Goal: Feedback & Contribution: Leave review/rating

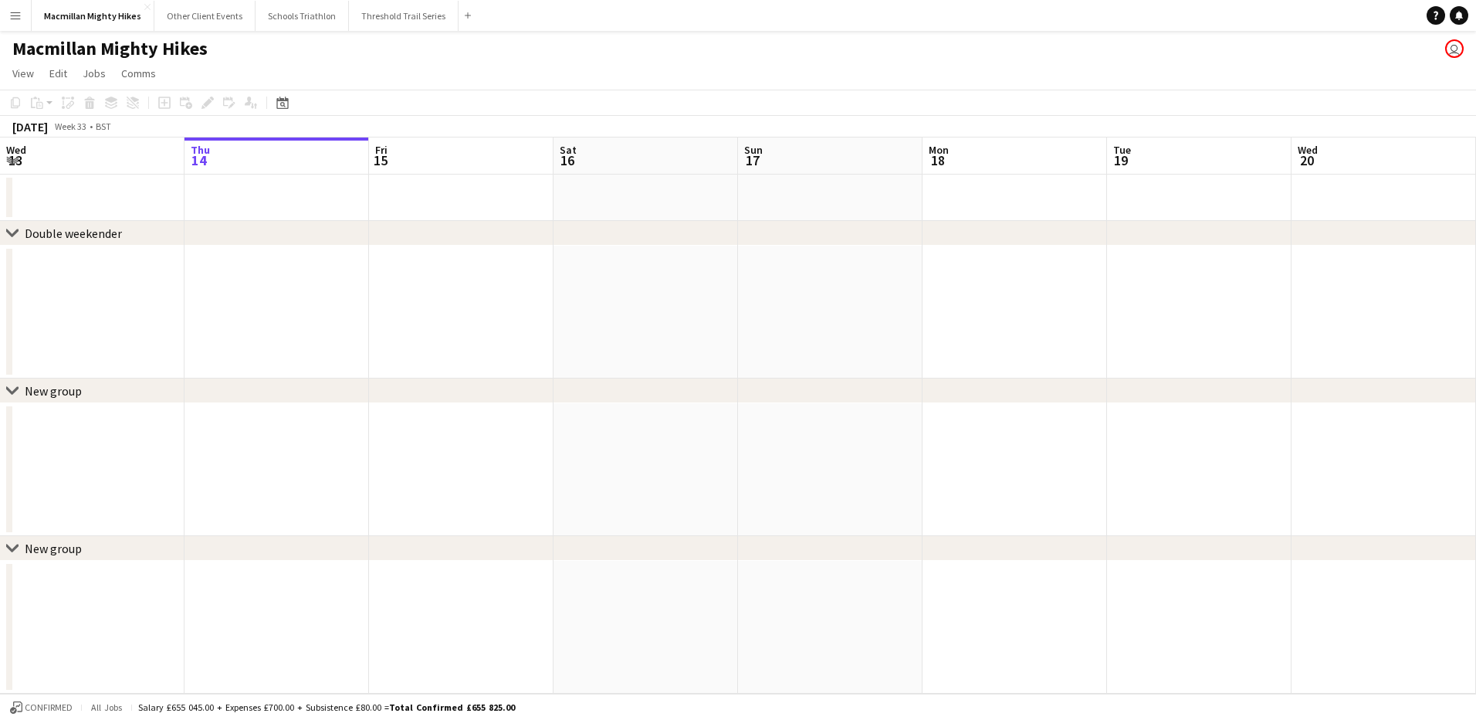
click at [9, 12] on app-icon "Menu" at bounding box center [15, 15] width 12 height 12
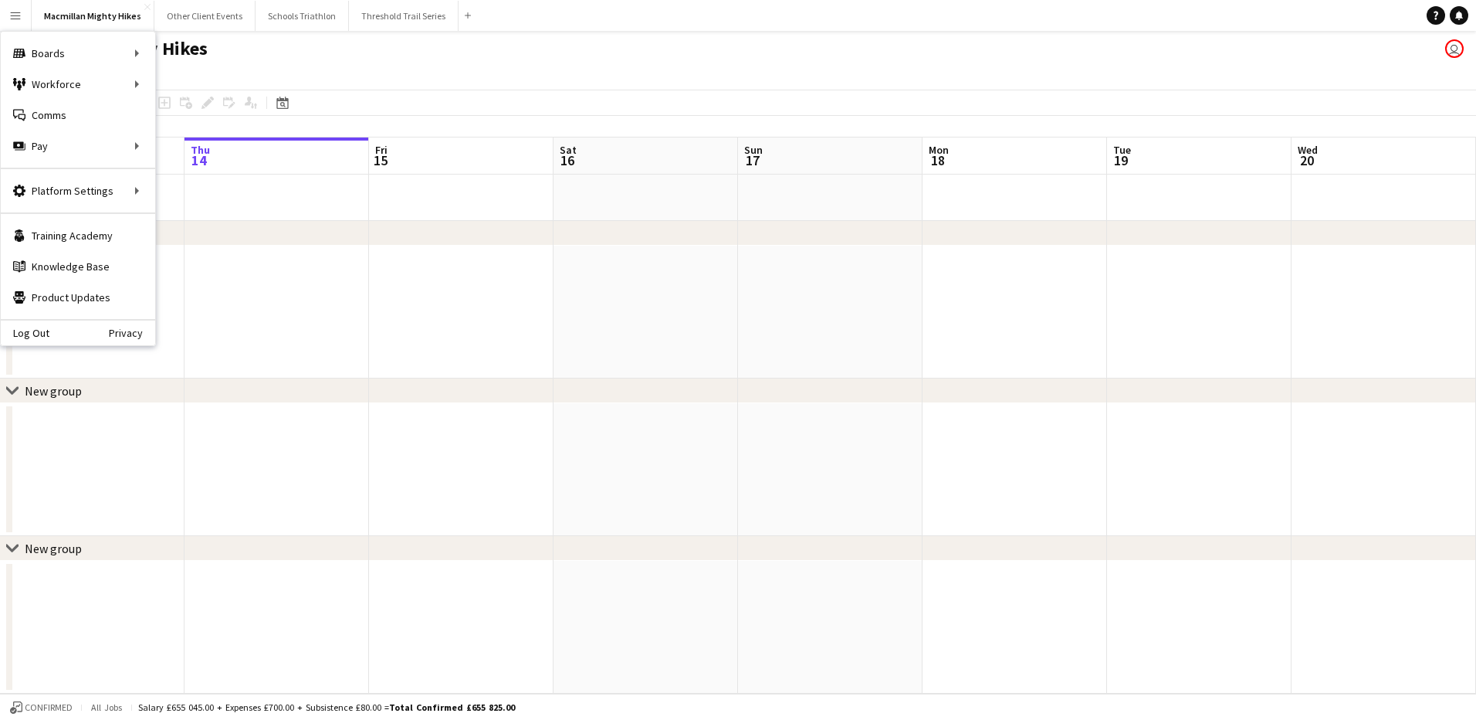
click at [0, 21] on html "Menu Boards Boards Boards All jobs Status Workforce Workforce My Workforce Recr…" at bounding box center [738, 360] width 1476 height 720
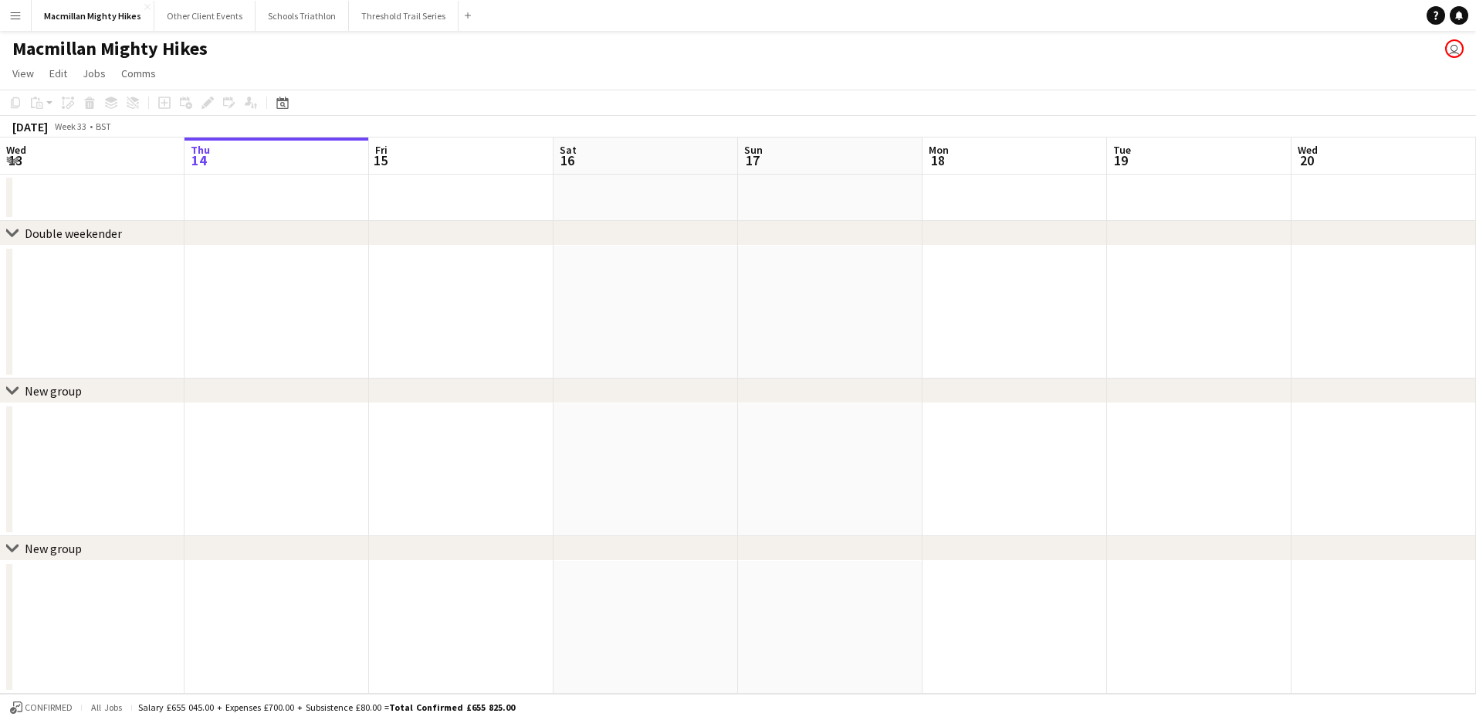
click at [7, 19] on button "Menu" at bounding box center [15, 15] width 31 height 31
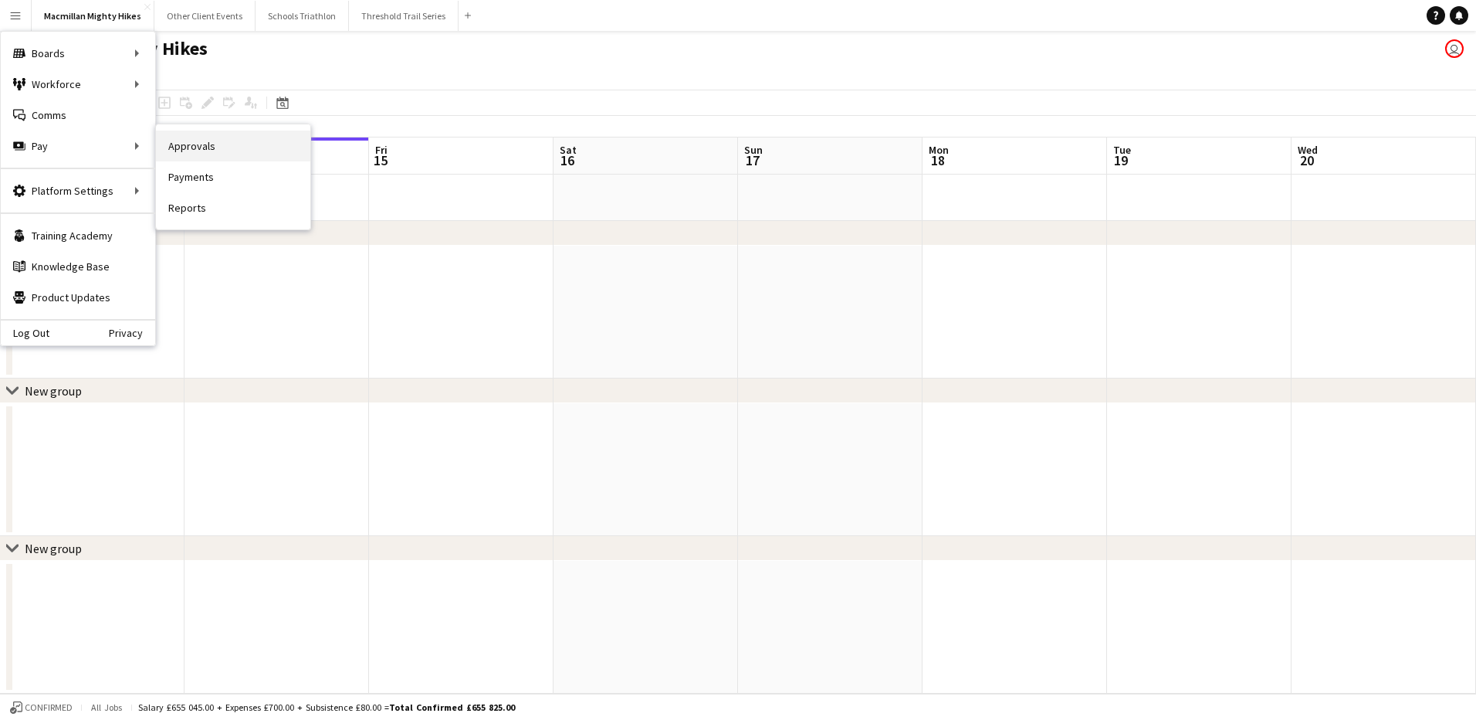
click at [200, 151] on link "Approvals" at bounding box center [233, 145] width 154 height 31
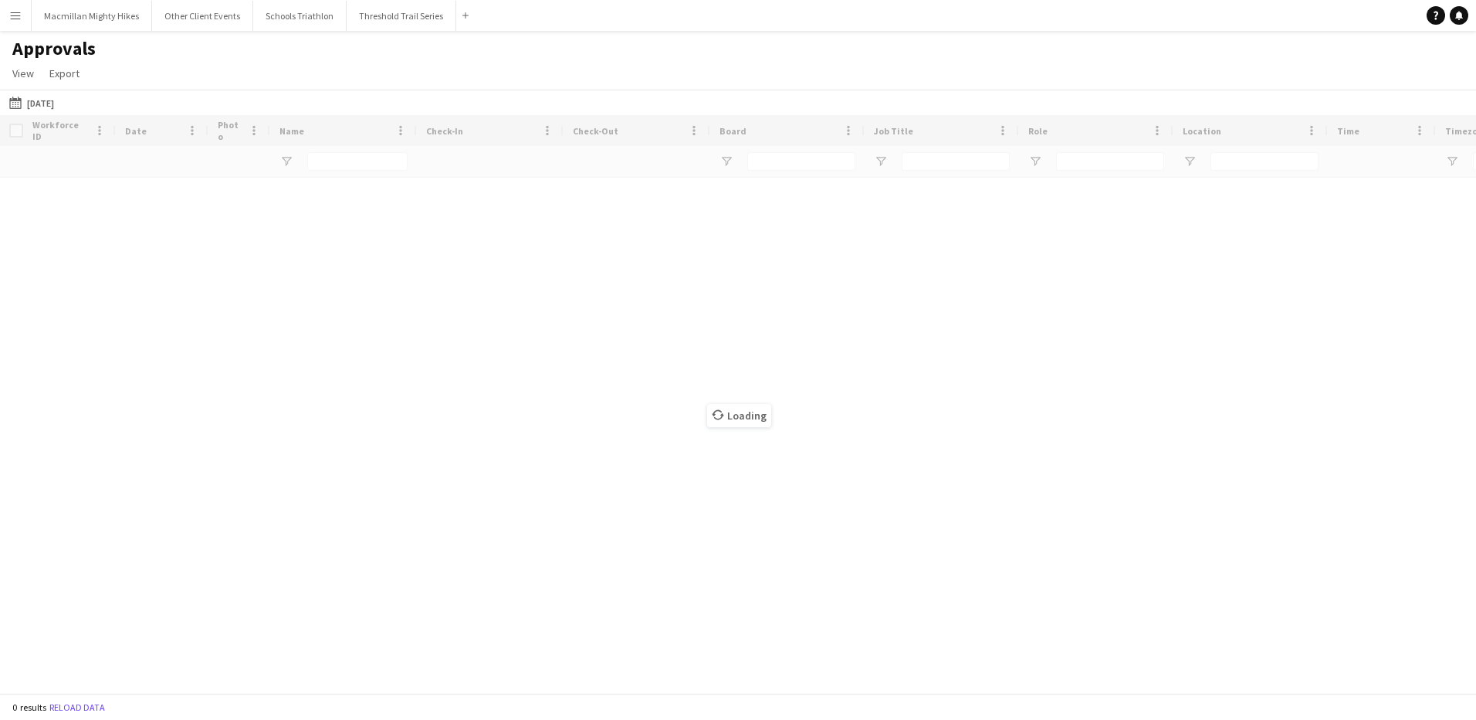
type input "******"
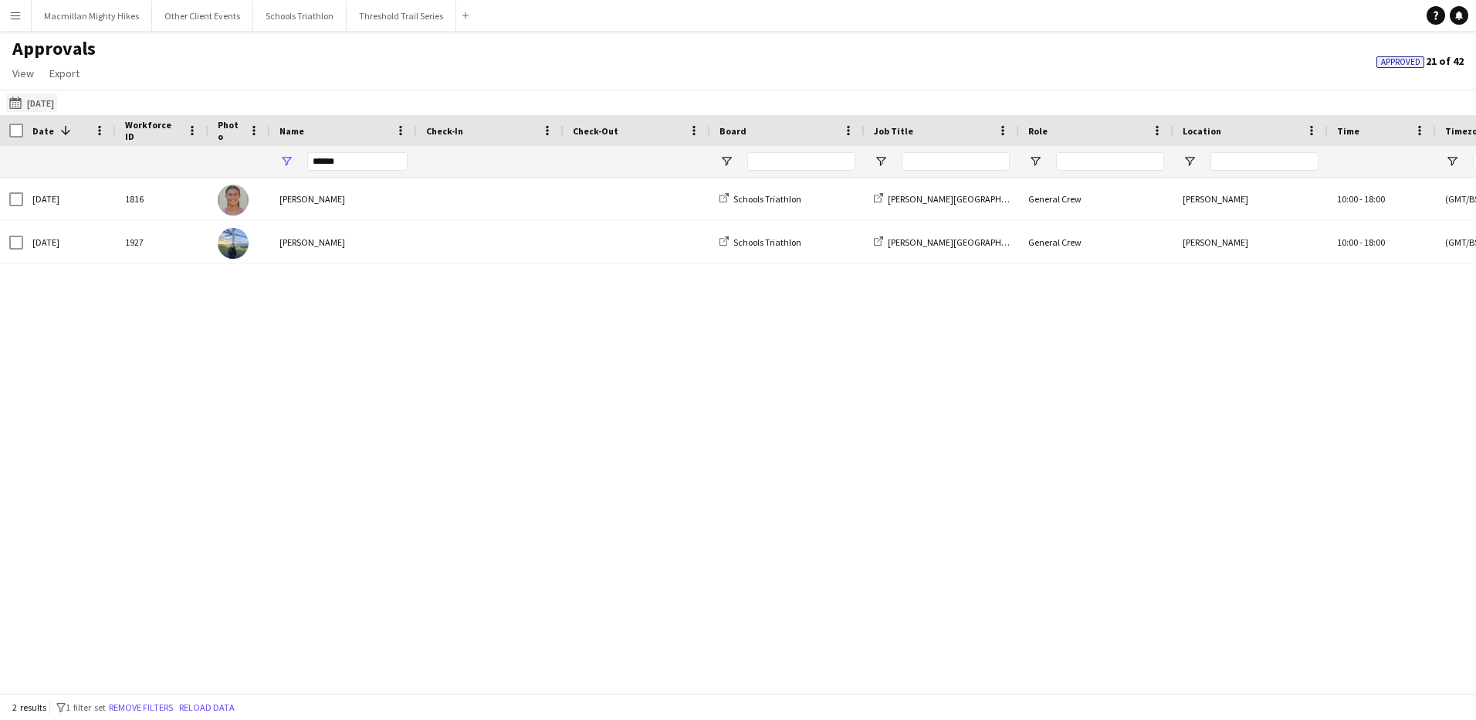
click at [50, 99] on button "03-05-2025 03-05-2025" at bounding box center [31, 102] width 51 height 19
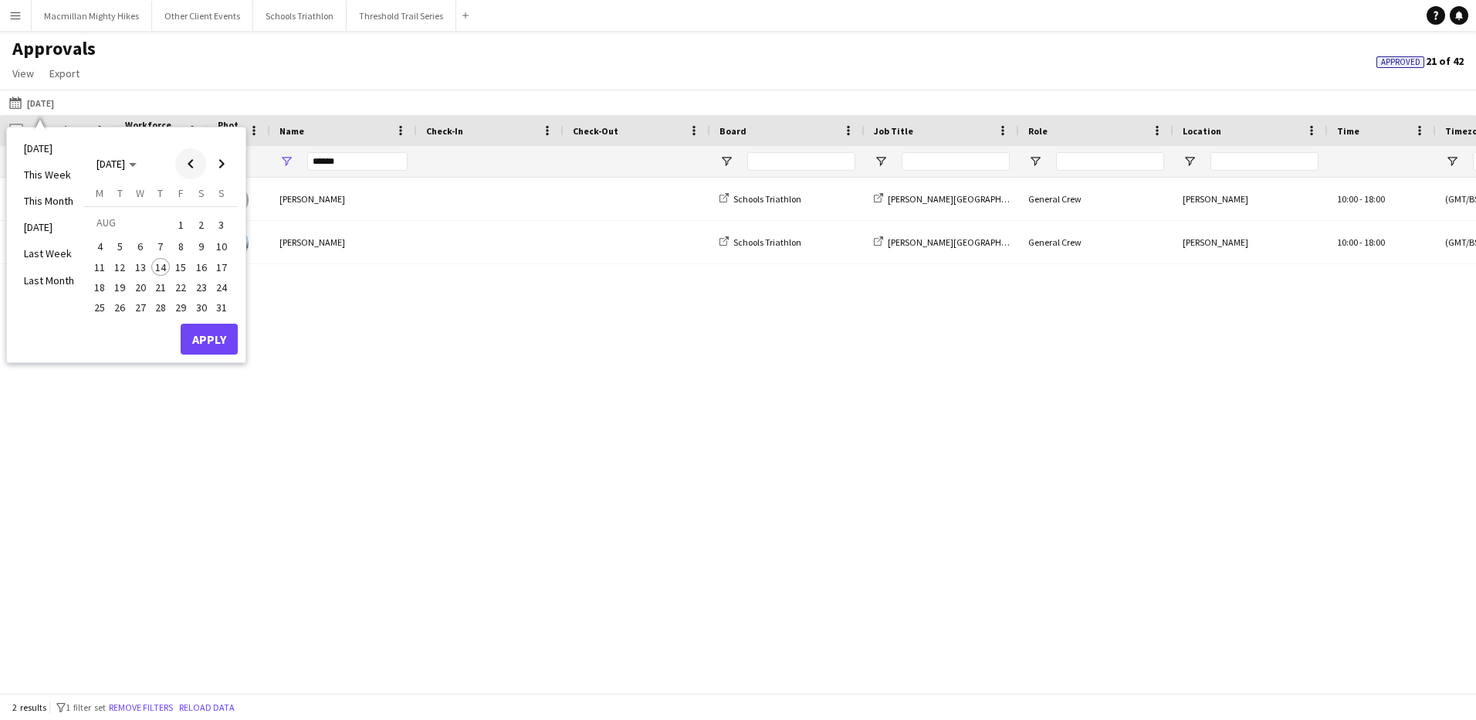
click at [182, 168] on span "Previous month" at bounding box center [190, 163] width 31 height 31
drag, startPoint x: 357, startPoint y: 163, endPoint x: 290, endPoint y: 161, distance: 68.0
click at [290, 161] on div "******" at bounding box center [343, 161] width 147 height 31
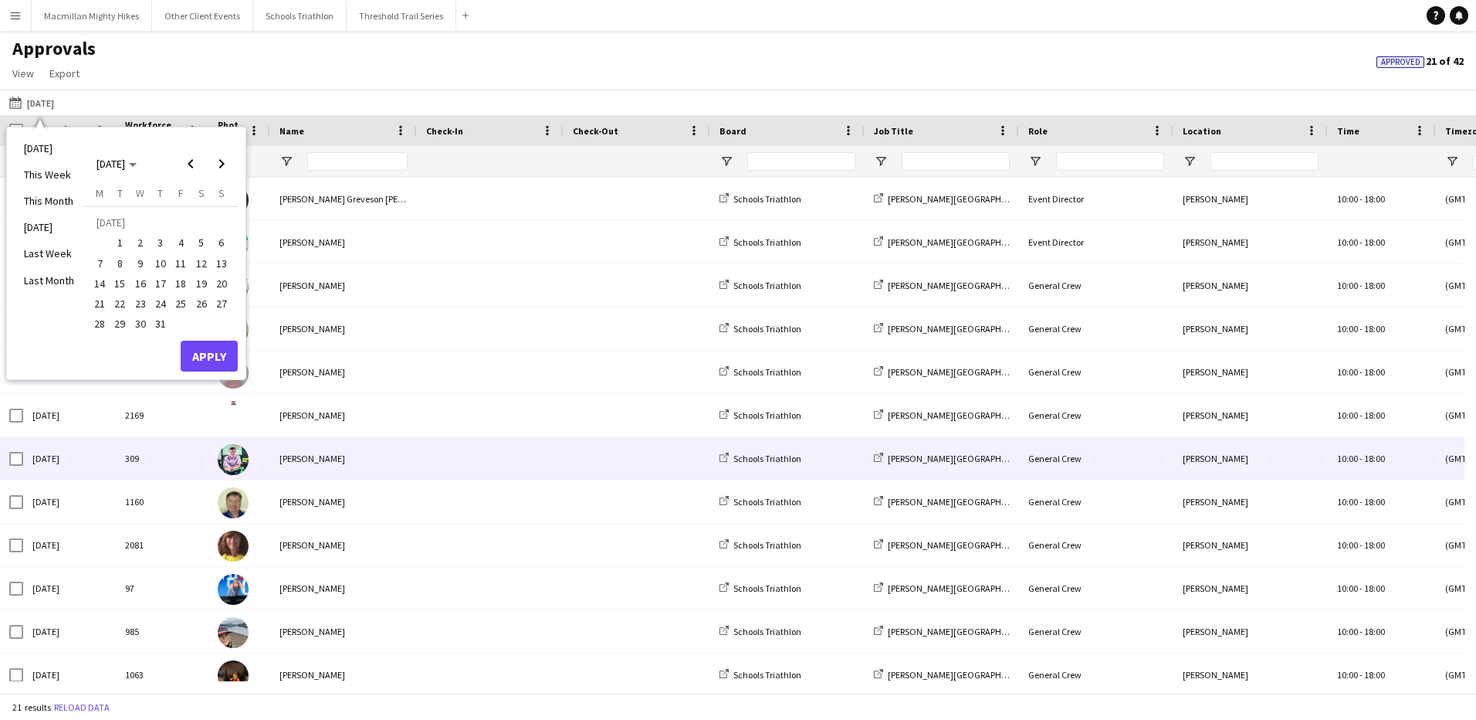
click at [391, 527] on div "[PERSON_NAME]" at bounding box center [343, 544] width 147 height 42
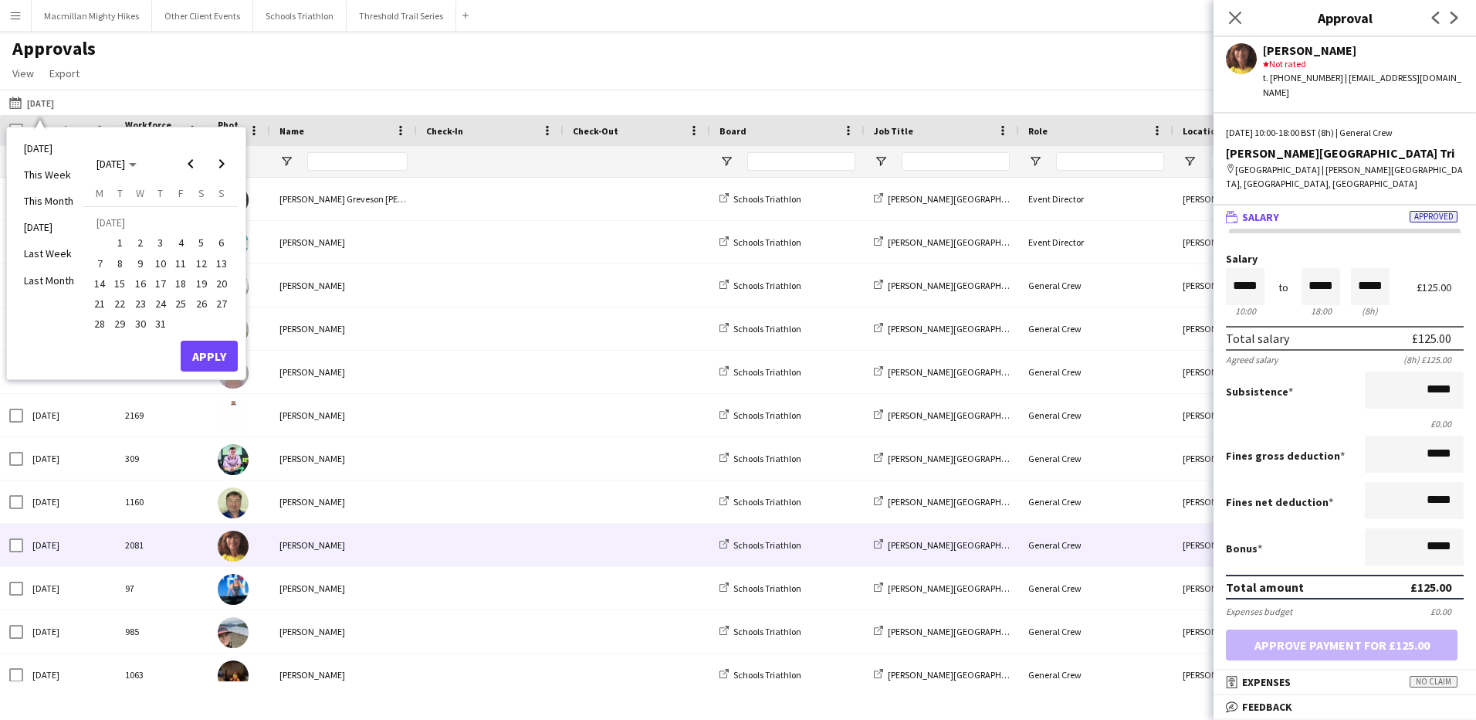
click at [203, 278] on span "19" at bounding box center [201, 283] width 19 height 19
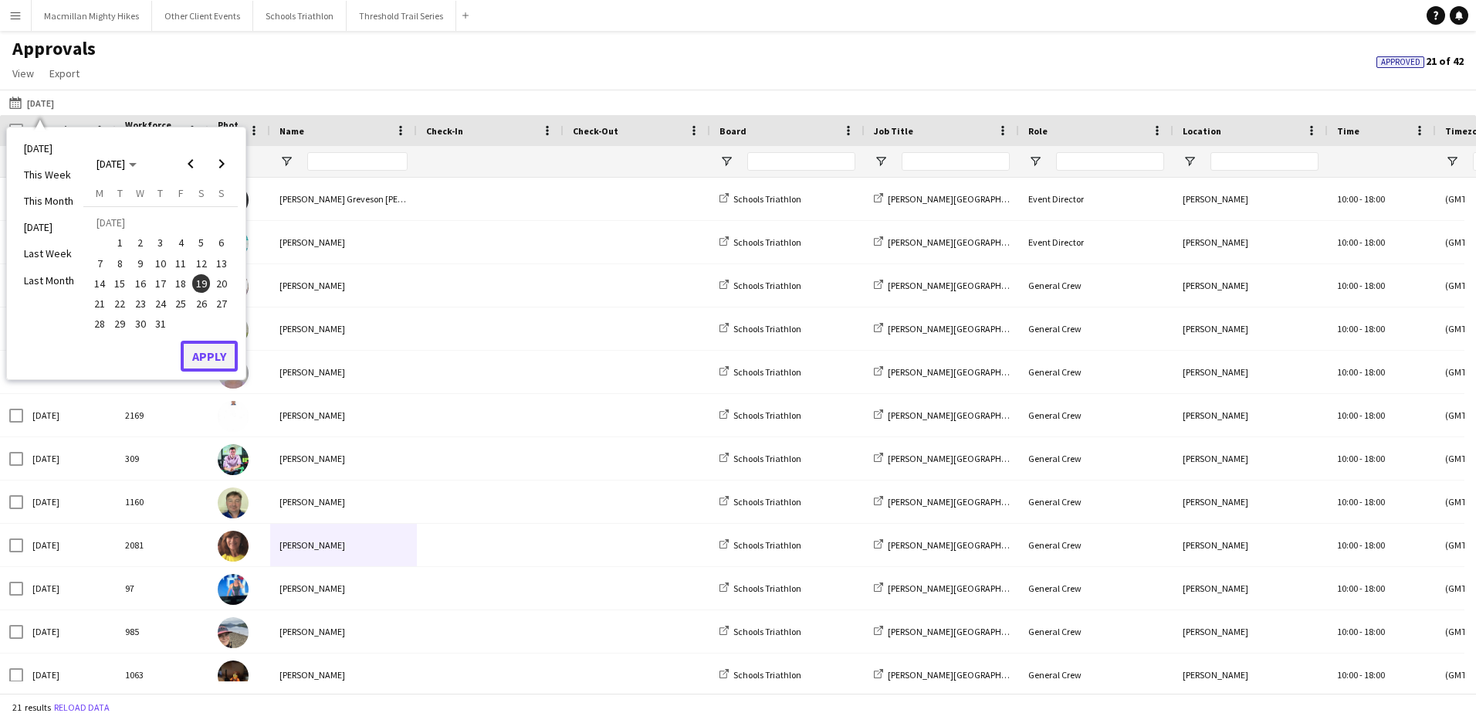
click at [205, 354] on button "Apply" at bounding box center [209, 355] width 57 height 31
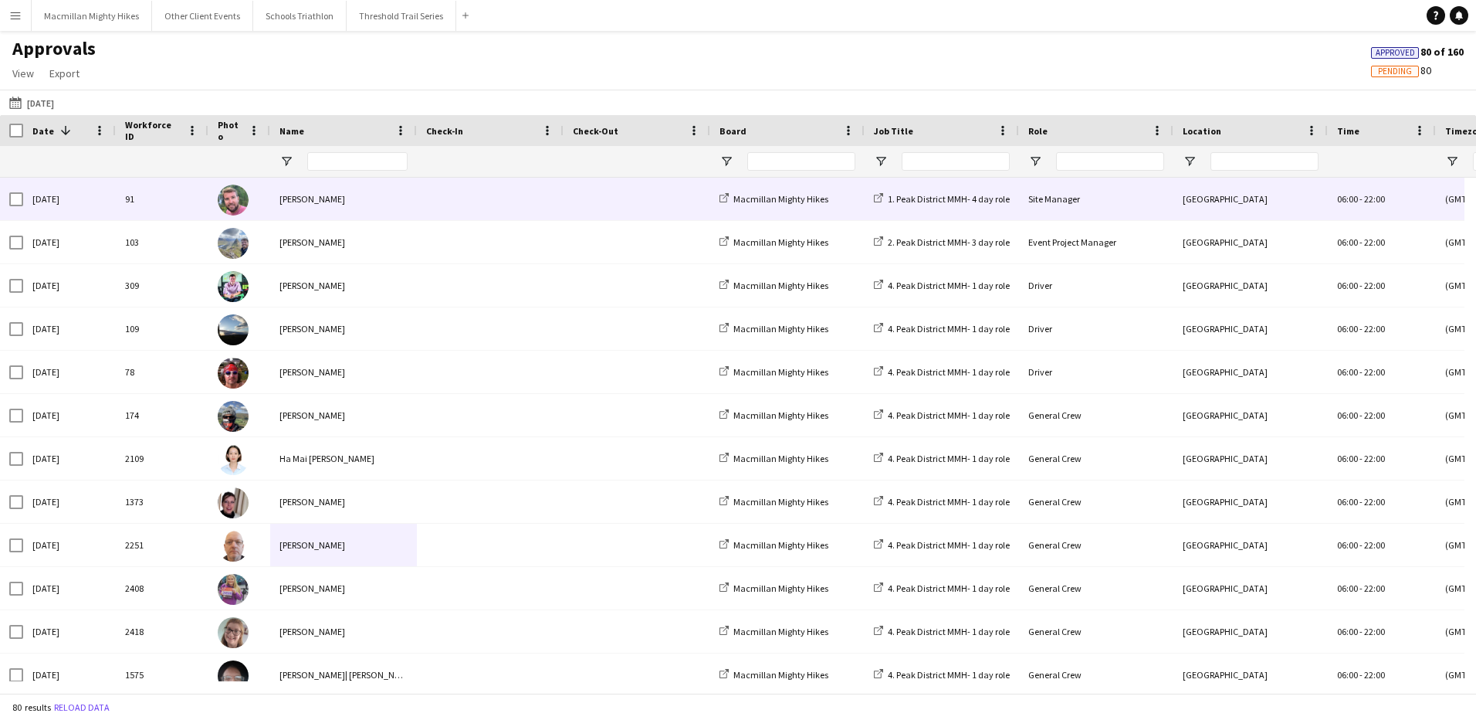
click at [328, 195] on div "[PERSON_NAME]" at bounding box center [343, 199] width 147 height 42
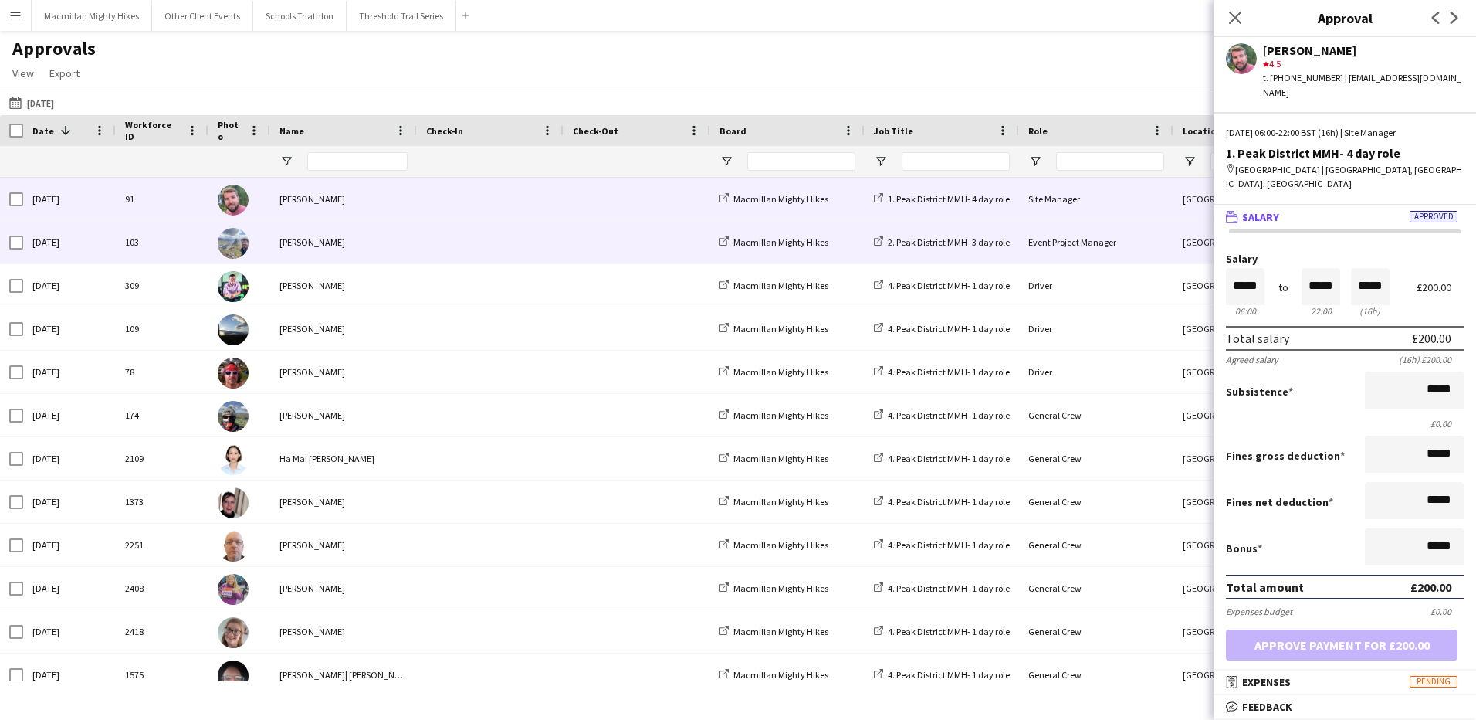
click at [320, 248] on div "[PERSON_NAME]" at bounding box center [343, 242] width 147 height 42
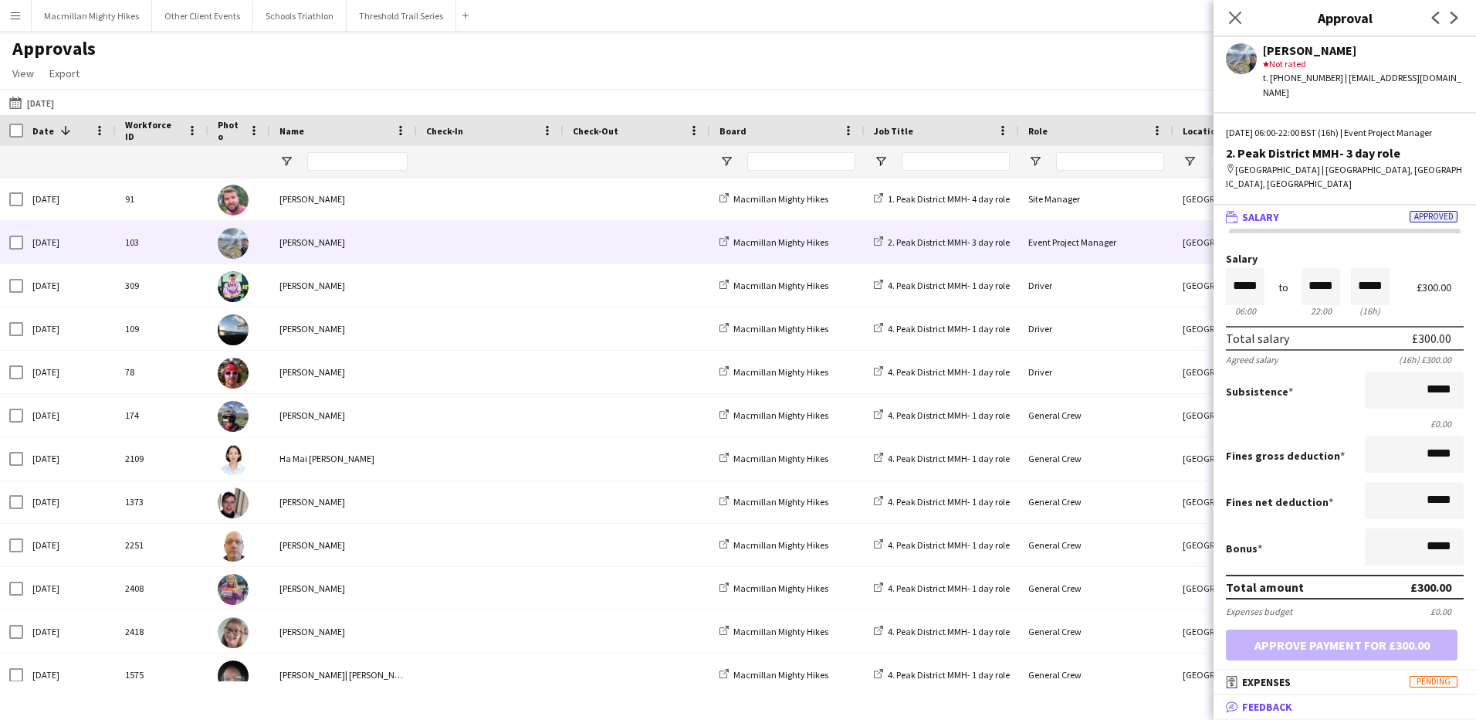
click at [1269, 706] on span "Feedback" at bounding box center [1267, 707] width 50 height 14
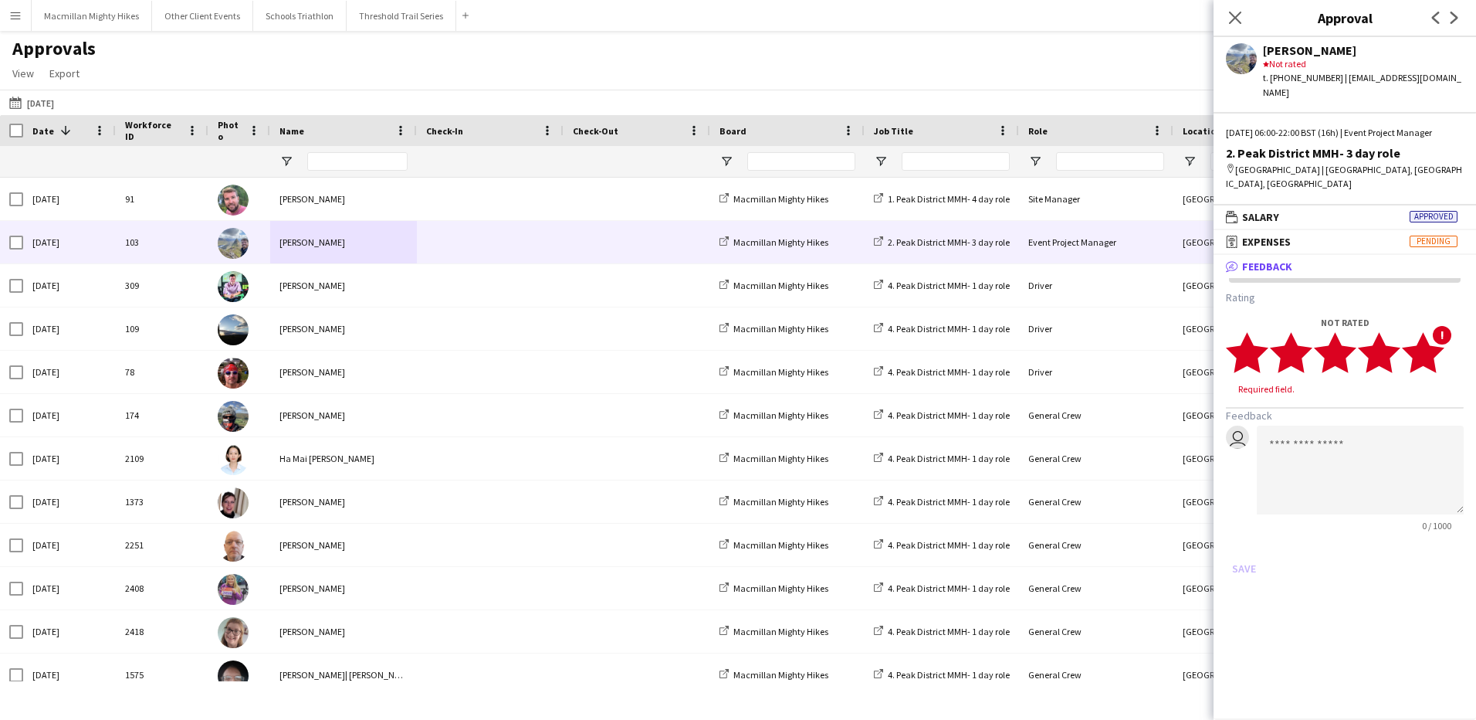
click at [1432, 341] on polygon at bounding box center [1423, 352] width 42 height 40
click at [1337, 425] on textarea at bounding box center [1360, 455] width 207 height 89
click at [1252, 541] on button "Save" at bounding box center [1244, 553] width 36 height 25
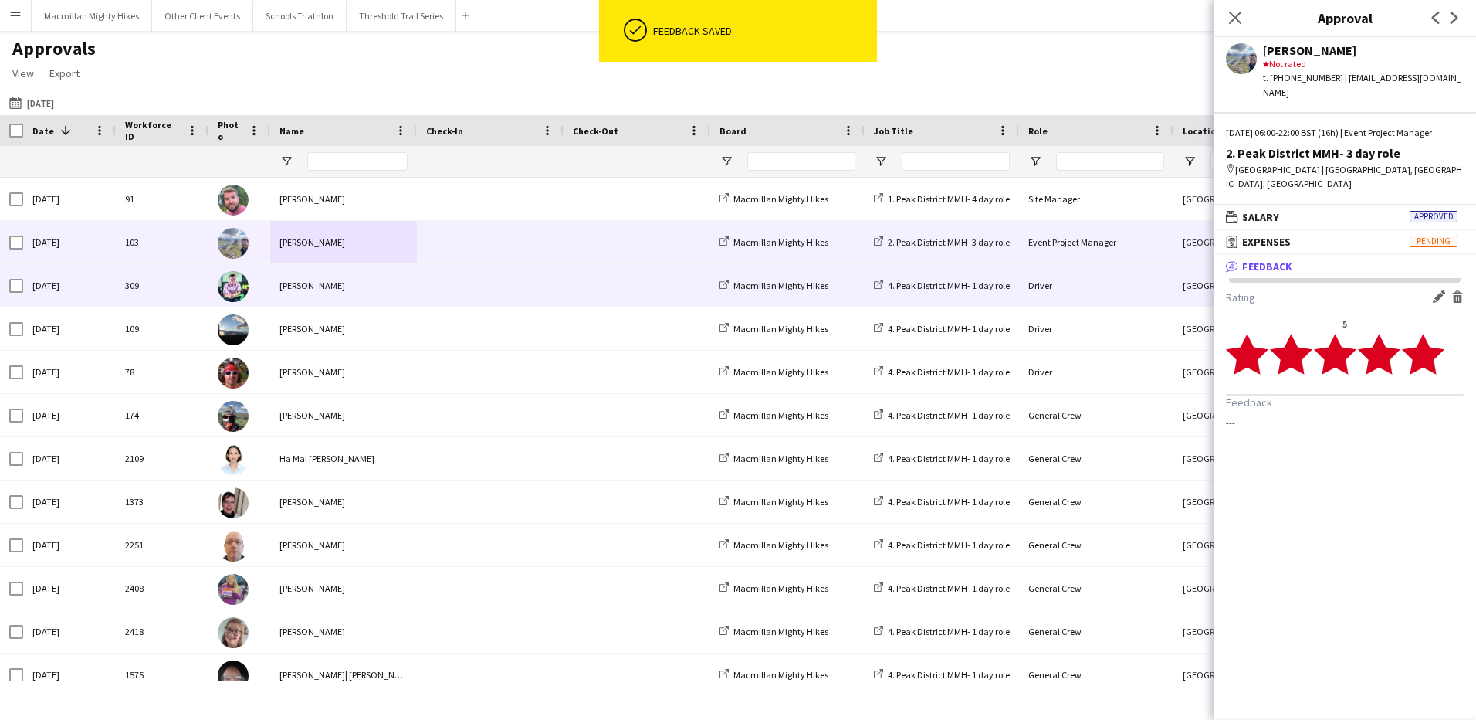
click at [604, 289] on span at bounding box center [637, 285] width 128 height 42
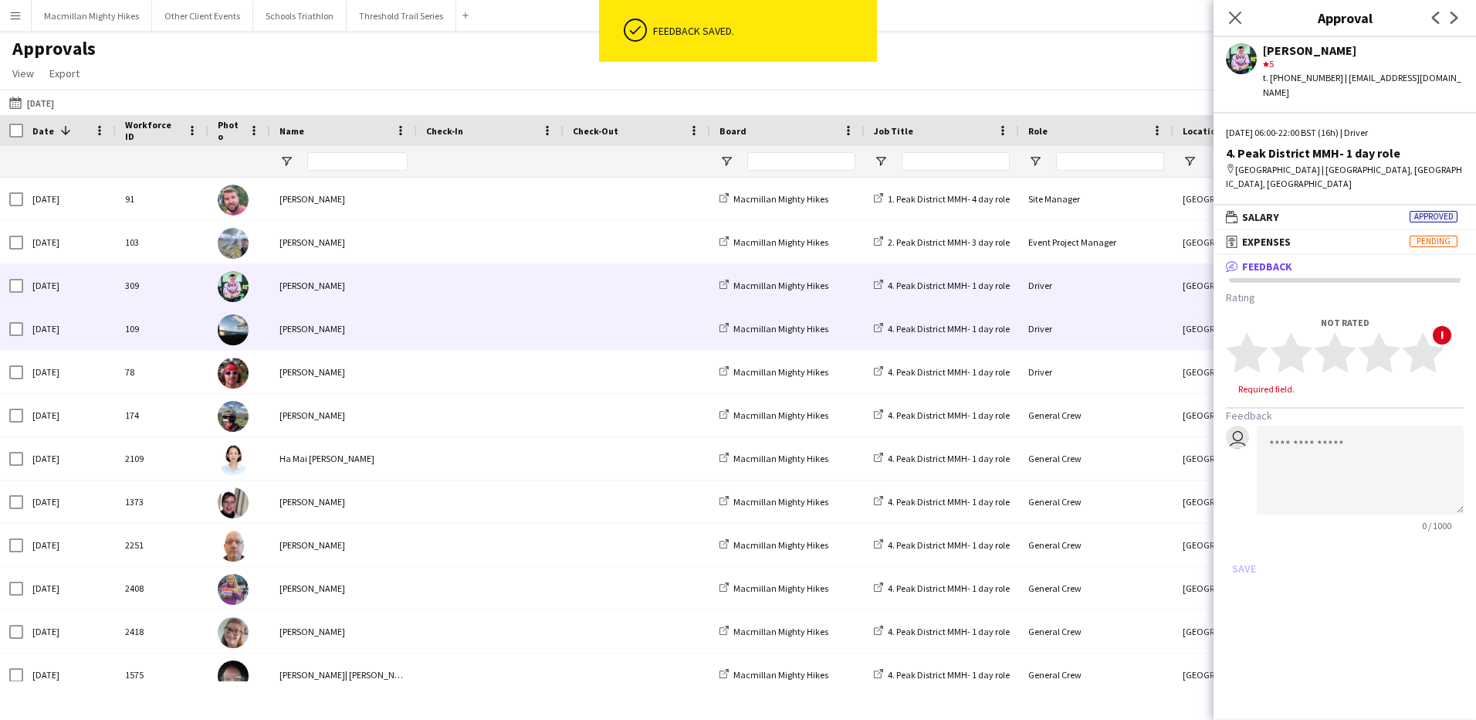
click at [575, 316] on span at bounding box center [637, 328] width 128 height 42
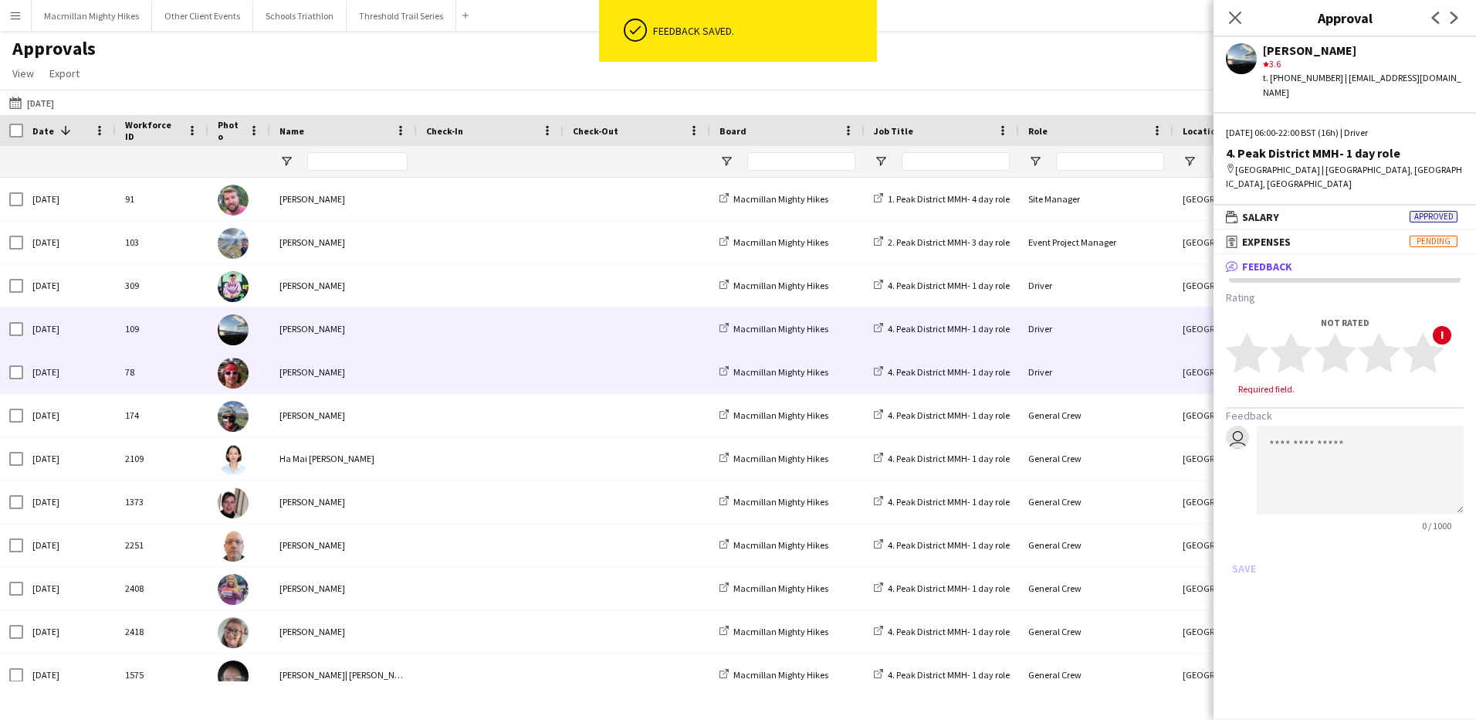
click at [547, 354] on span at bounding box center [490, 372] width 128 height 42
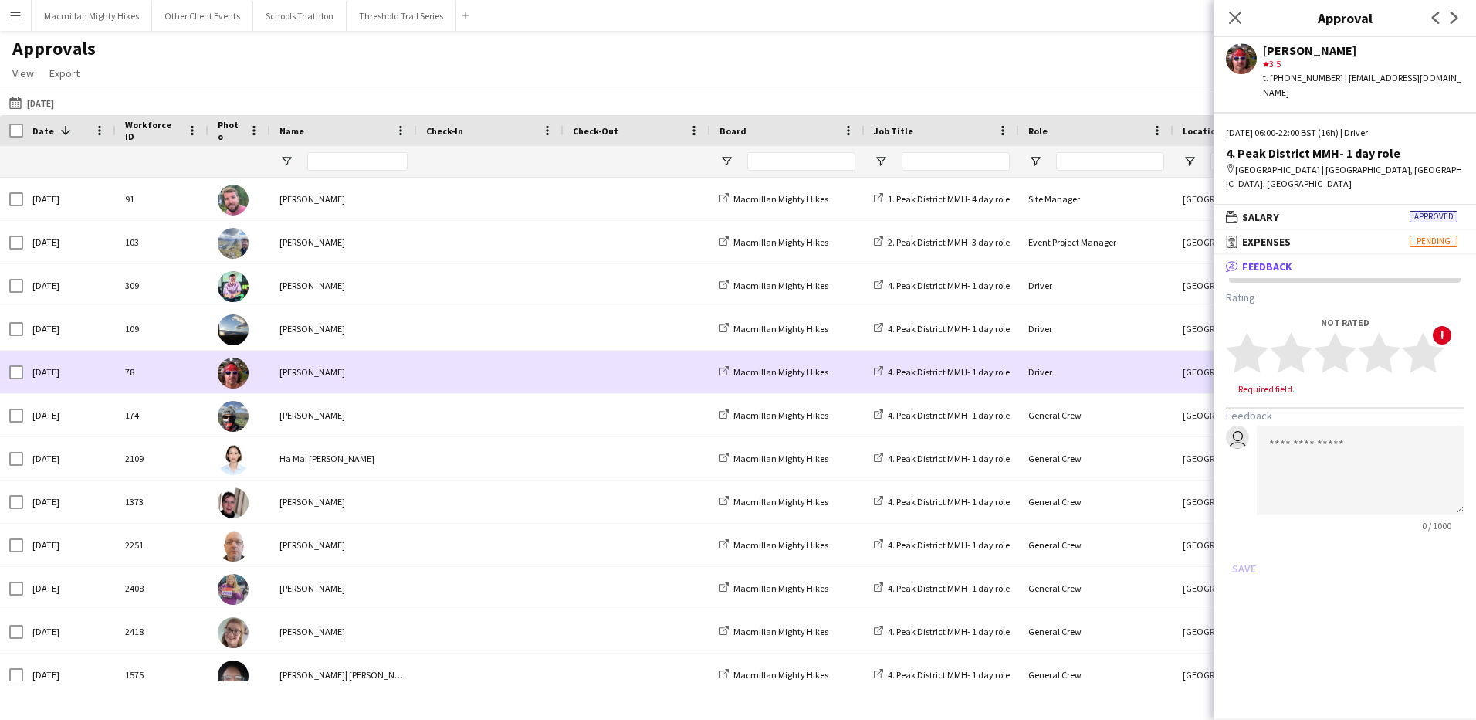
click at [520, 395] on span at bounding box center [490, 415] width 128 height 42
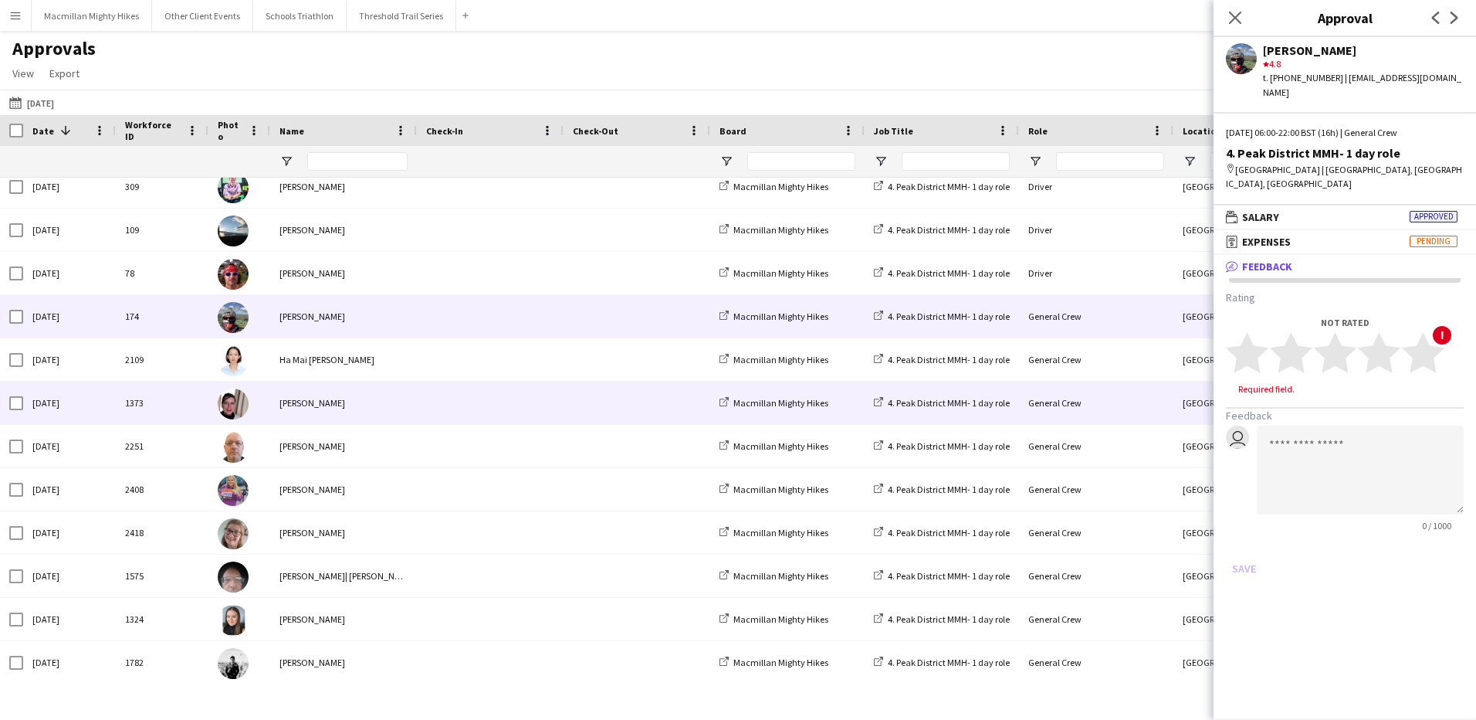
scroll to position [100, 0]
click at [452, 411] on span at bounding box center [490, 402] width 128 height 42
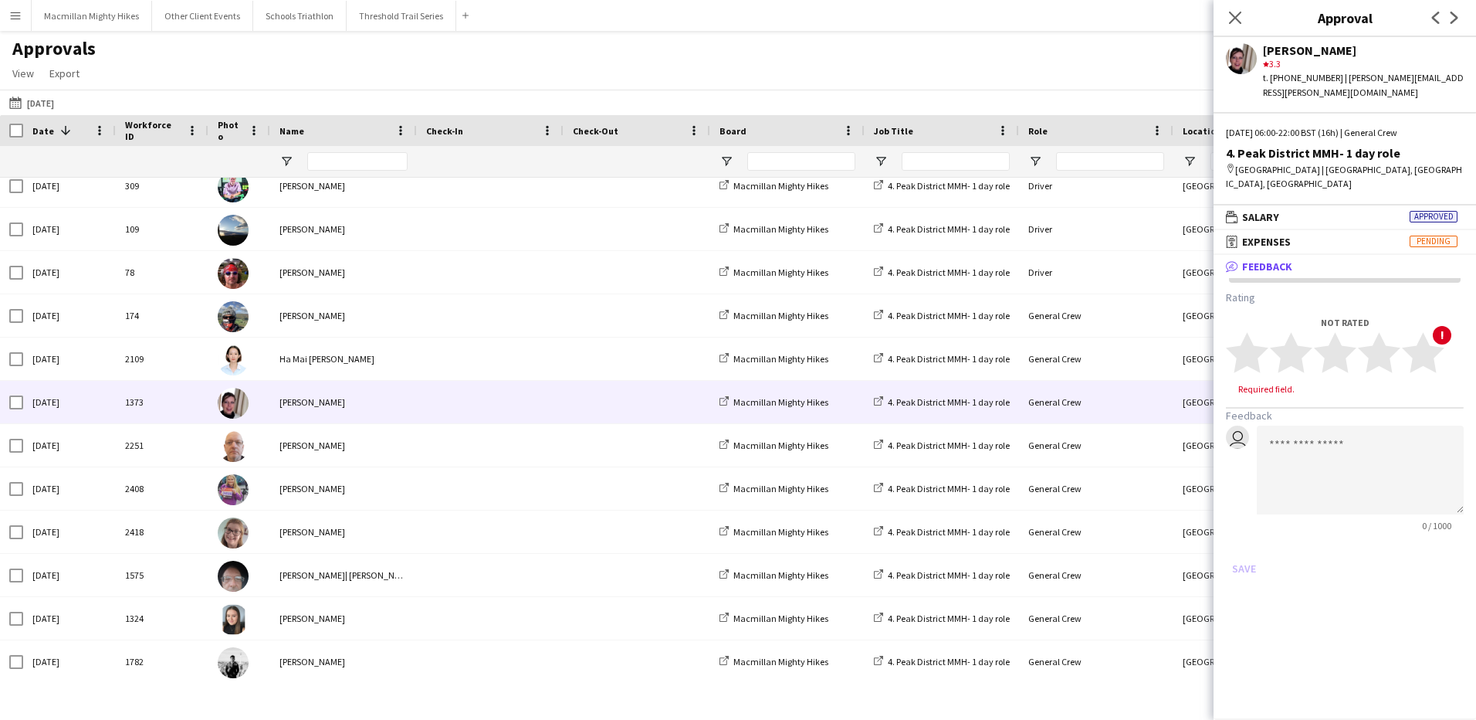
click at [1271, 259] on span "Feedback" at bounding box center [1267, 266] width 50 height 14
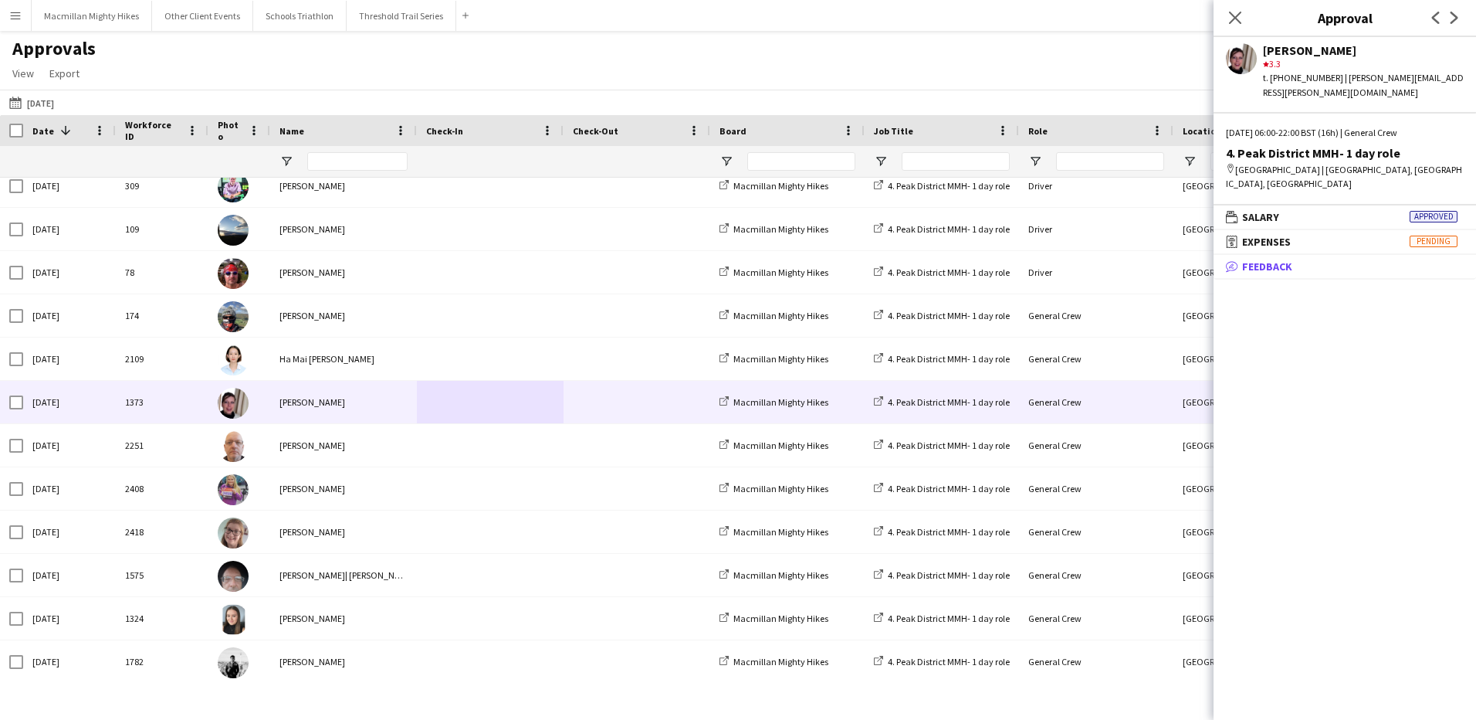
click at [1271, 259] on span "Feedback" at bounding box center [1267, 266] width 50 height 14
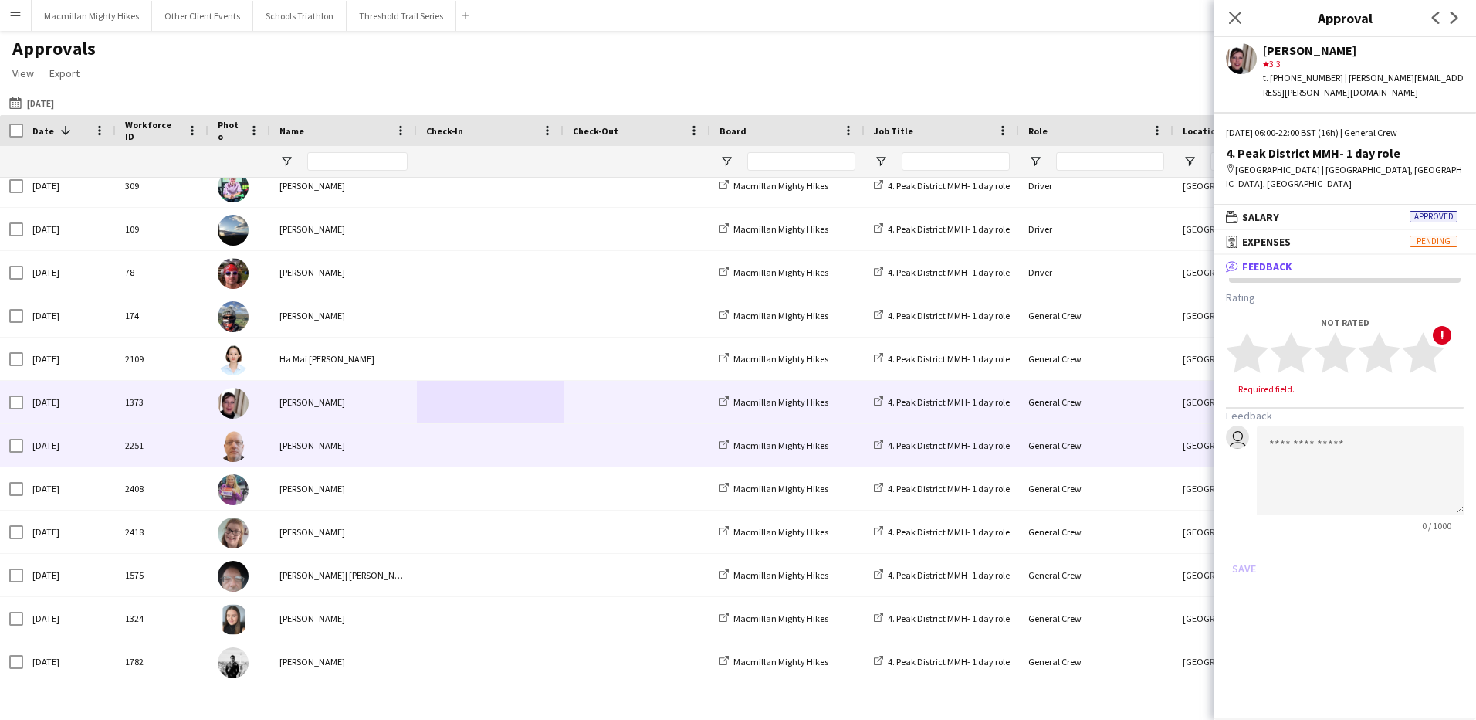
click at [649, 438] on span at bounding box center [637, 445] width 128 height 42
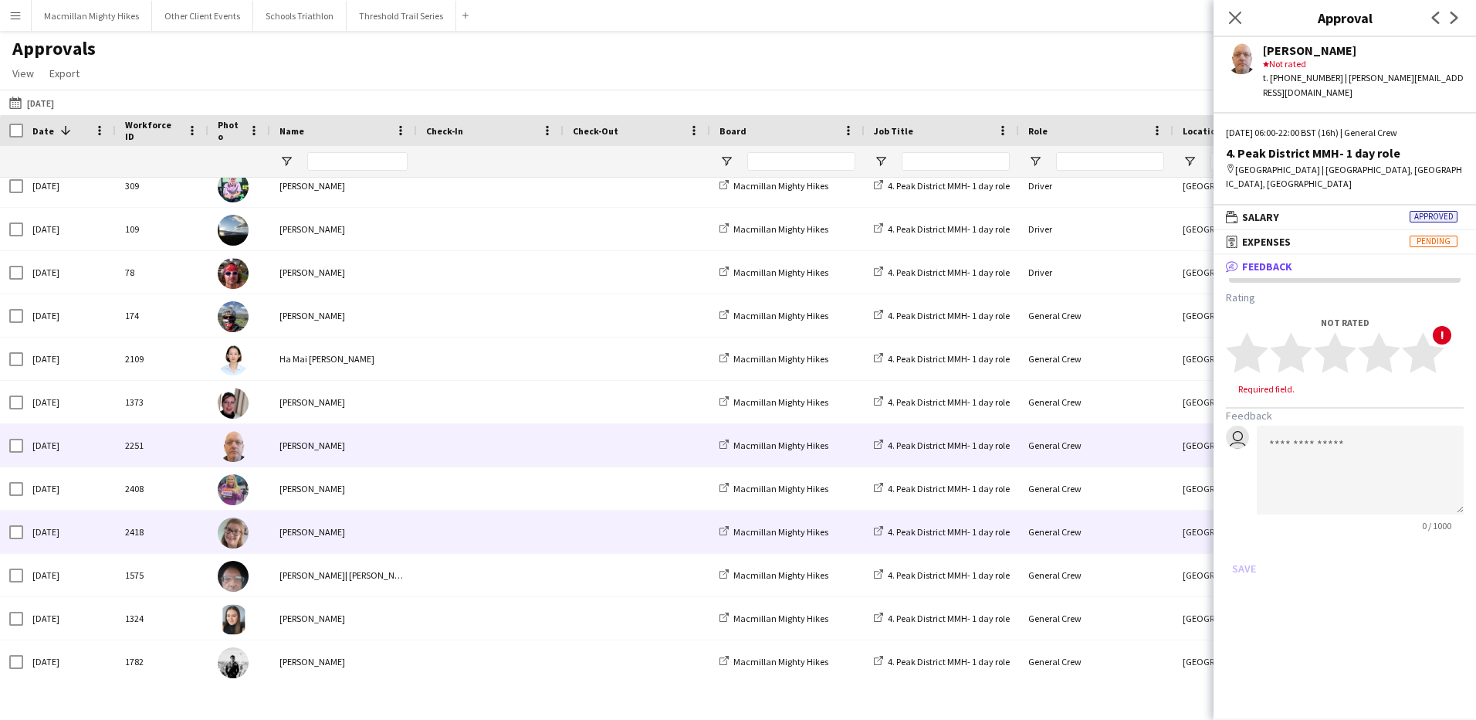
scroll to position [237, 0]
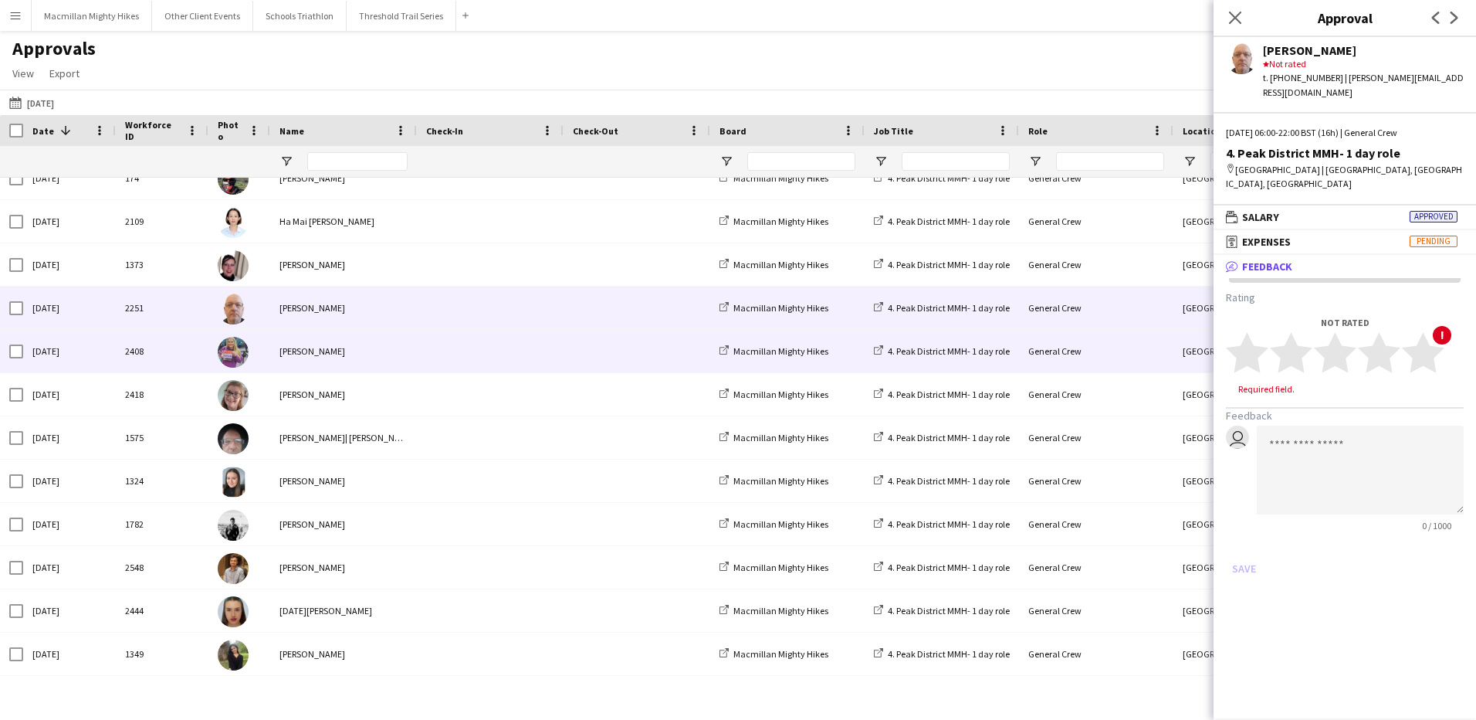
click at [556, 368] on div at bounding box center [490, 351] width 147 height 42
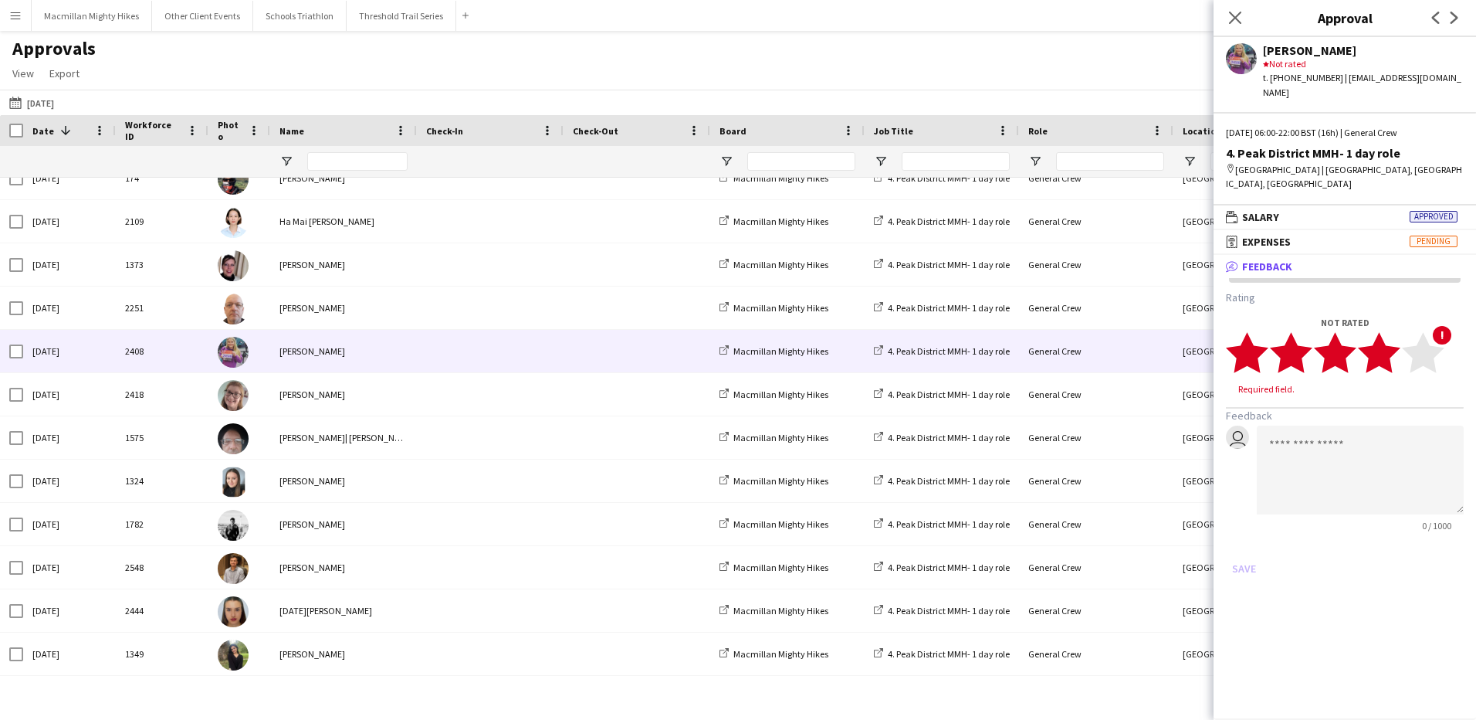
click at [1386, 332] on polygon at bounding box center [1379, 352] width 42 height 40
click at [1343, 421] on textarea at bounding box center [1360, 455] width 207 height 89
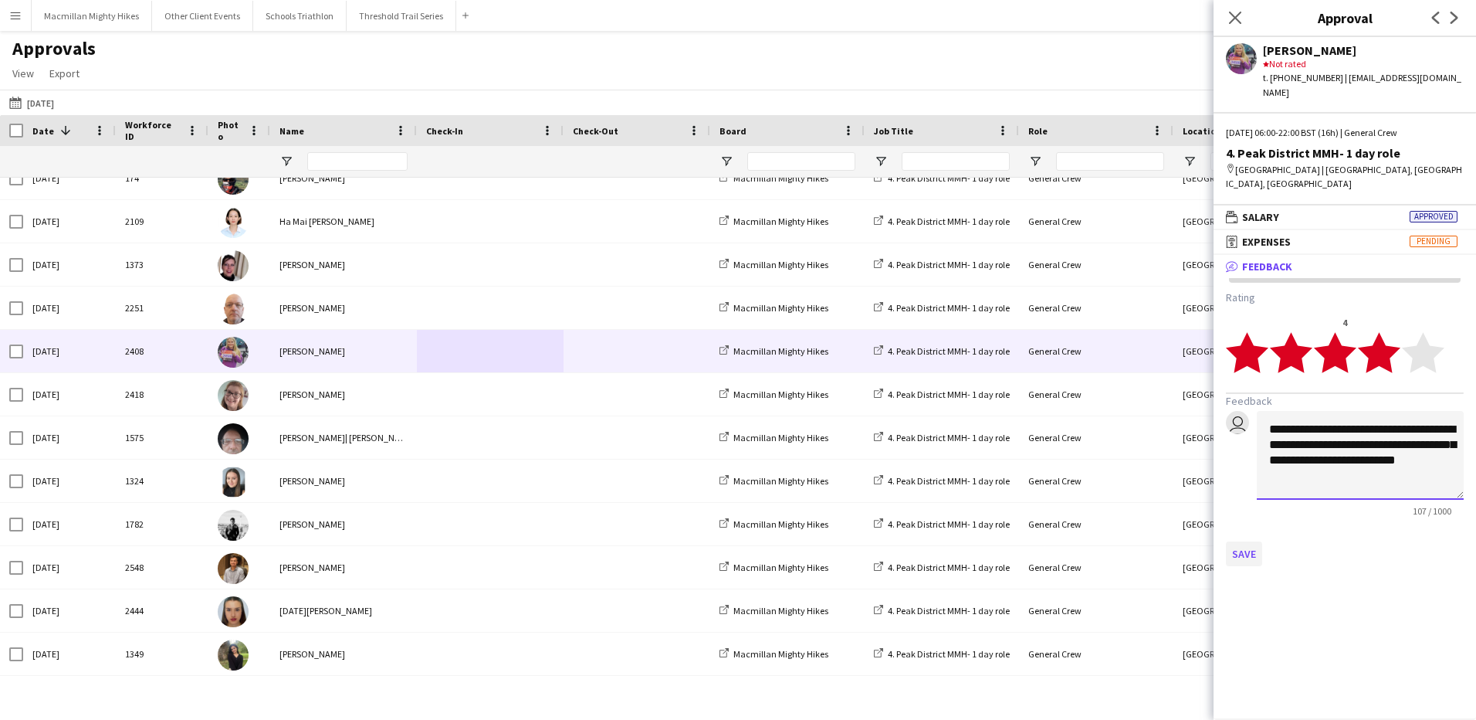
type textarea "**********"
click at [1242, 541] on button "Save" at bounding box center [1244, 553] width 36 height 25
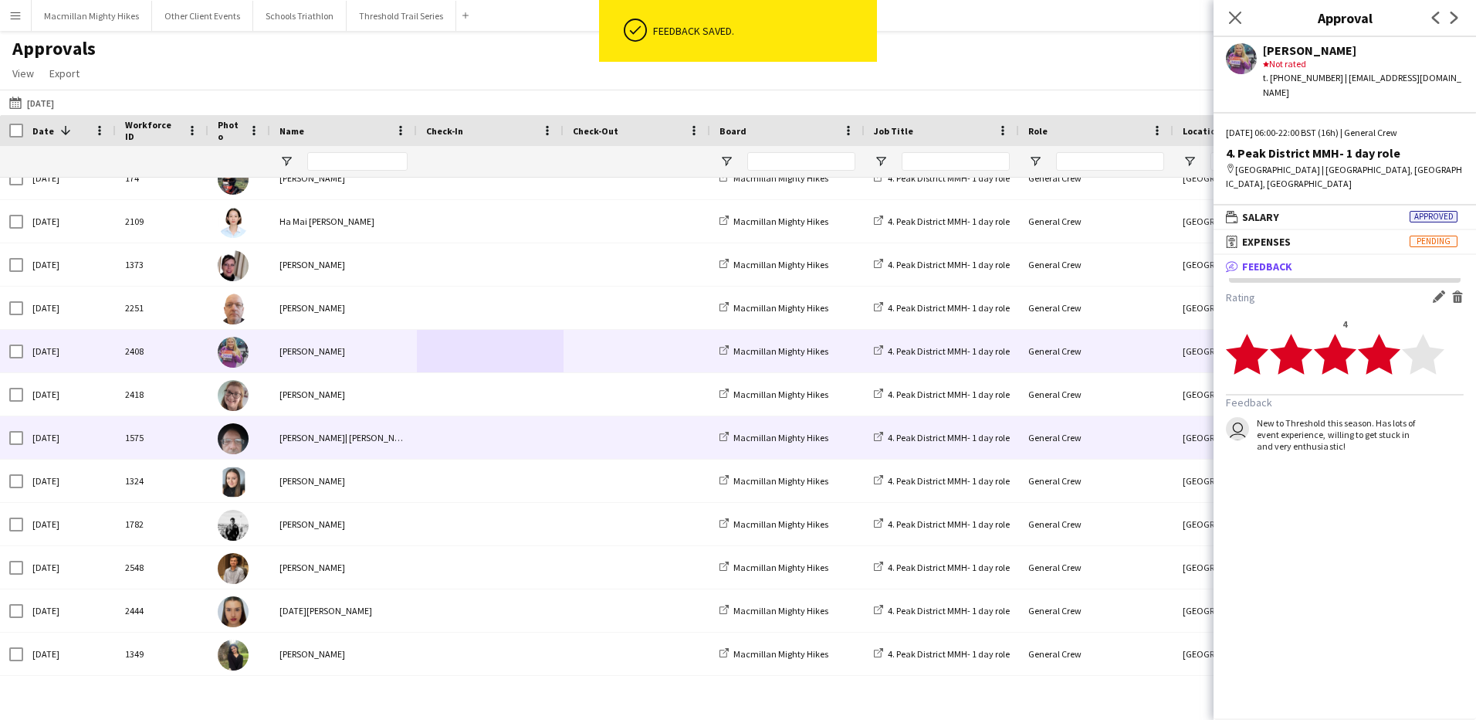
drag, startPoint x: 394, startPoint y: 449, endPoint x: 409, endPoint y: 434, distance: 21.3
click at [409, 434] on div "[PERSON_NAME]| [PERSON_NAME]" at bounding box center [343, 437] width 147 height 42
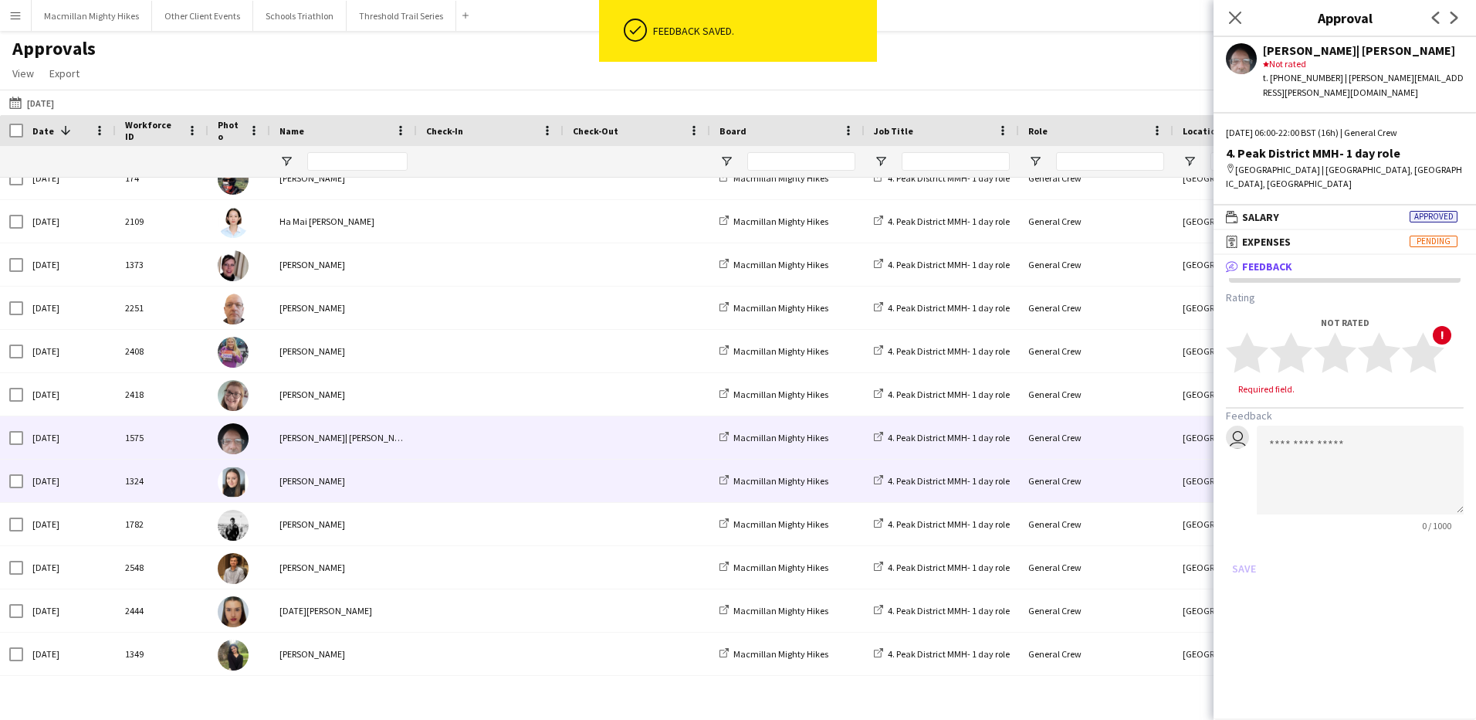
click at [364, 478] on div "[PERSON_NAME]" at bounding box center [343, 480] width 147 height 42
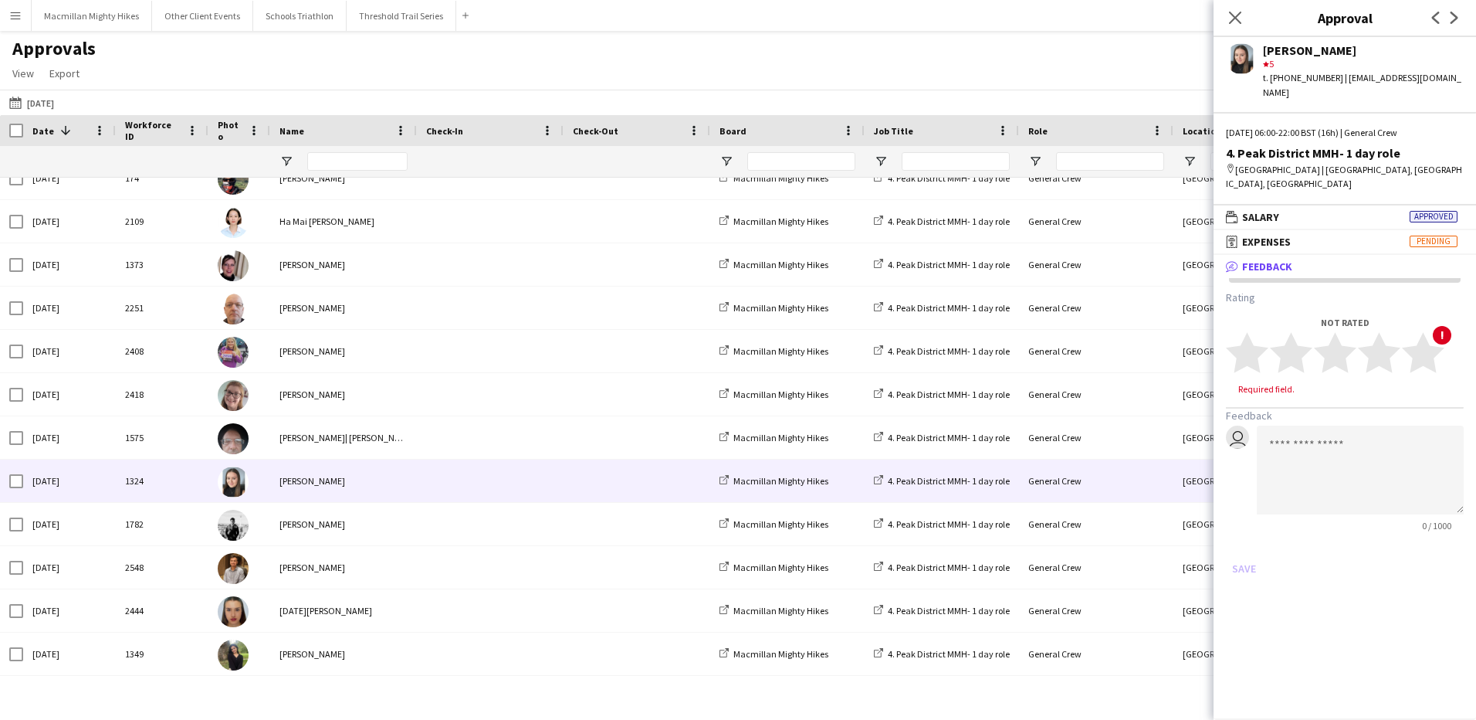
click at [1255, 259] on span "Feedback" at bounding box center [1267, 266] width 50 height 14
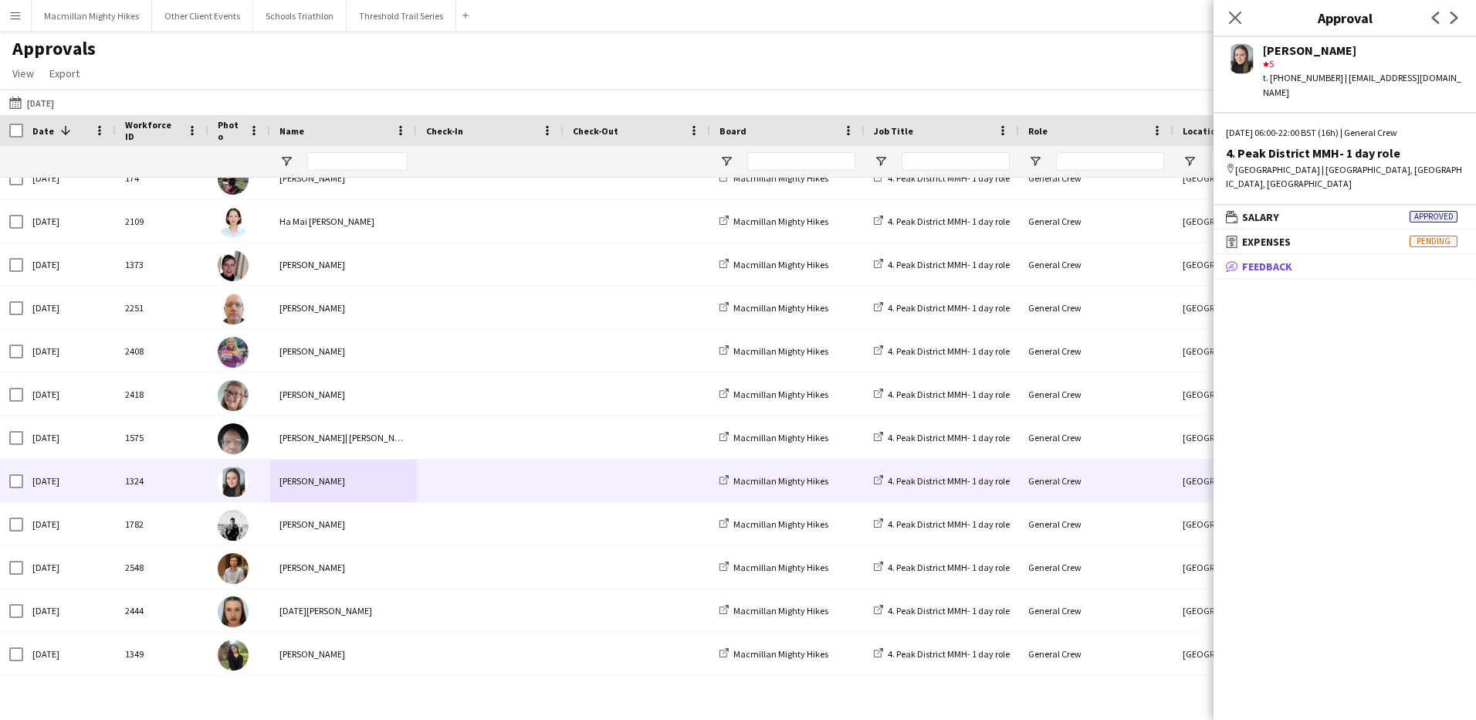
click at [1255, 259] on span "Feedback" at bounding box center [1267, 266] width 50 height 14
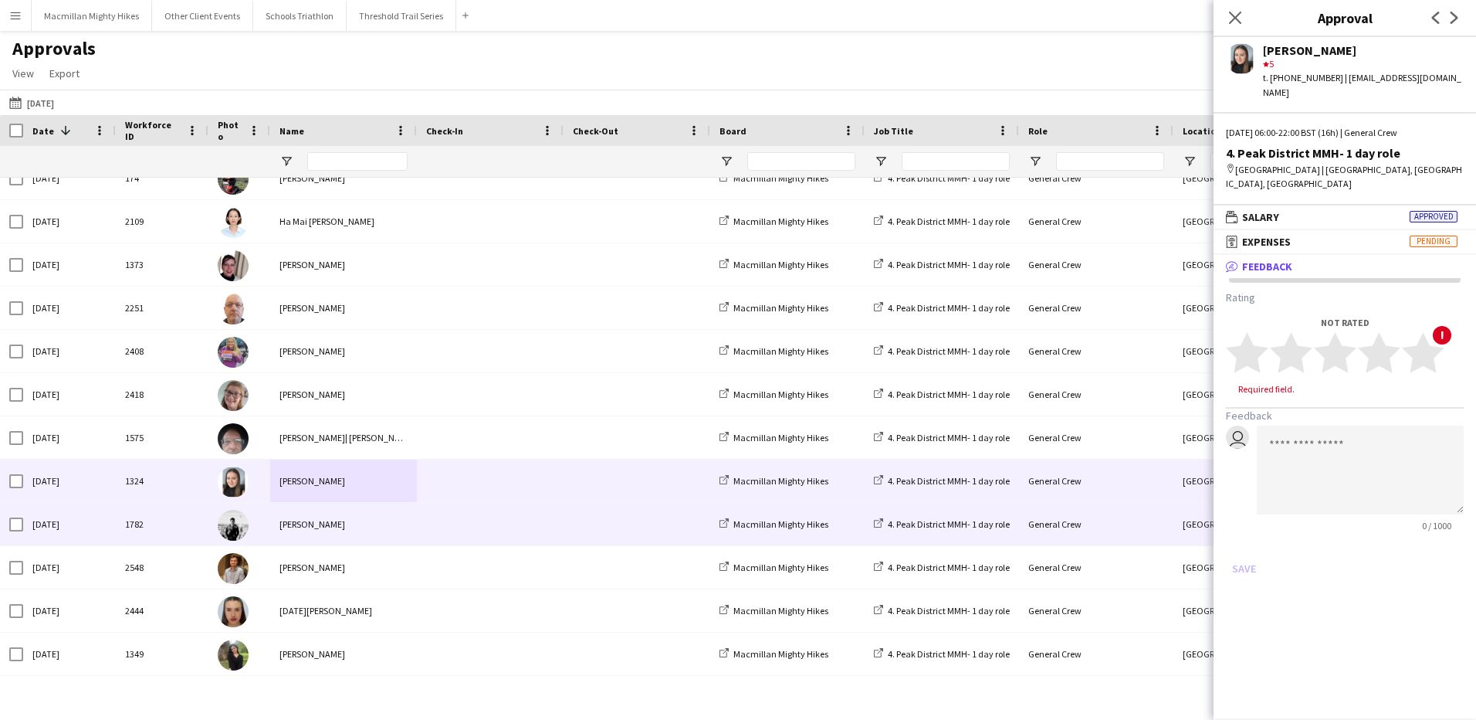
click at [398, 517] on div "[PERSON_NAME]" at bounding box center [343, 524] width 147 height 42
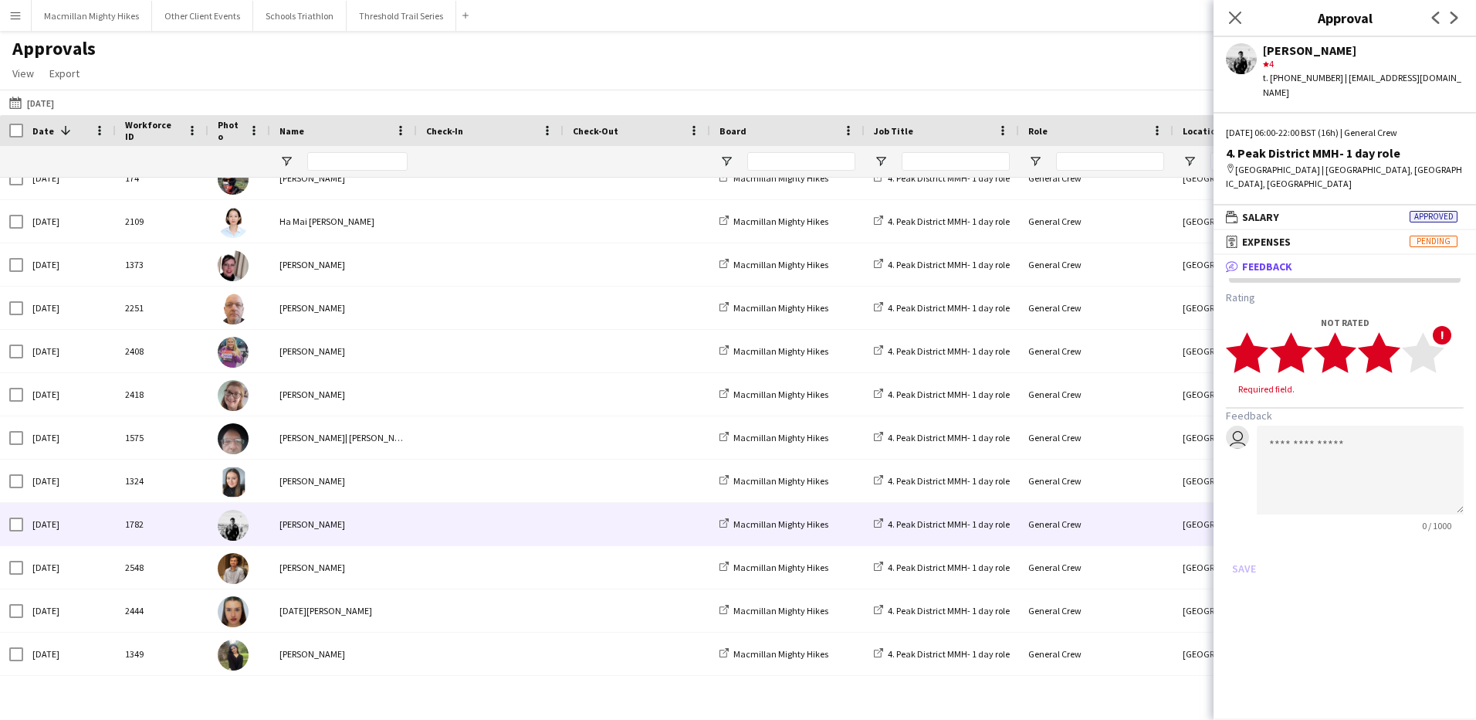
click at [1387, 332] on polygon at bounding box center [1379, 352] width 42 height 40
click at [1239, 541] on button "Save" at bounding box center [1244, 553] width 36 height 25
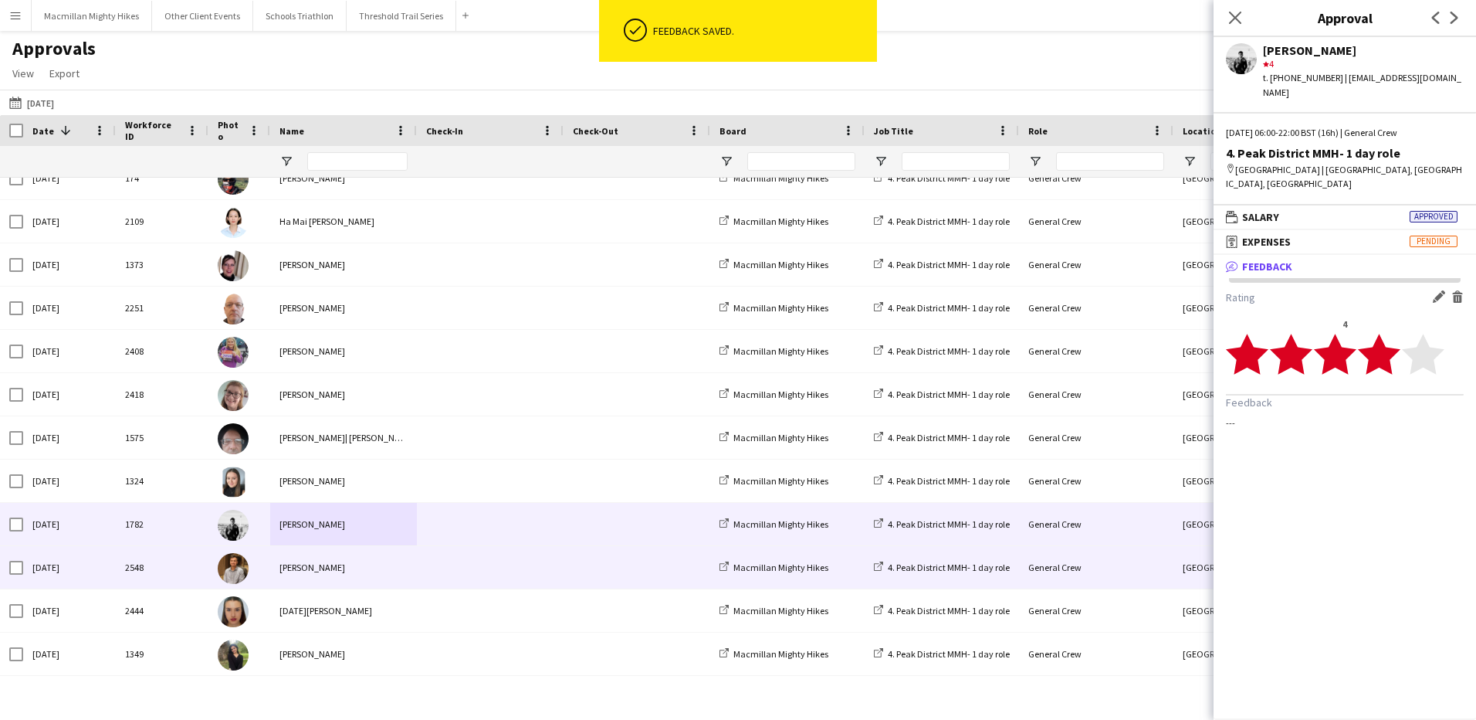
click at [405, 566] on div "[PERSON_NAME]" at bounding box center [343, 567] width 147 height 42
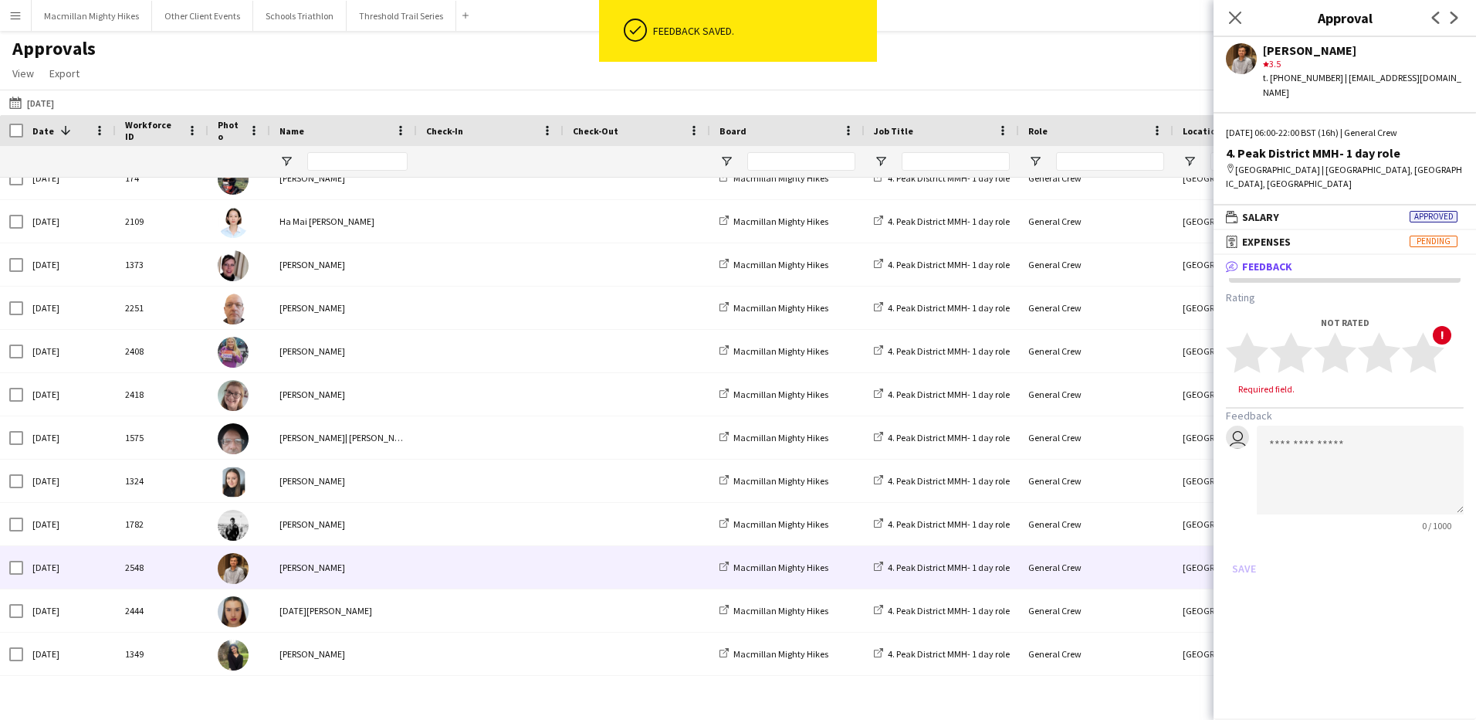
click at [1266, 259] on span "Feedback" at bounding box center [1267, 266] width 50 height 14
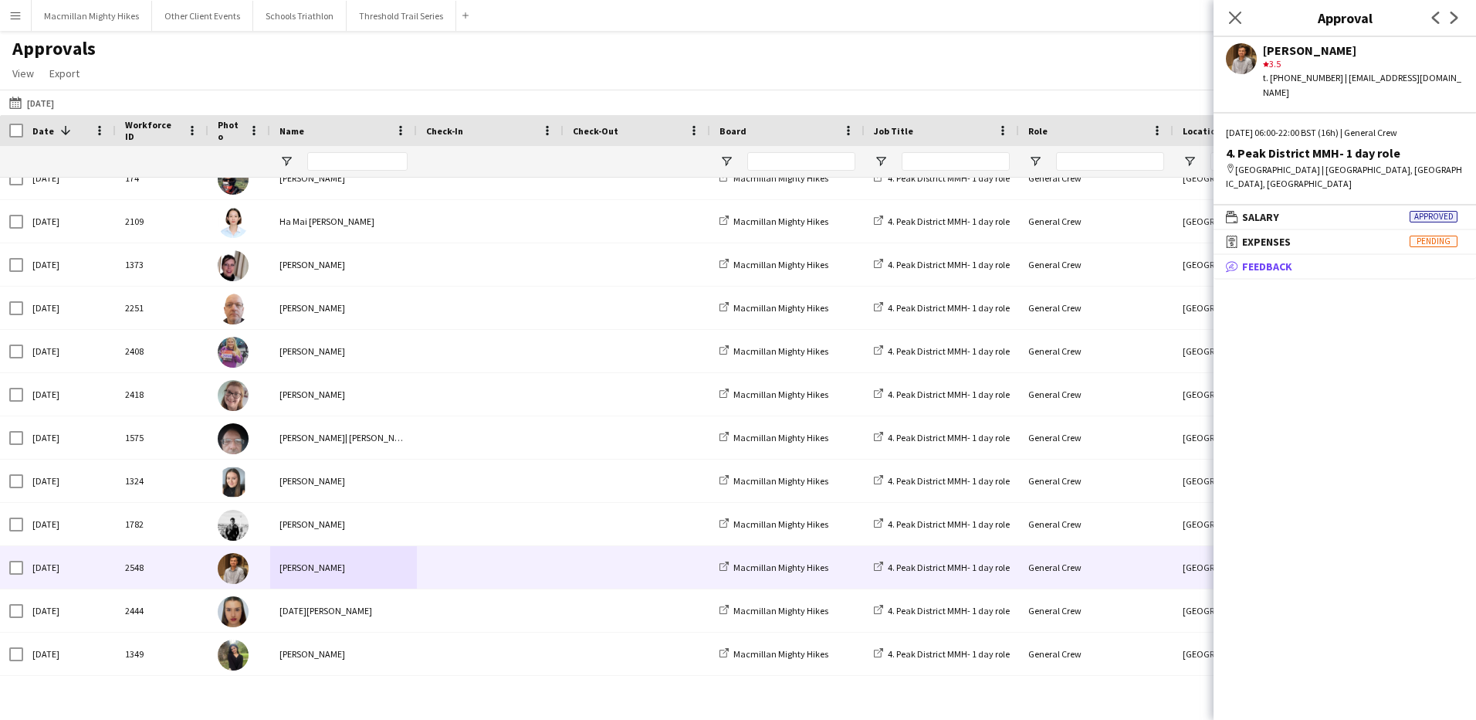
click at [1266, 259] on span "Feedback" at bounding box center [1267, 266] width 50 height 14
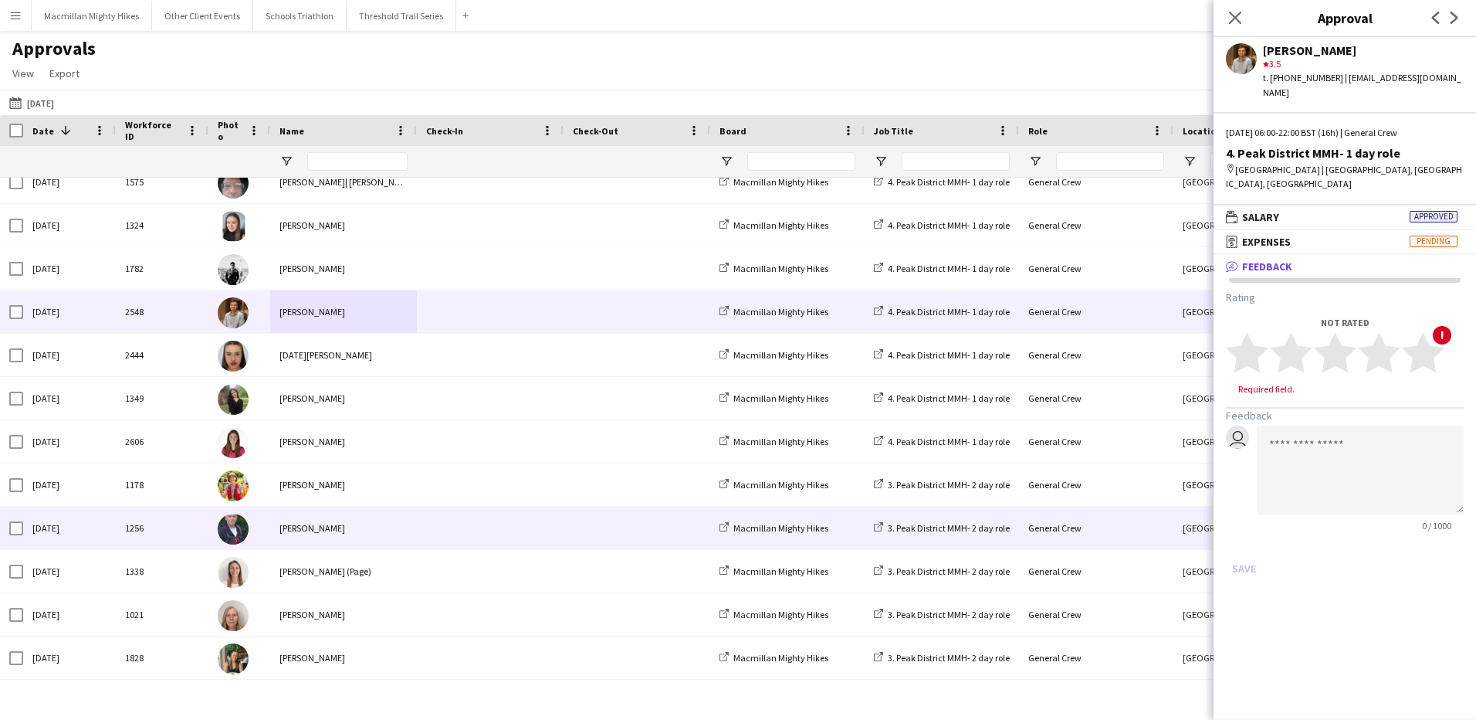
scroll to position [494, 0]
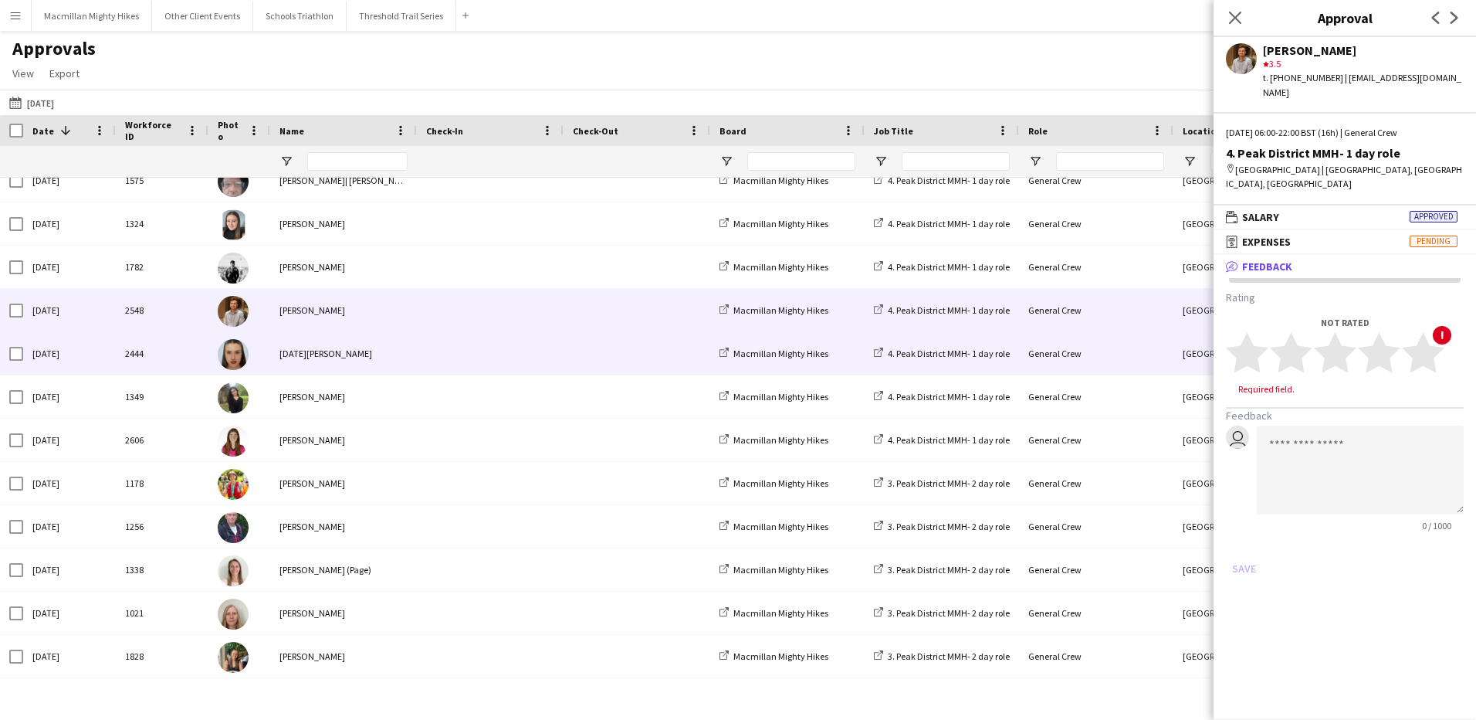
click at [618, 346] on span at bounding box center [637, 353] width 128 height 42
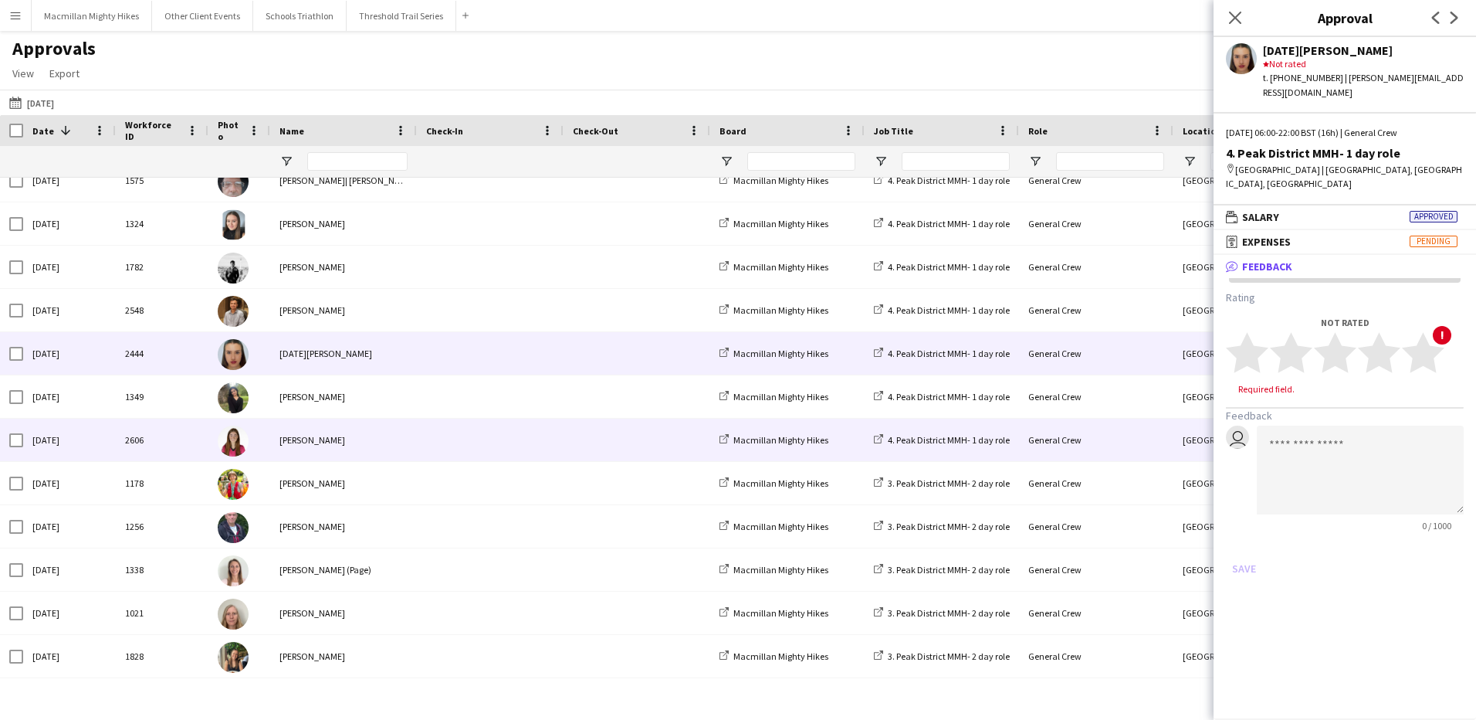
click at [590, 456] on span at bounding box center [637, 439] width 128 height 42
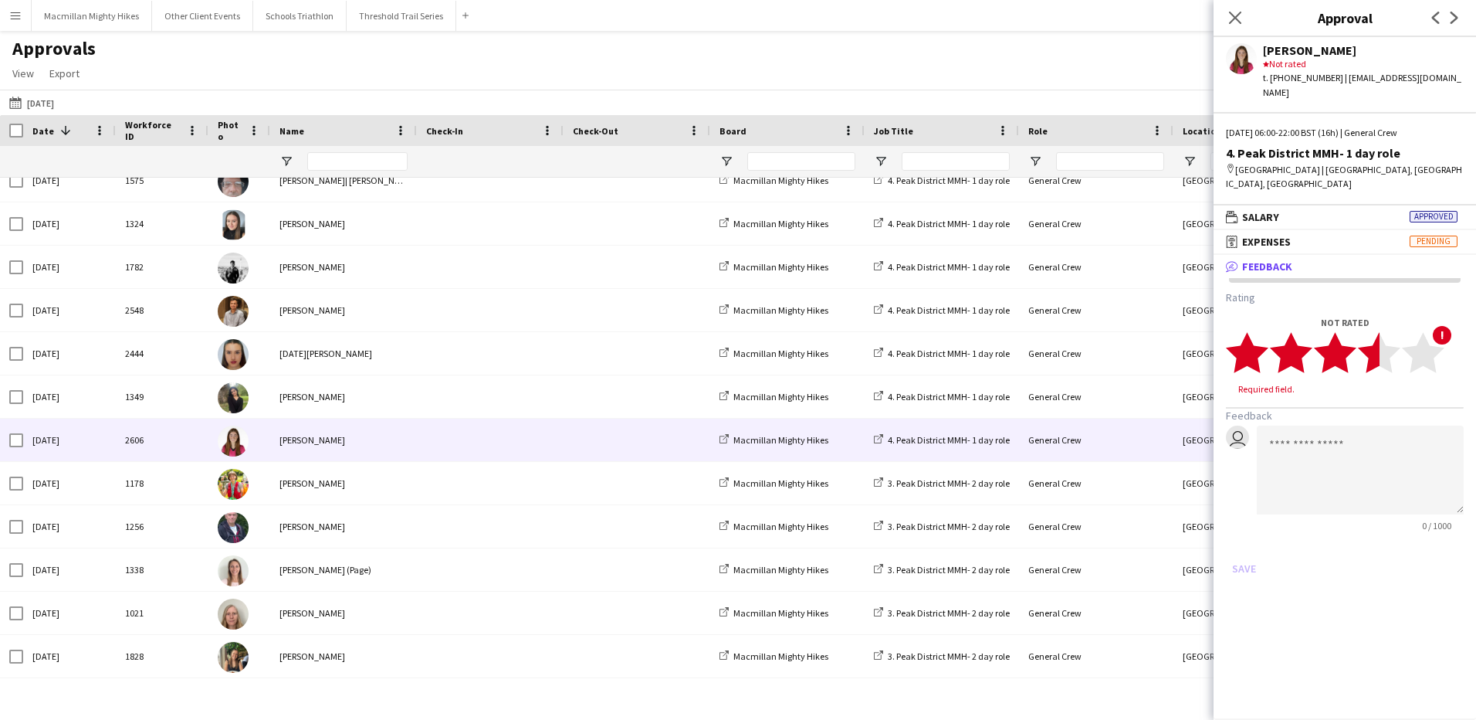
click at [1370, 332] on polygon at bounding box center [1379, 352] width 42 height 40
click at [1326, 411] on textarea at bounding box center [1360, 455] width 207 height 89
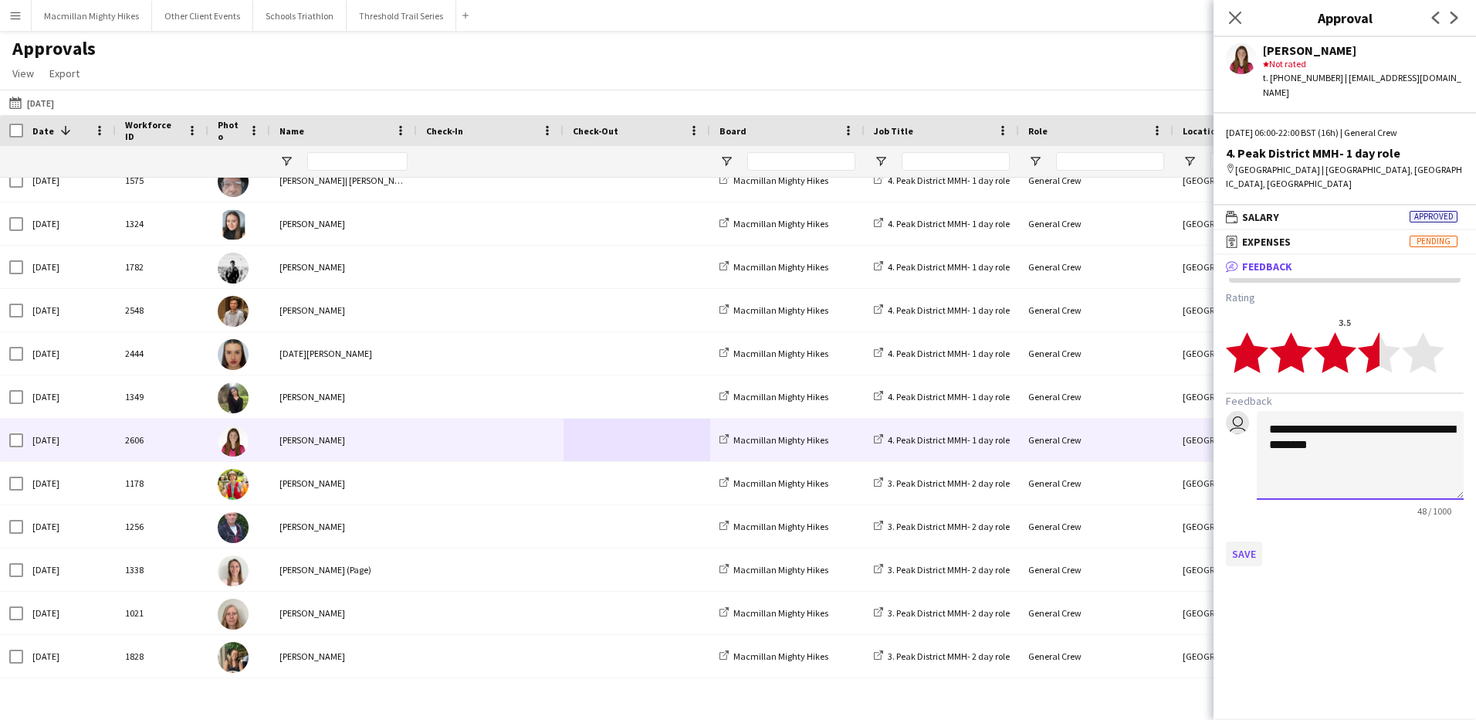
type textarea "**********"
click at [1238, 541] on button "Save" at bounding box center [1244, 553] width 36 height 25
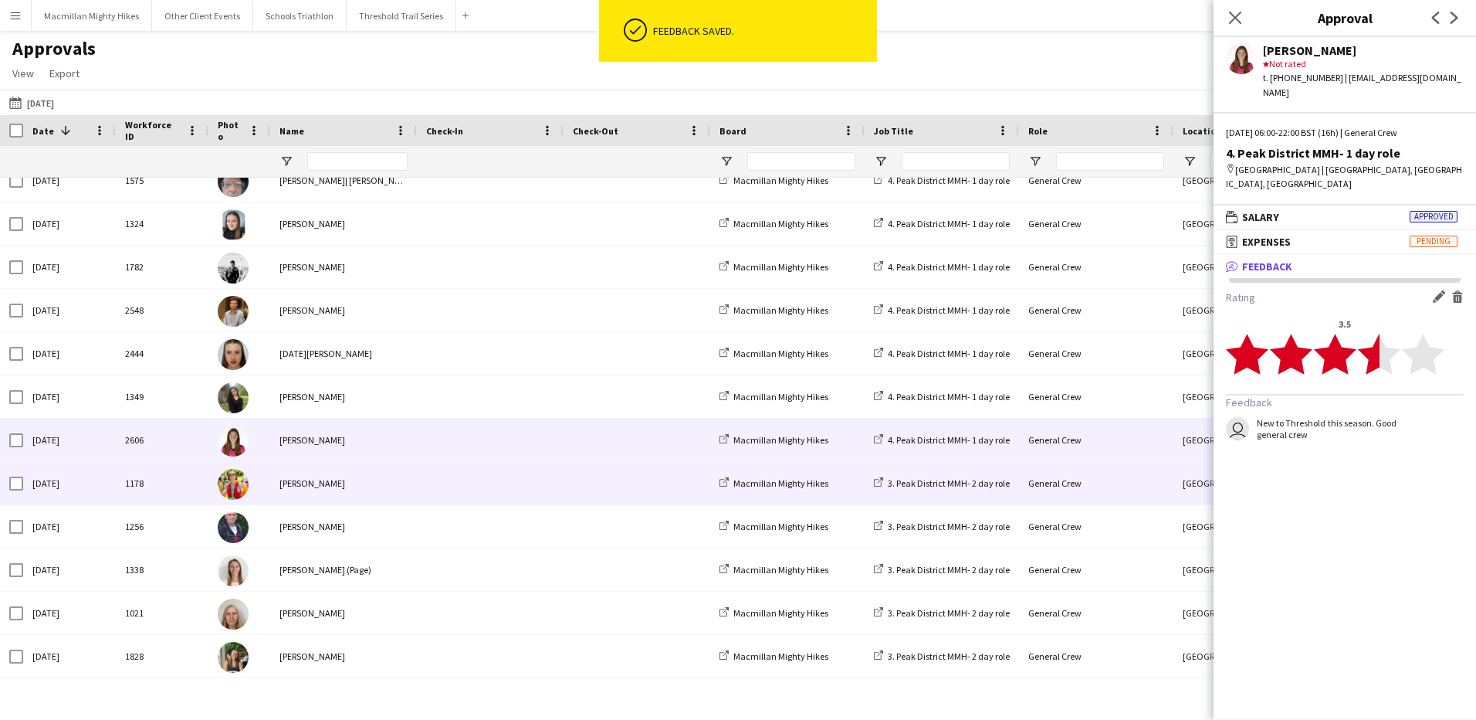
click at [446, 480] on span at bounding box center [490, 483] width 128 height 42
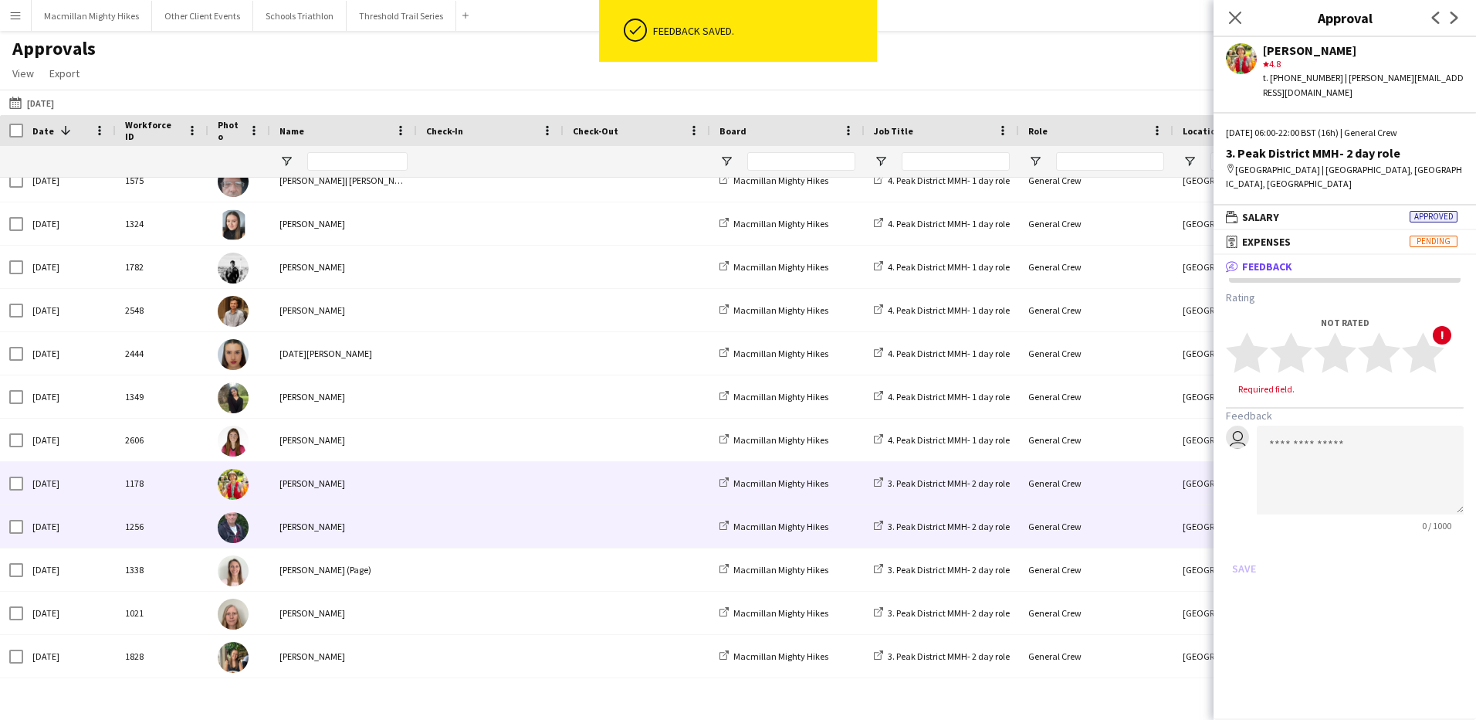
click at [412, 519] on div "[PERSON_NAME]" at bounding box center [343, 526] width 147 height 42
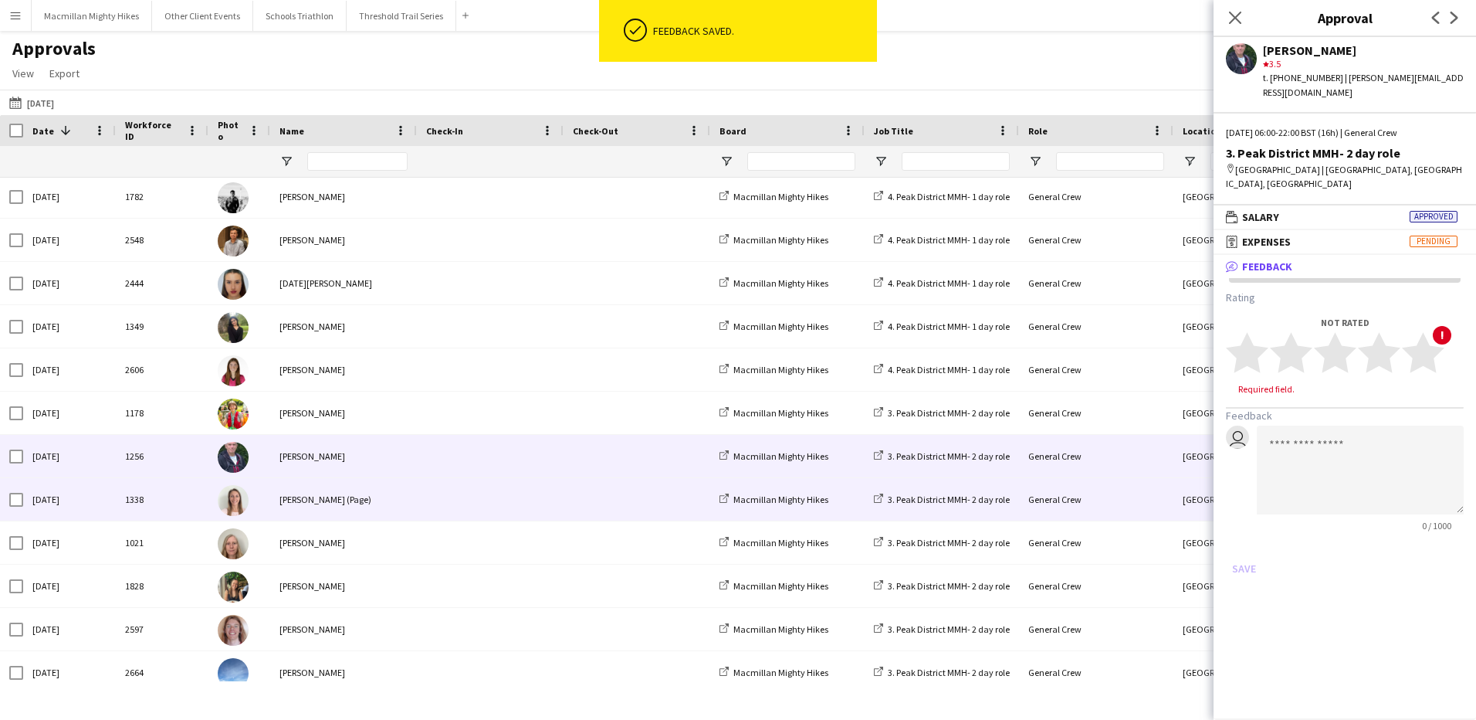
scroll to position [567, 0]
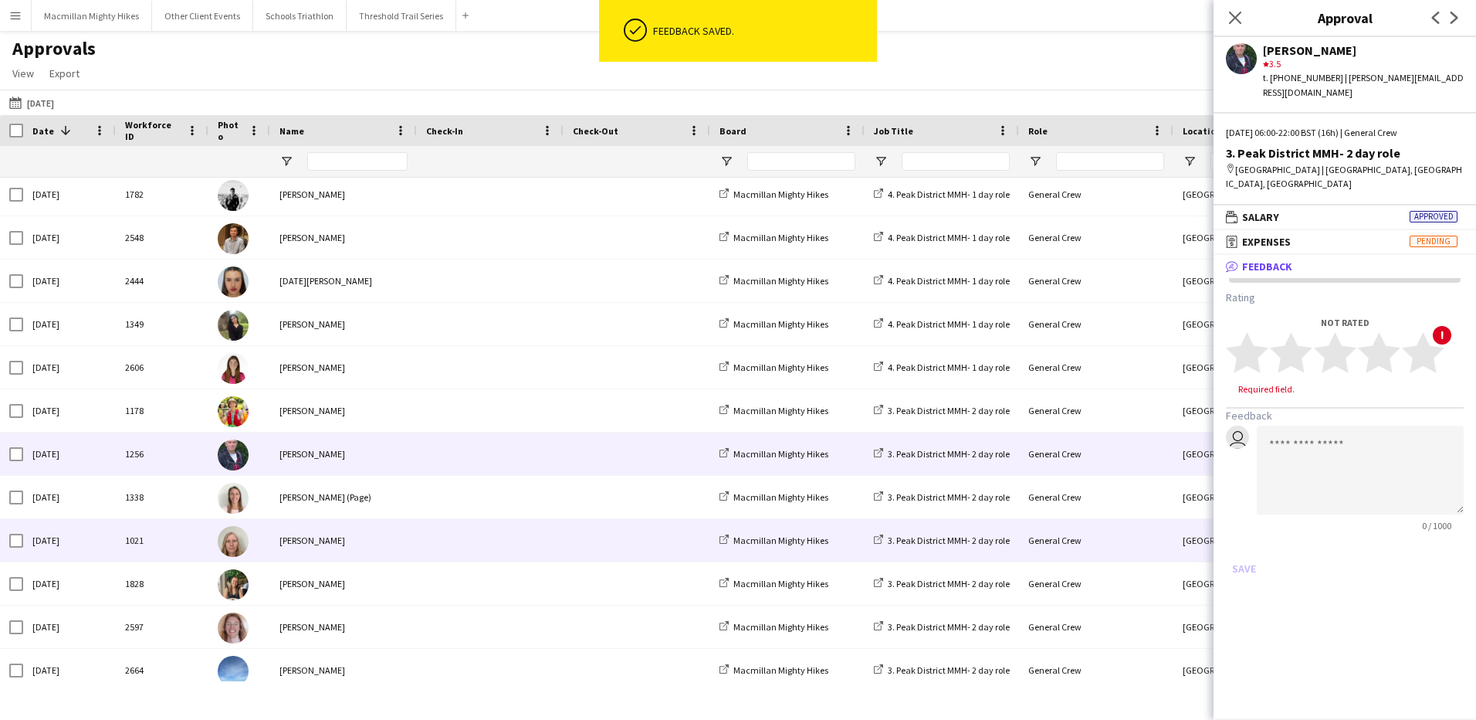
click at [405, 510] on div "[PERSON_NAME] (Page)" at bounding box center [343, 497] width 147 height 42
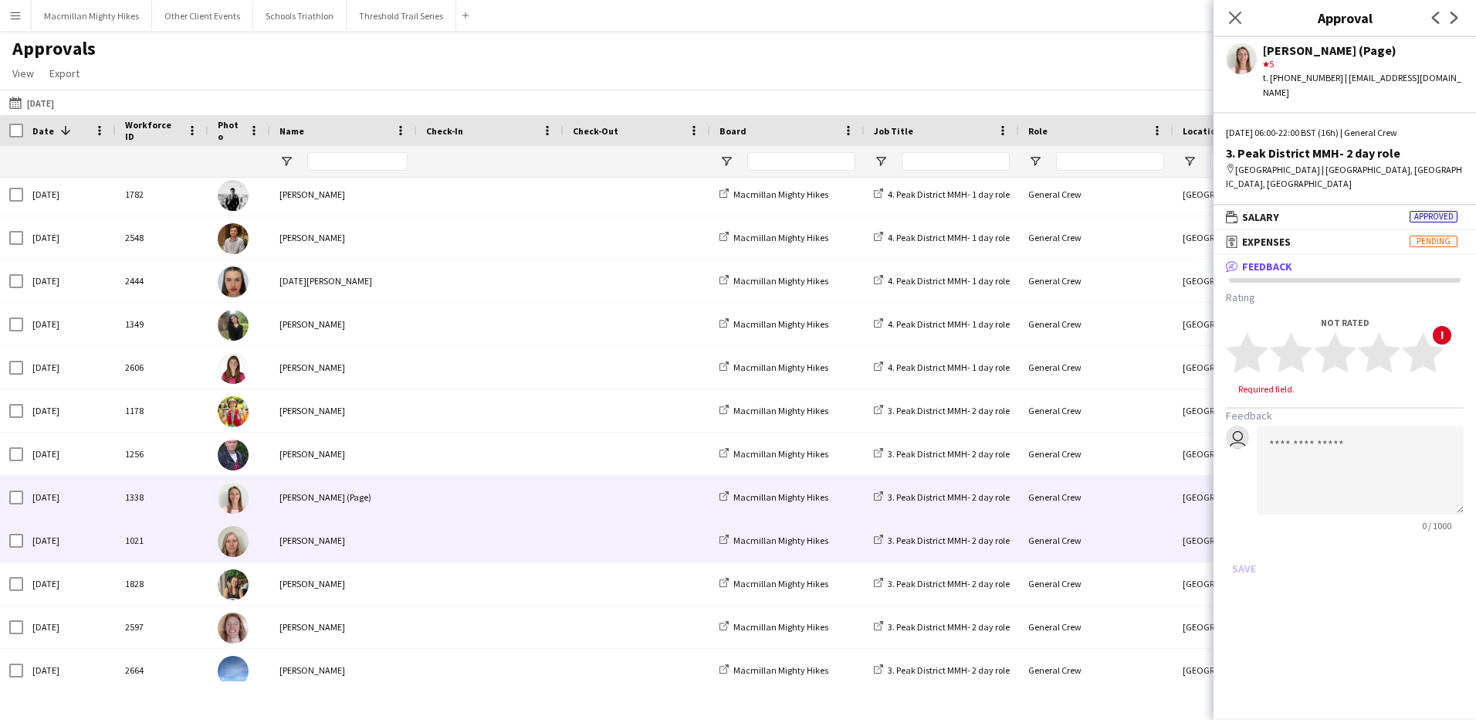
click at [390, 547] on div "[PERSON_NAME]" at bounding box center [343, 540] width 147 height 42
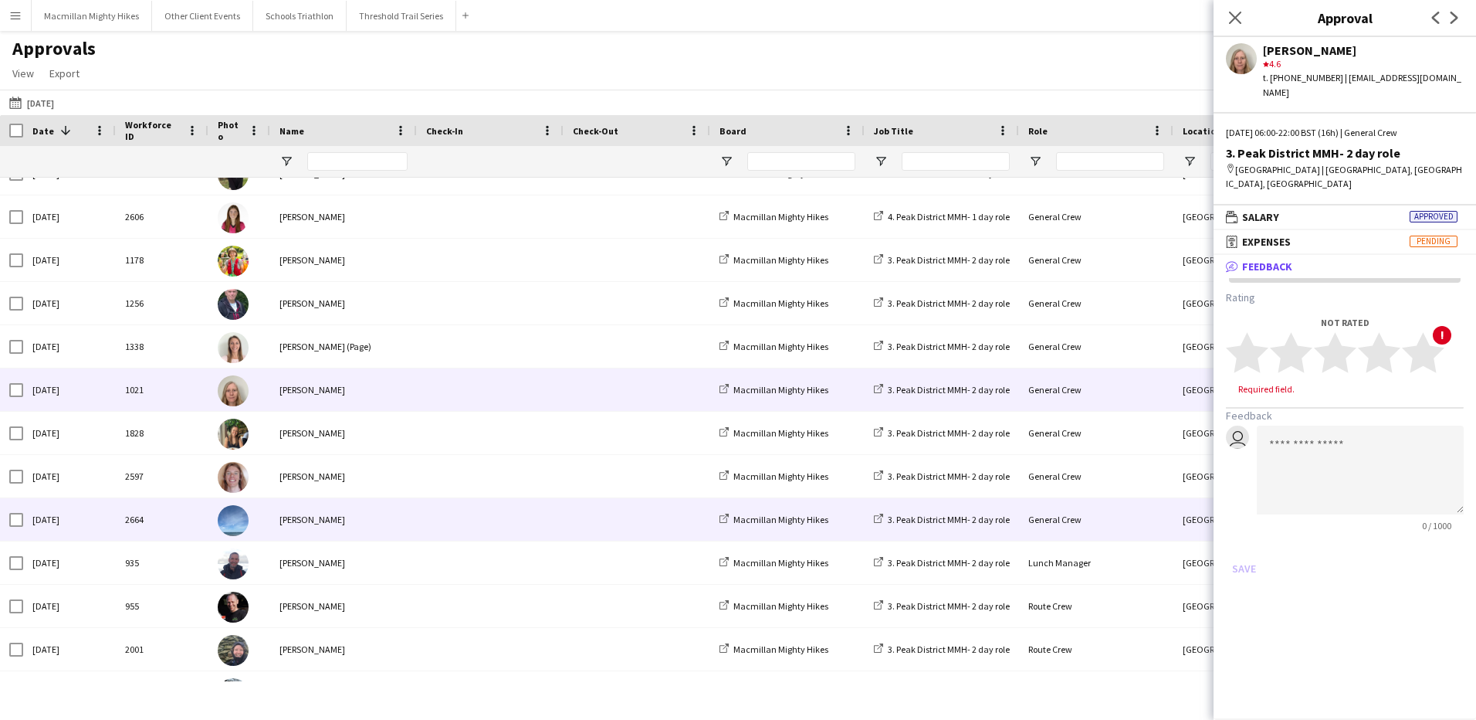
scroll to position [718, 0]
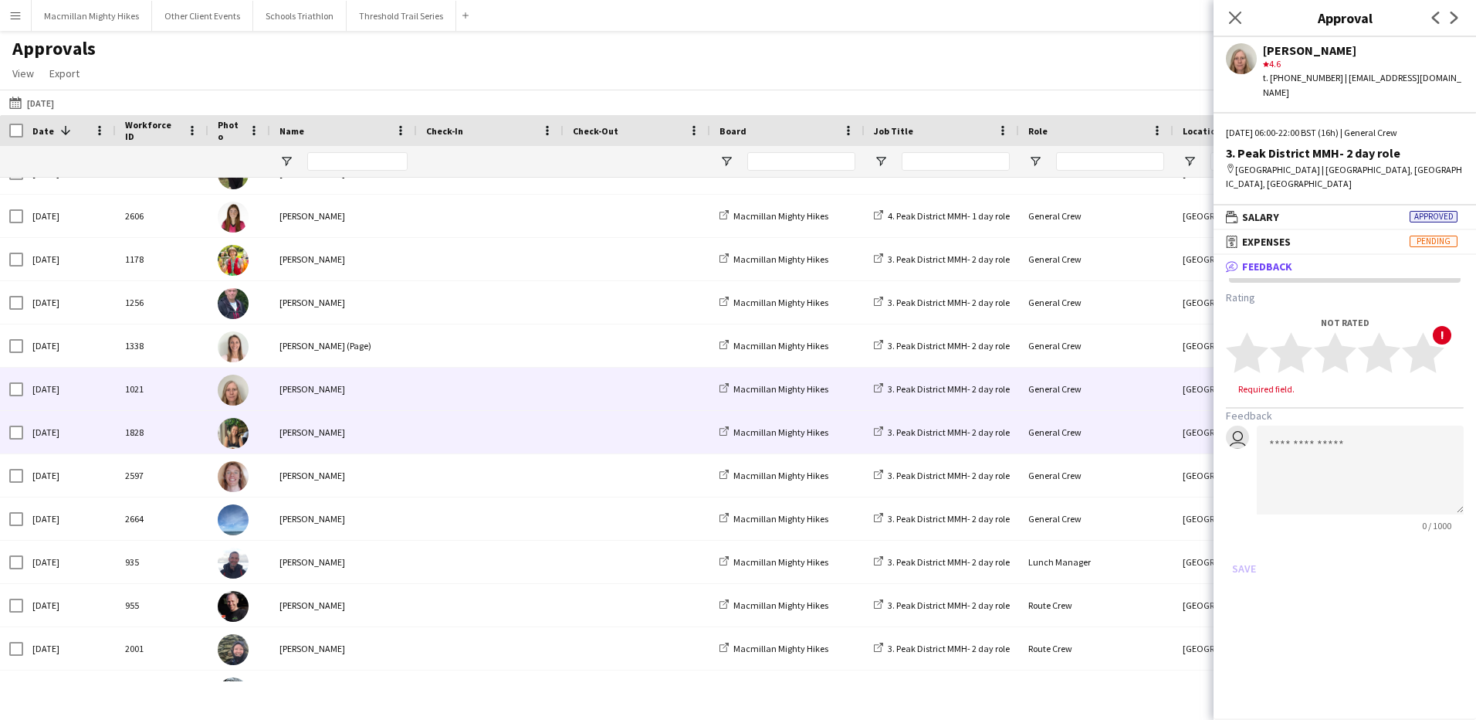
click at [362, 434] on div "[PERSON_NAME]" at bounding box center [343, 432] width 147 height 42
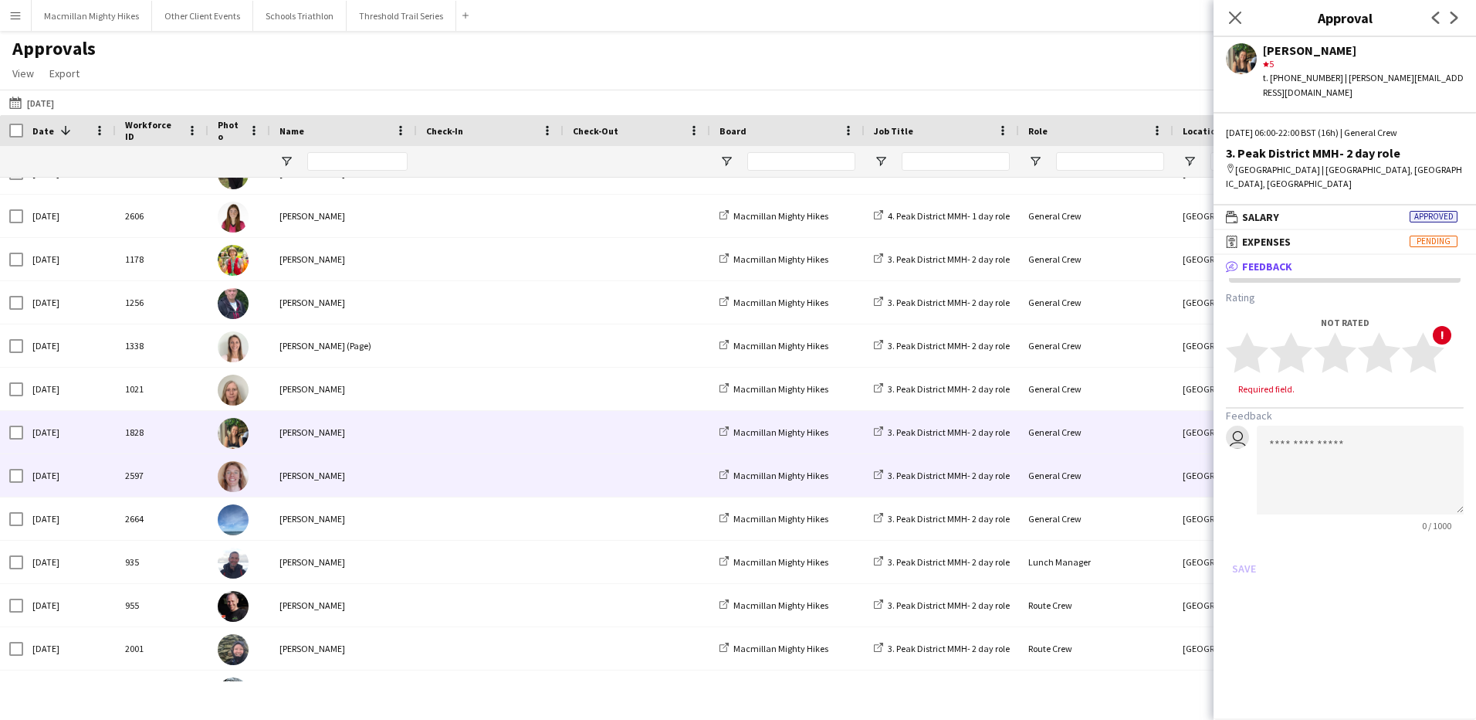
click at [368, 489] on div "[PERSON_NAME]" at bounding box center [343, 475] width 147 height 42
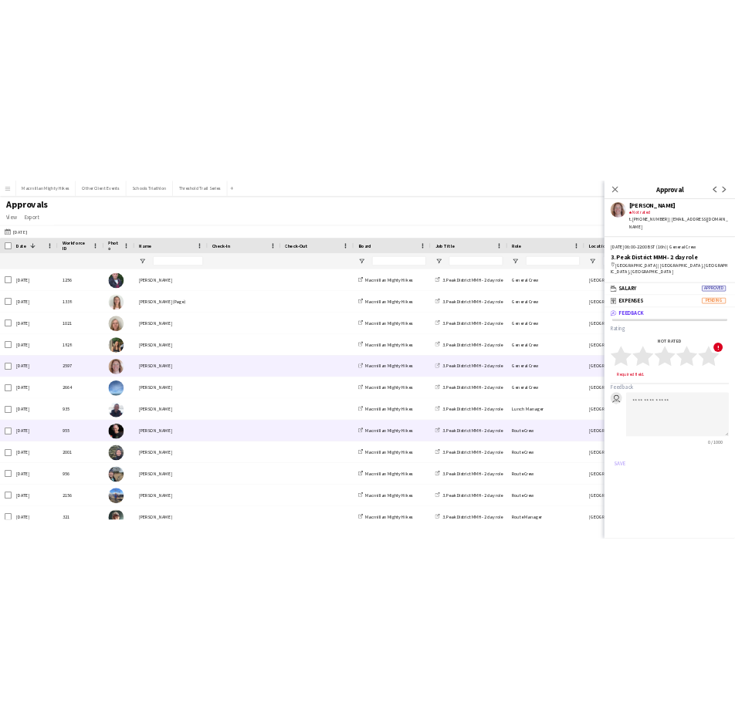
scroll to position [822, 0]
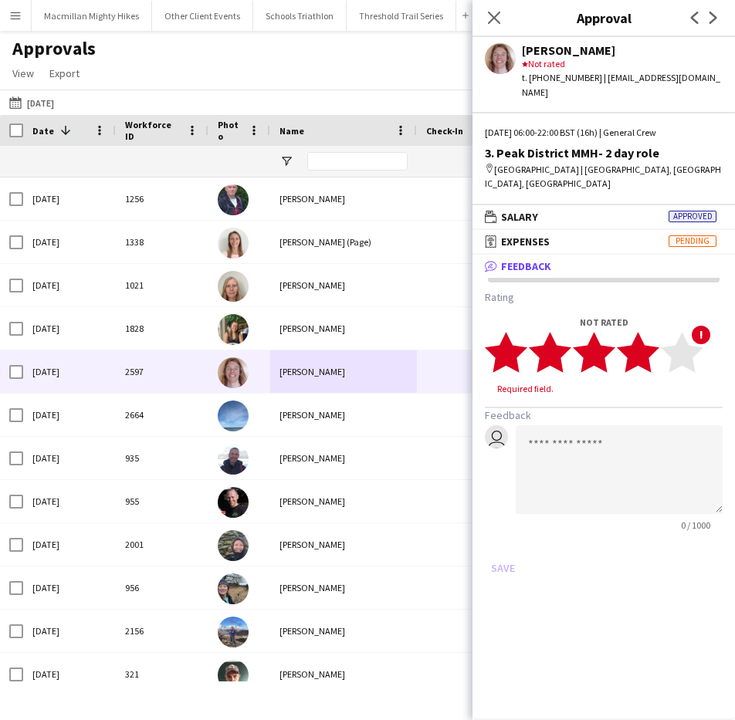
click at [643, 332] on polygon at bounding box center [638, 352] width 42 height 40
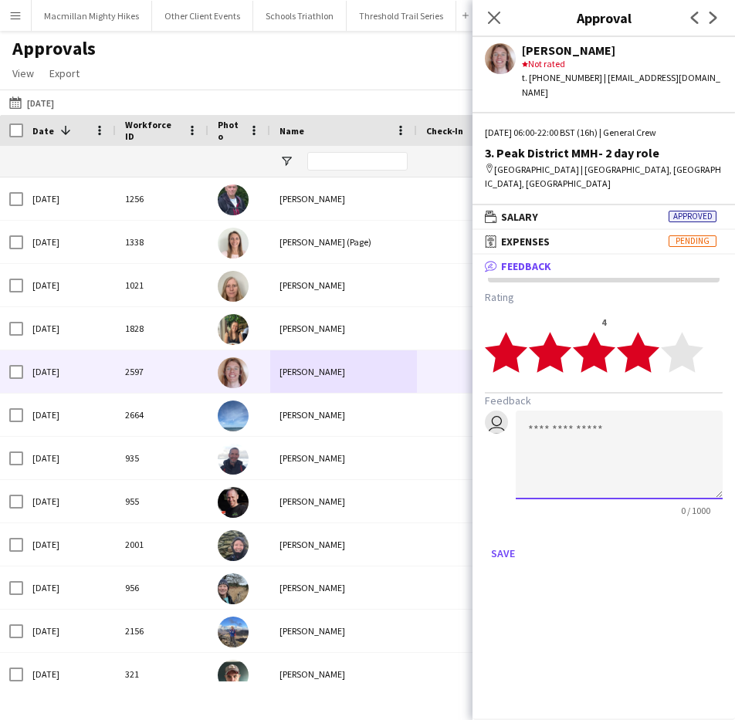
click at [581, 411] on textarea at bounding box center [619, 455] width 207 height 89
type textarea "**********"
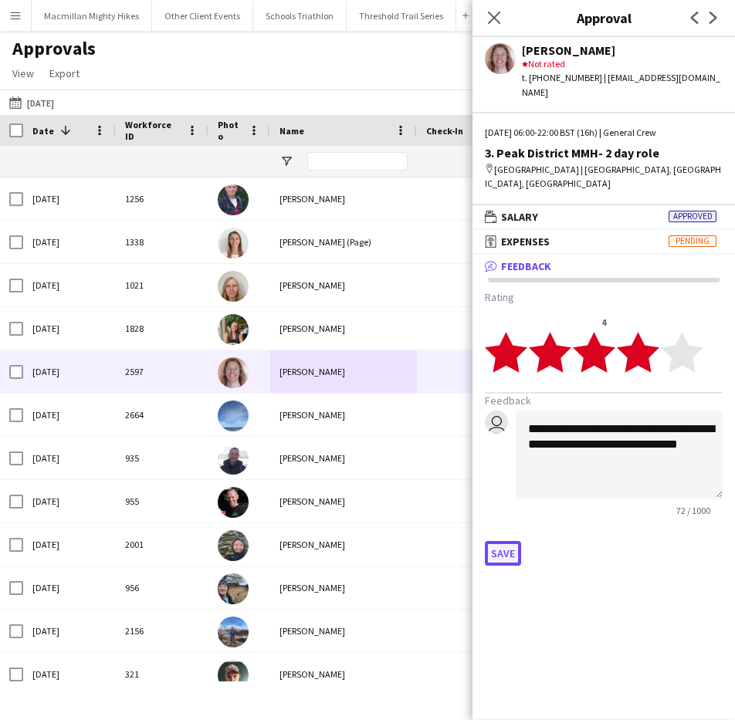
click at [500, 541] on button "Save" at bounding box center [503, 553] width 36 height 25
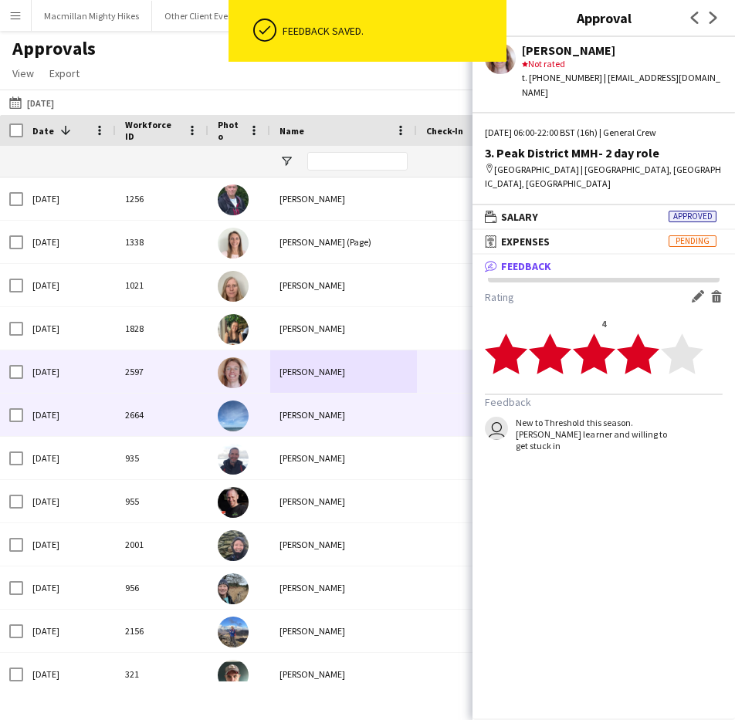
click at [305, 428] on div "[PERSON_NAME]" at bounding box center [343, 415] width 147 height 42
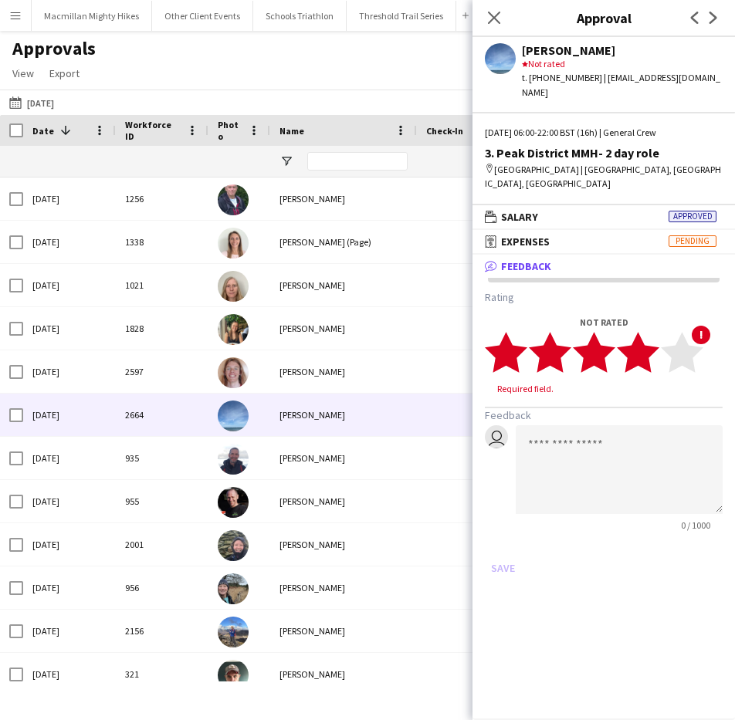
click at [651, 332] on polygon at bounding box center [638, 352] width 42 height 40
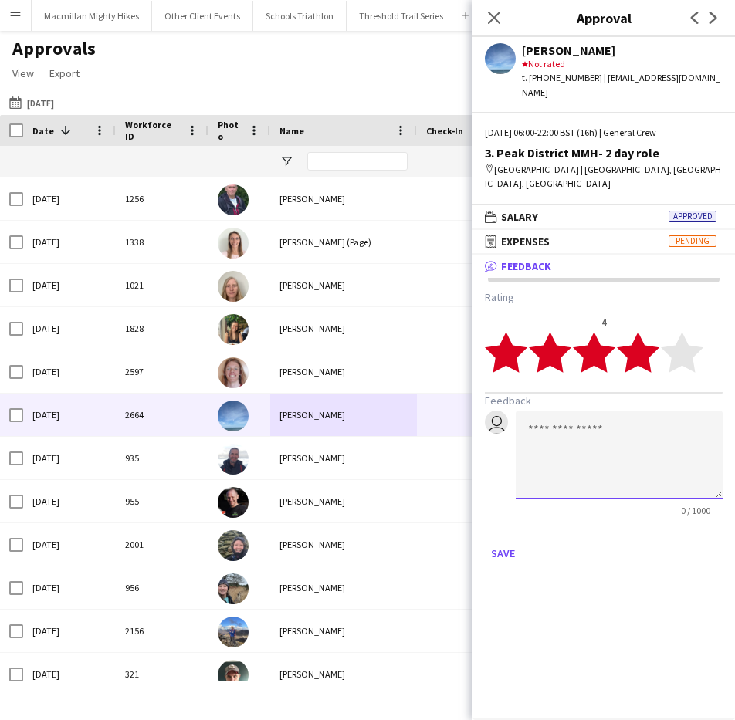
click at [599, 411] on textarea at bounding box center [619, 455] width 207 height 89
click at [599, 411] on textarea "**********" at bounding box center [619, 455] width 207 height 89
click at [561, 418] on textarea "**********" at bounding box center [619, 455] width 207 height 89
type textarea "**********"
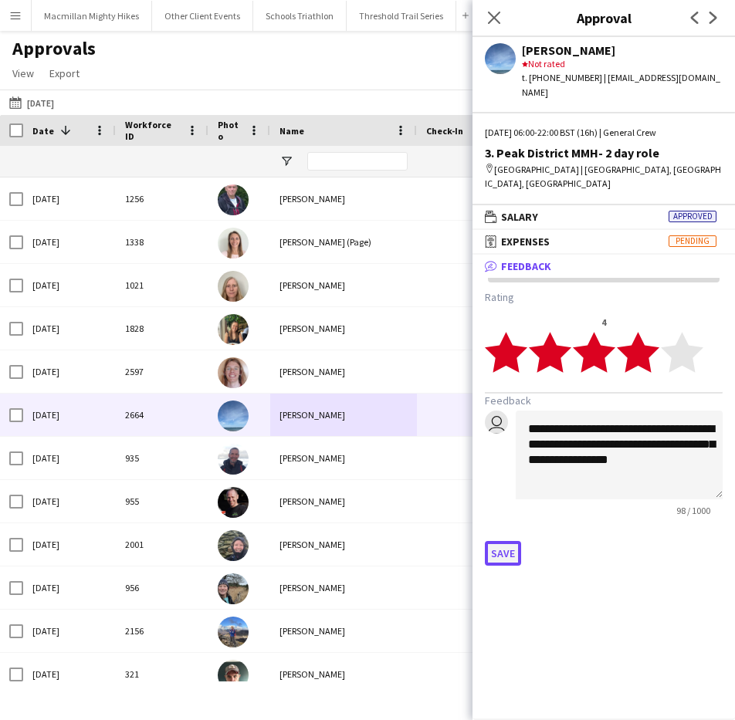
click at [513, 541] on button "Save" at bounding box center [503, 553] width 36 height 25
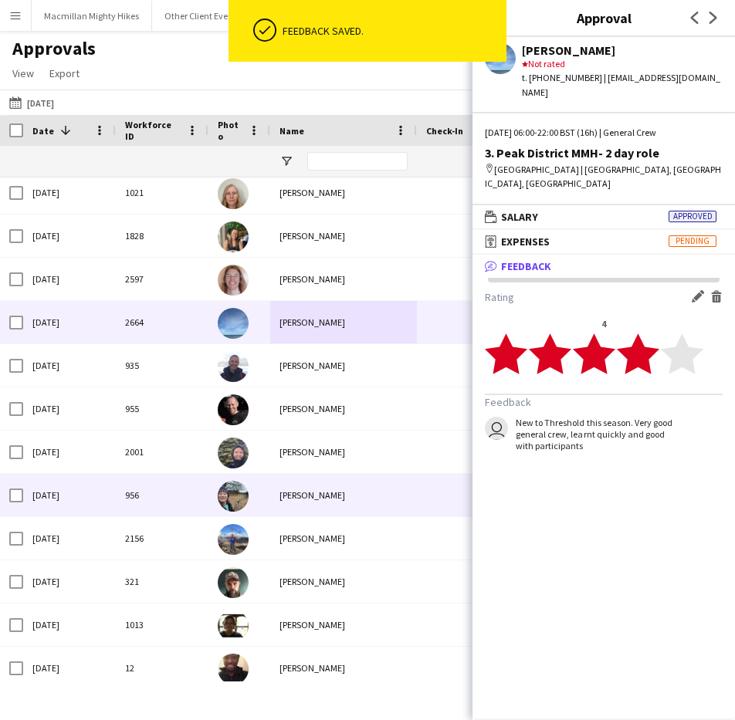
scroll to position [919, 0]
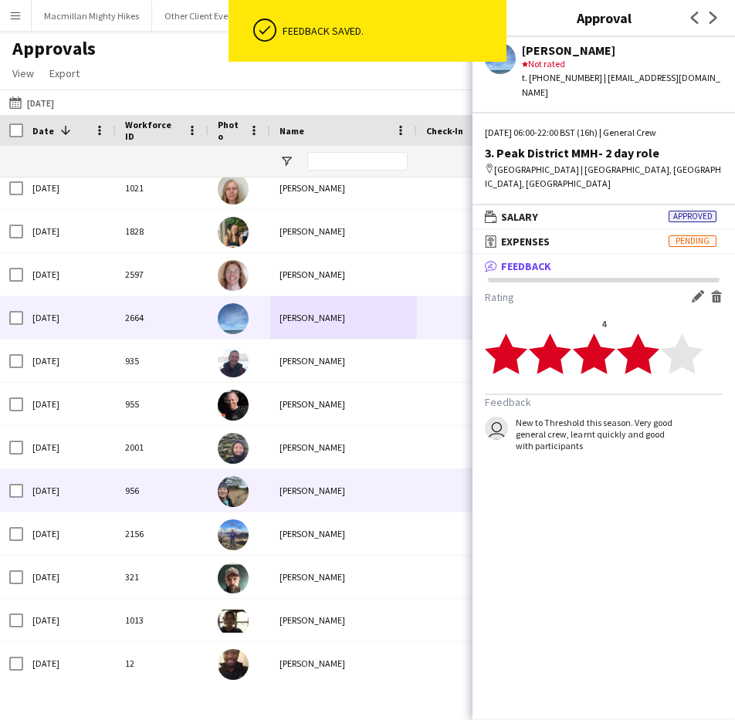
click at [327, 490] on div "[PERSON_NAME]" at bounding box center [343, 490] width 147 height 42
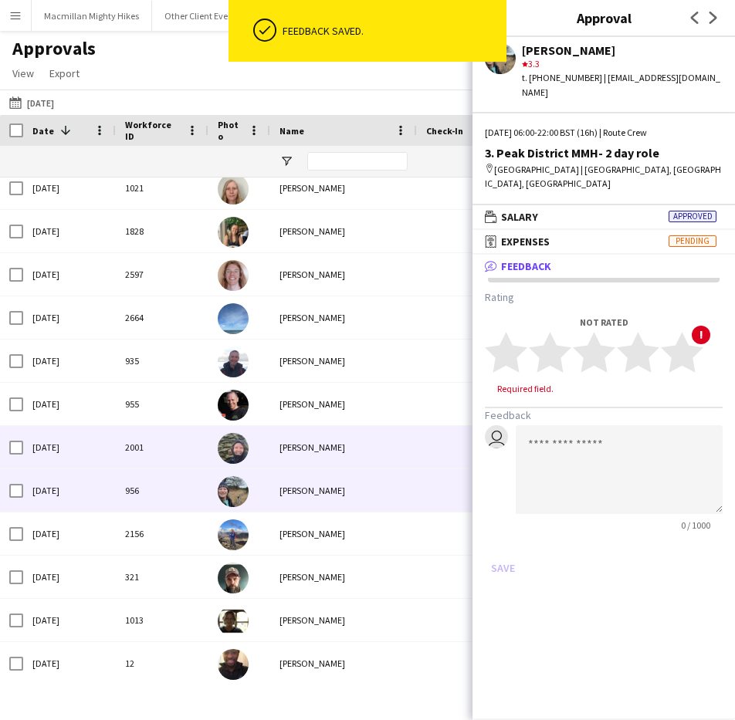
click at [331, 428] on div "[PERSON_NAME]" at bounding box center [343, 447] width 147 height 42
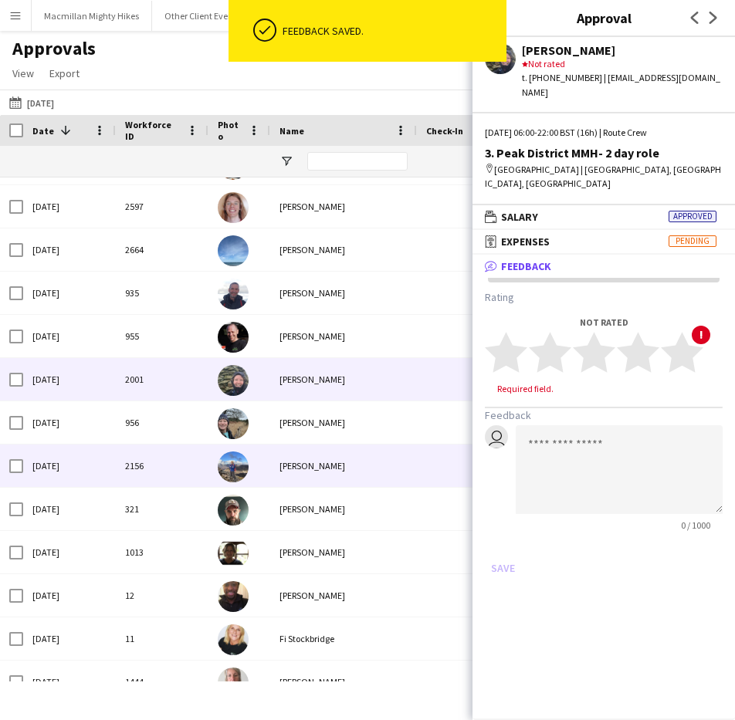
click at [317, 479] on div "[PERSON_NAME]" at bounding box center [343, 466] width 147 height 42
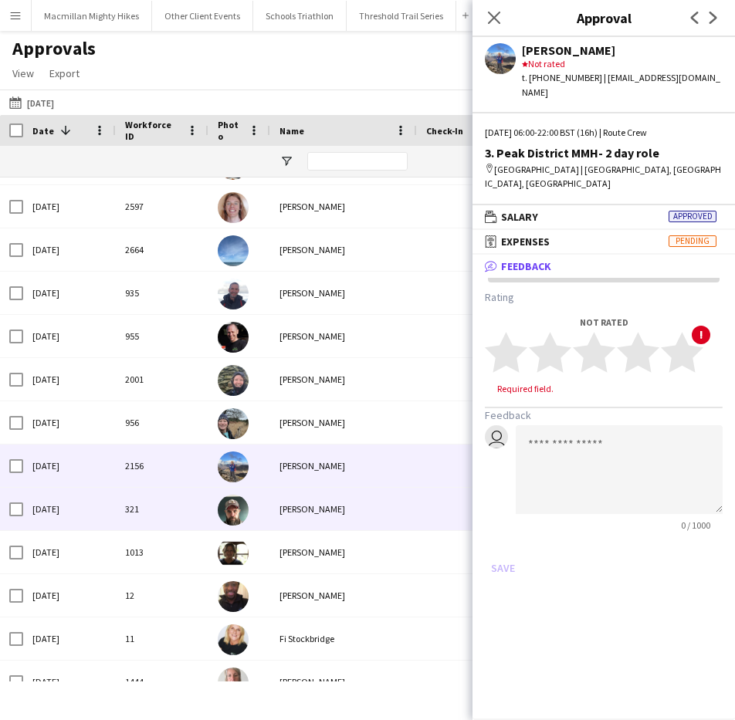
scroll to position [1036, 0]
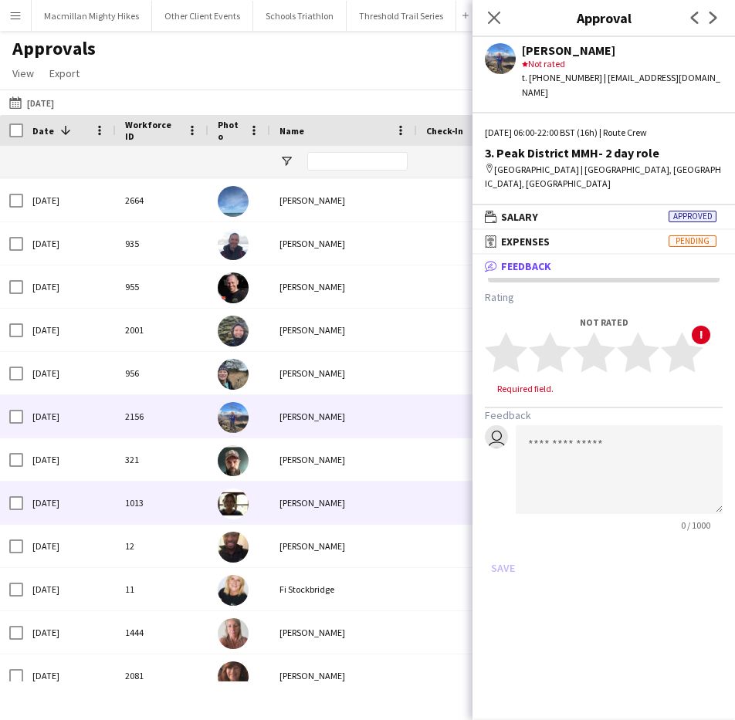
click at [296, 507] on div "[PERSON_NAME]" at bounding box center [343, 503] width 147 height 42
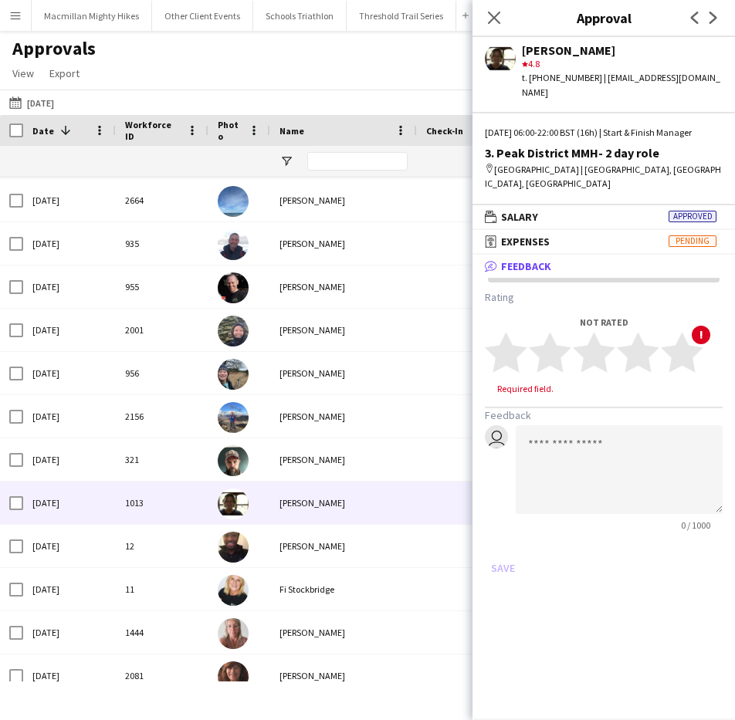
click at [540, 259] on span "Feedback" at bounding box center [526, 266] width 50 height 14
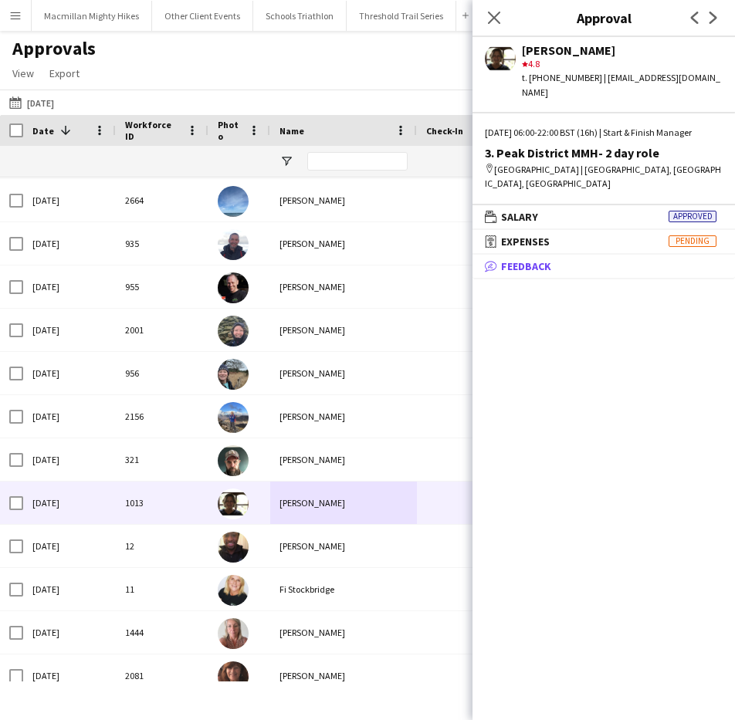
click at [540, 259] on span "Feedback" at bounding box center [526, 266] width 50 height 14
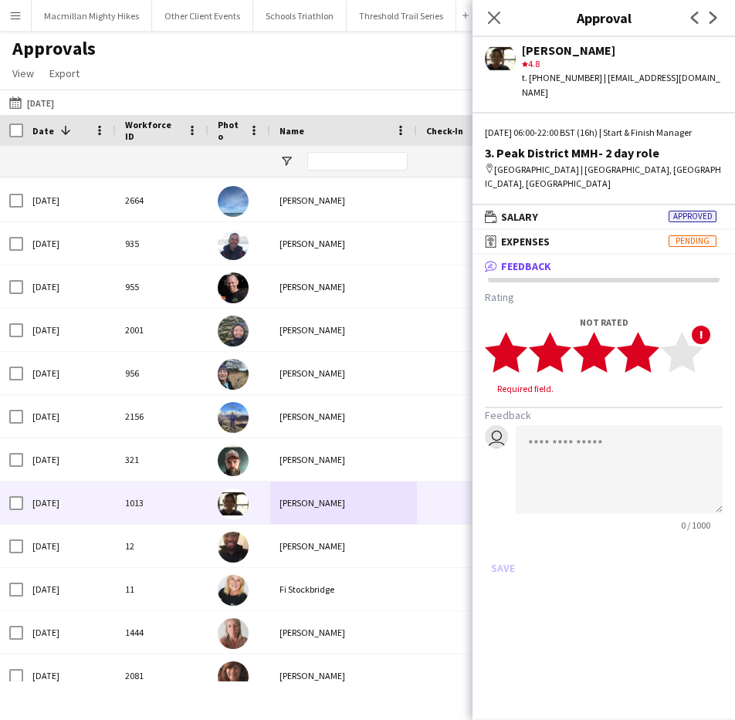
click at [644, 337] on polygon at bounding box center [638, 352] width 42 height 40
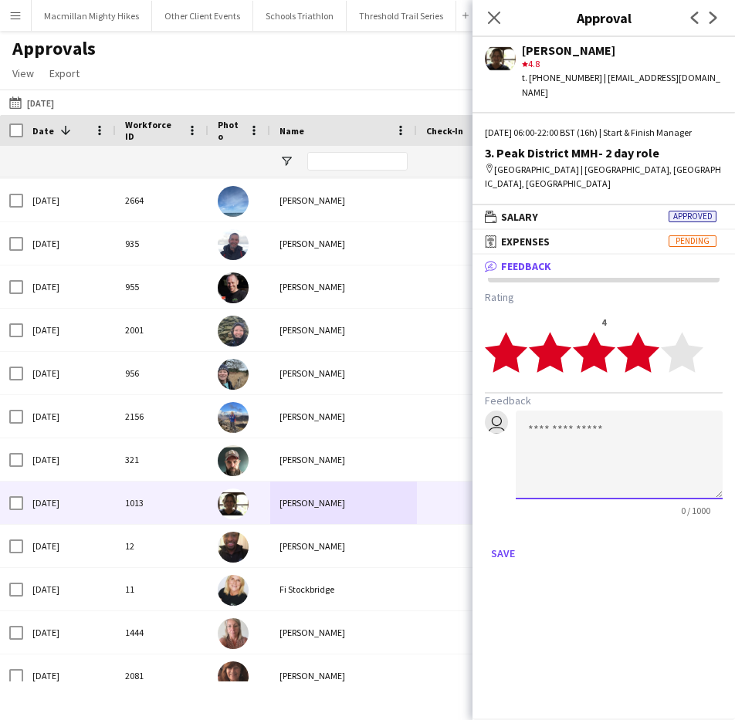
click at [584, 432] on textarea at bounding box center [619, 455] width 207 height 89
type textarea "**********"
click at [496, 18] on icon "Close pop-in" at bounding box center [493, 17] width 15 height 15
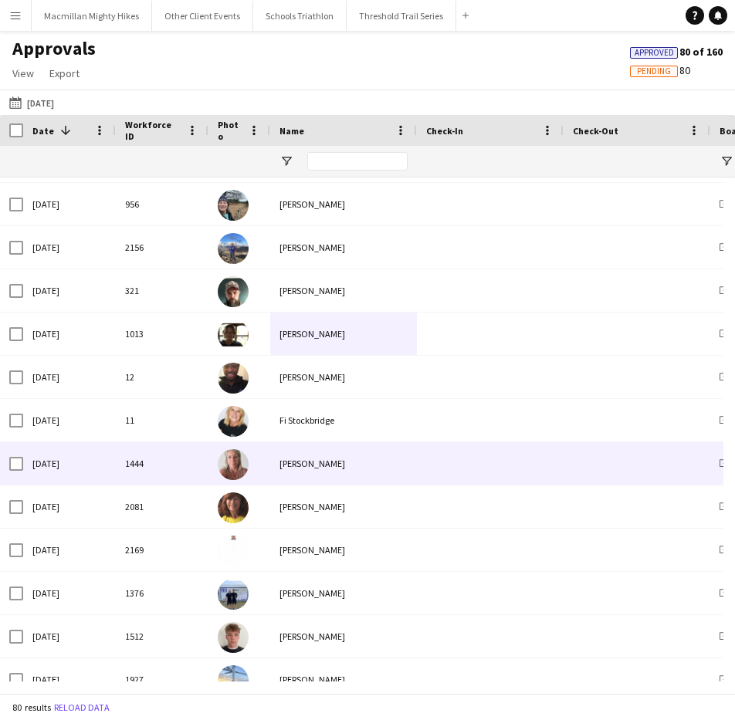
scroll to position [1206, 0]
click at [345, 478] on div "[PERSON_NAME]" at bounding box center [343, 463] width 147 height 42
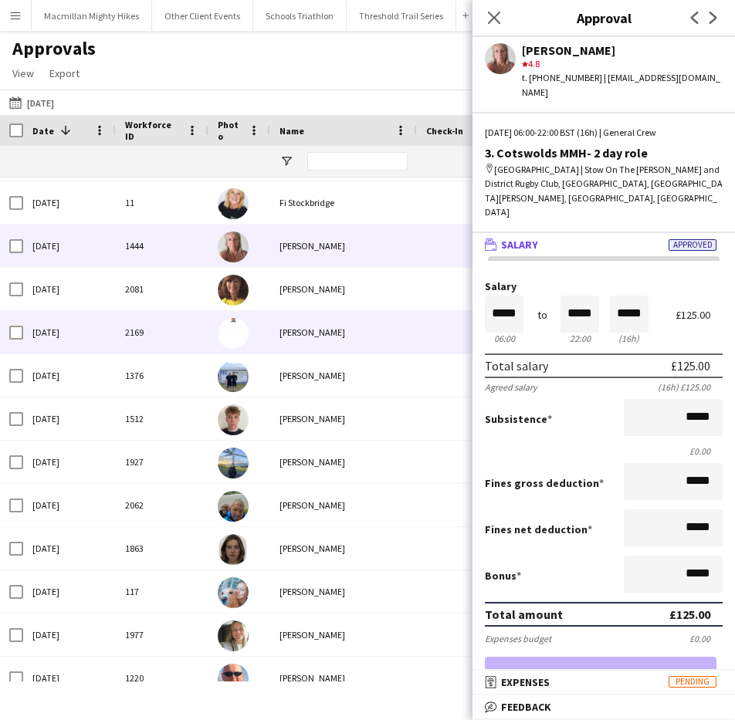
scroll to position [1424, 0]
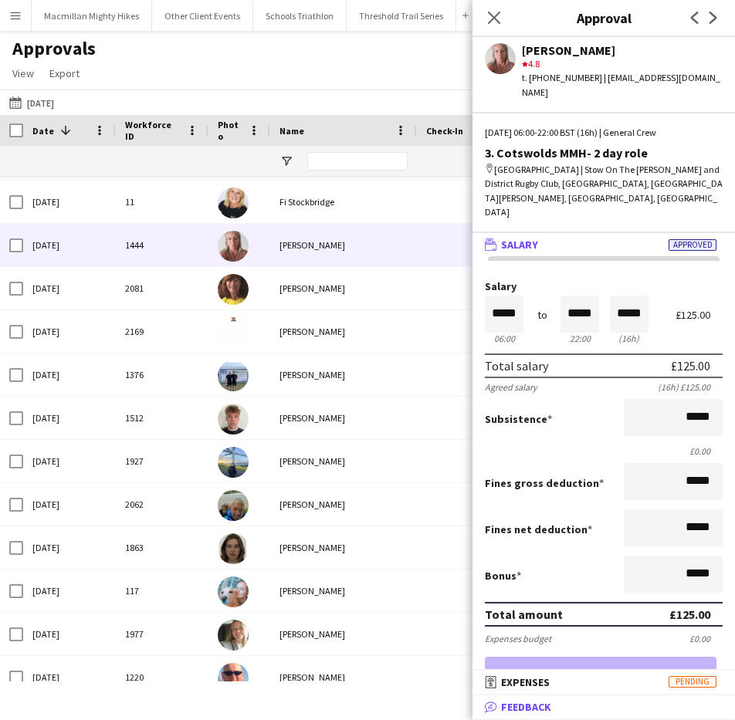
click at [500, 705] on app-icon "bubble-pencil" at bounding box center [493, 707] width 16 height 14
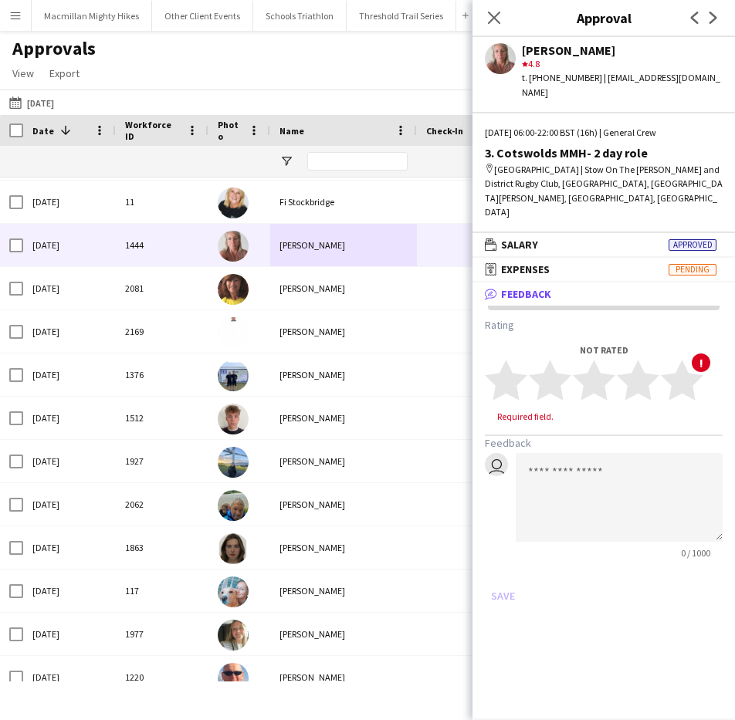
click at [583, 287] on mat-panel-title "bubble-pencil Feedback" at bounding box center [601, 294] width 256 height 14
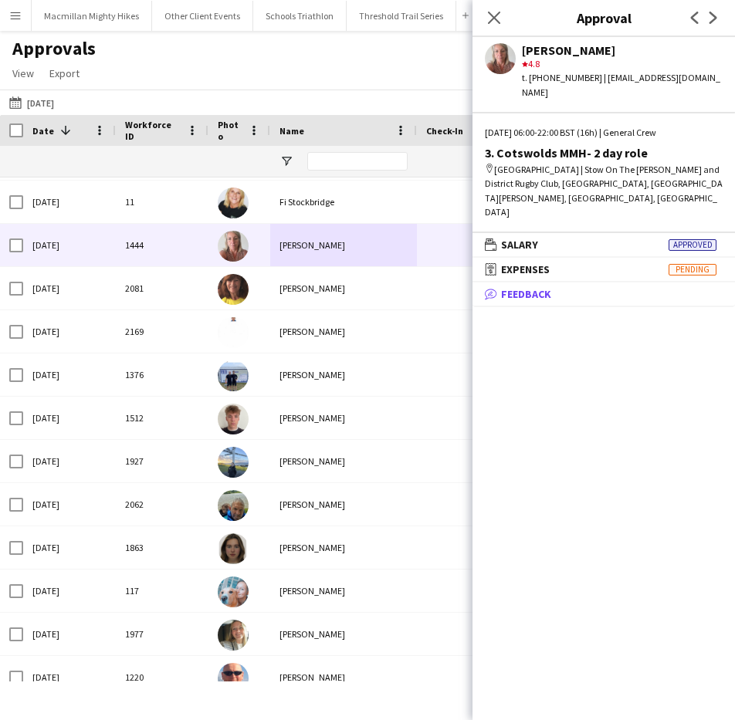
click at [583, 287] on mat-panel-title "bubble-pencil Feedback" at bounding box center [601, 294] width 256 height 14
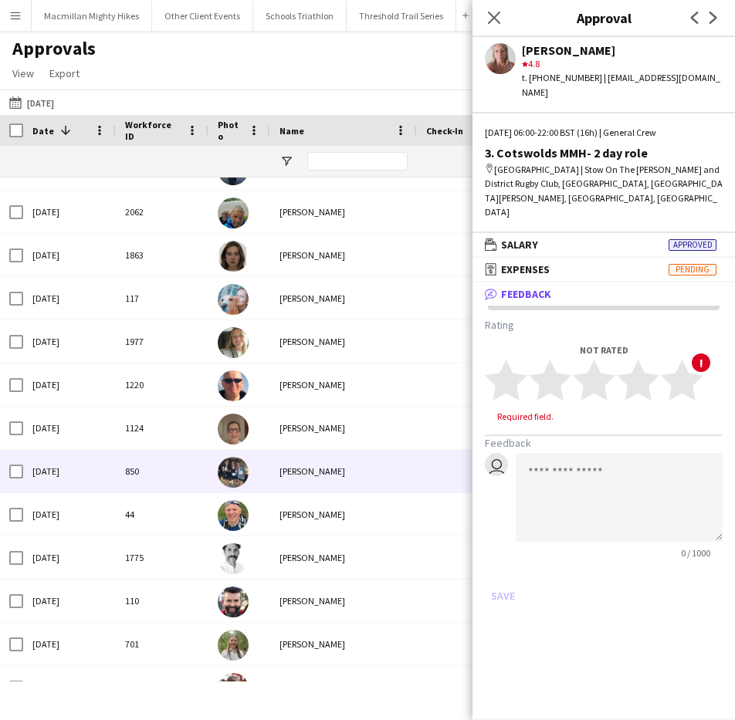
scroll to position [0, 0]
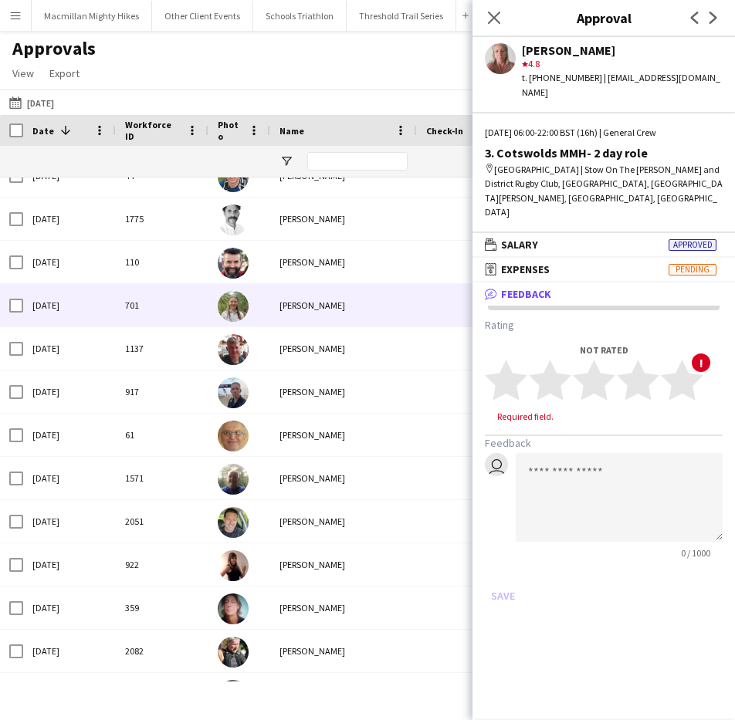
click at [324, 313] on div "[PERSON_NAME]" at bounding box center [343, 305] width 147 height 42
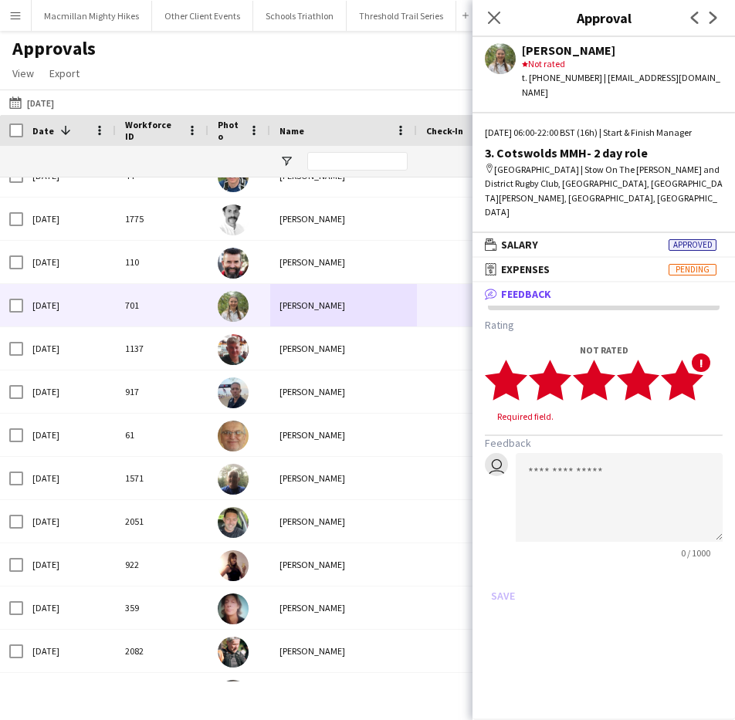
click at [698, 359] on icon "star" at bounding box center [682, 380] width 42 height 42
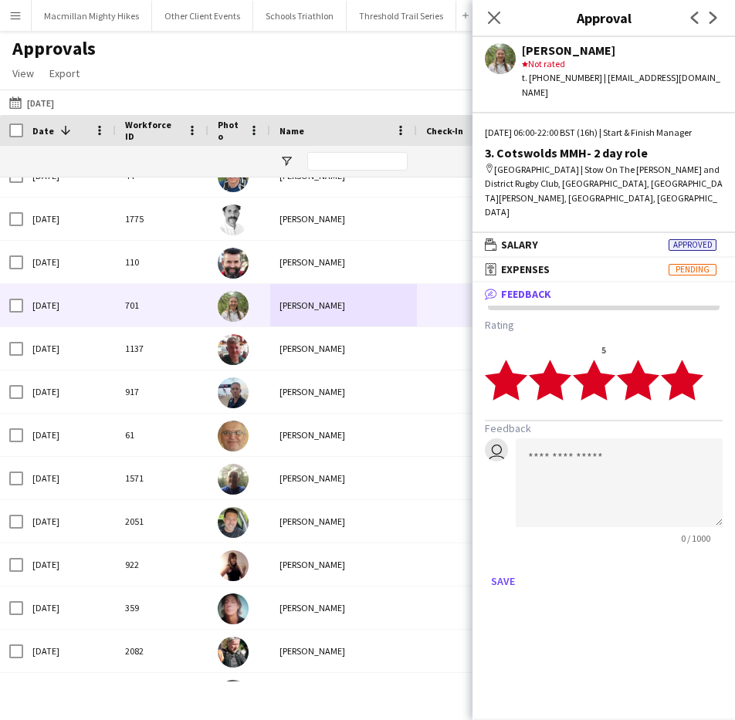
click at [561, 287] on mat-panel-title "bubble-pencil Feedback" at bounding box center [601, 294] width 256 height 14
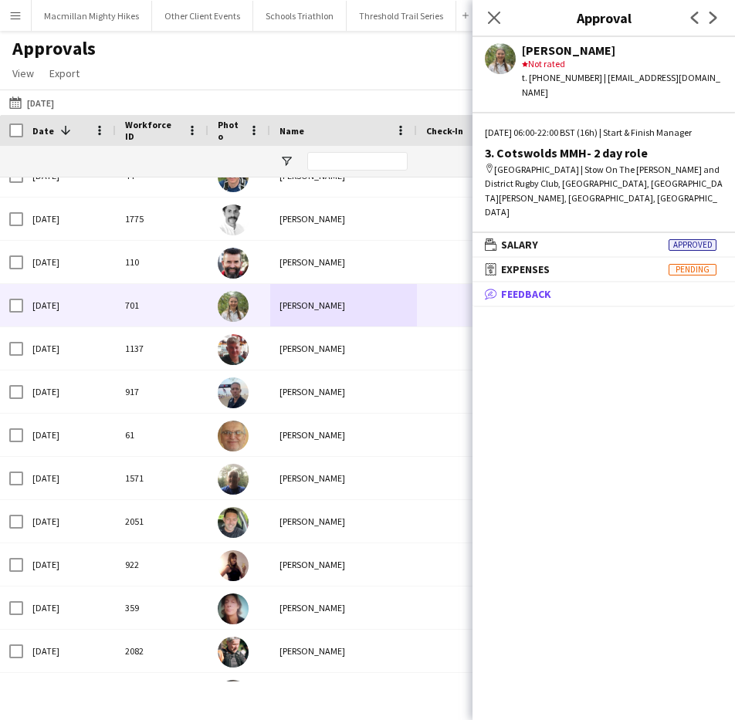
click at [561, 287] on mat-panel-title "bubble-pencil Feedback" at bounding box center [601, 294] width 256 height 14
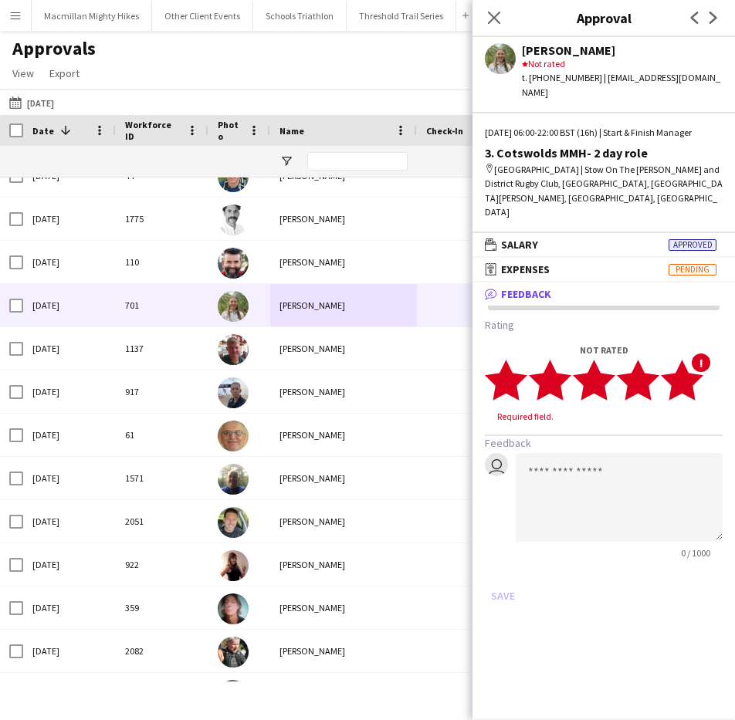
click at [695, 360] on polygon at bounding box center [682, 380] width 42 height 40
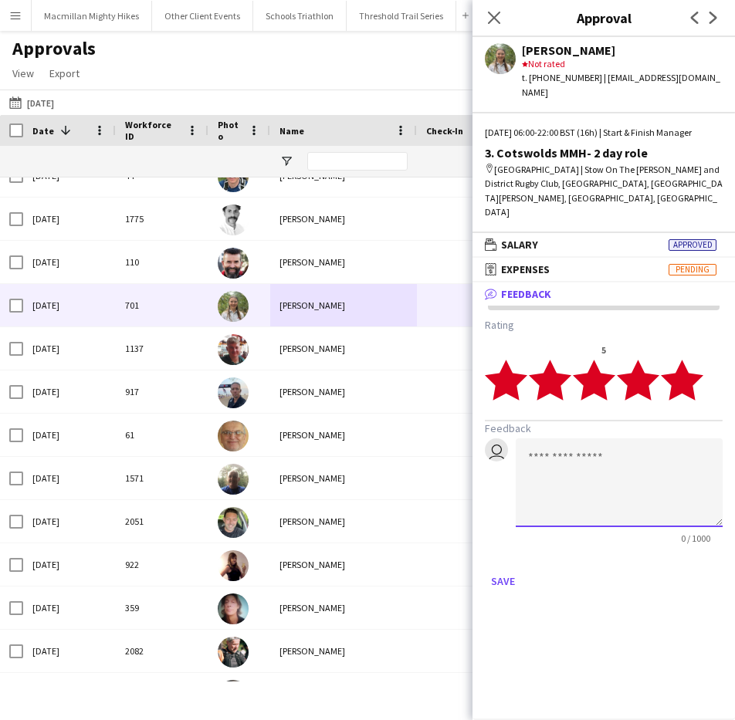
click at [623, 439] on textarea at bounding box center [619, 483] width 207 height 89
type textarea "**********"
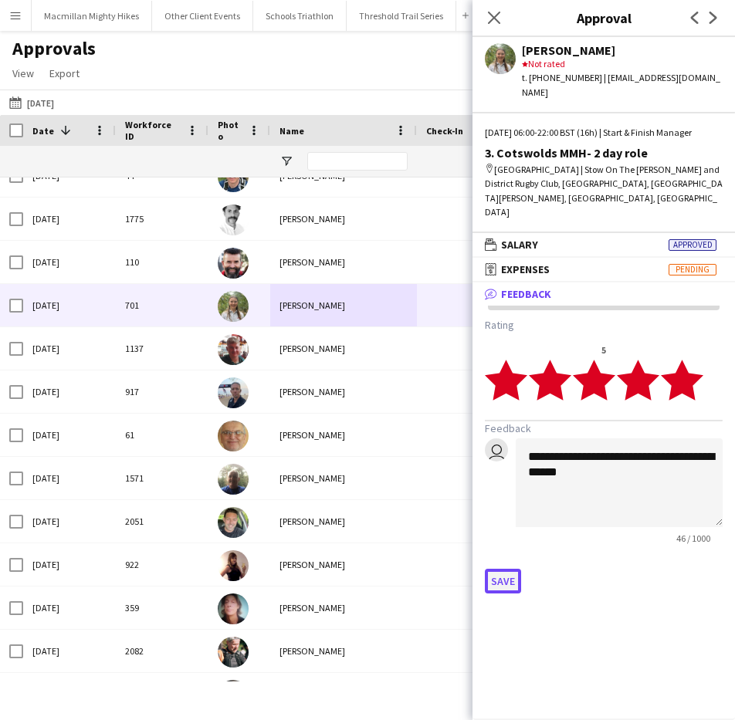
click at [509, 569] on button "Save" at bounding box center [503, 581] width 36 height 25
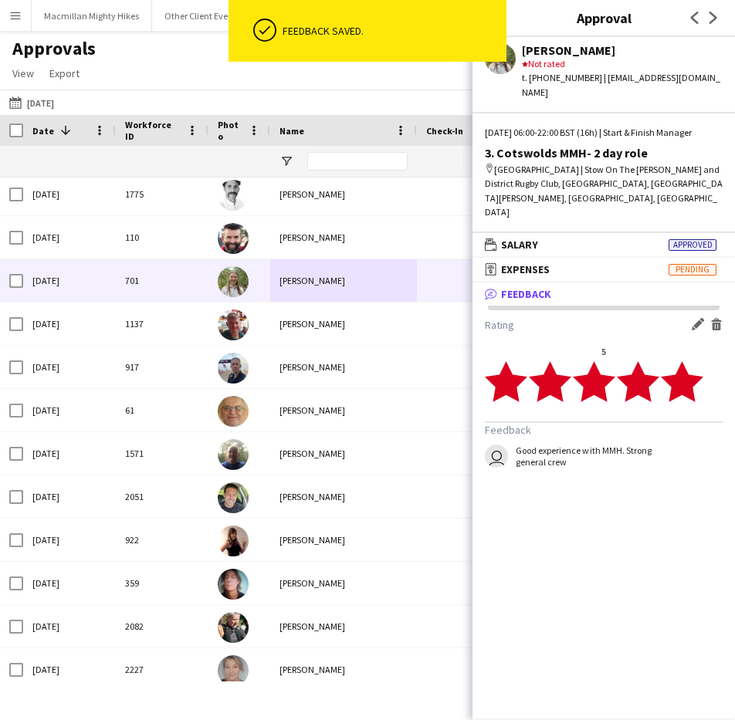
click at [710, 318] on app-icon "Delete feedback" at bounding box center [716, 324] width 12 height 12
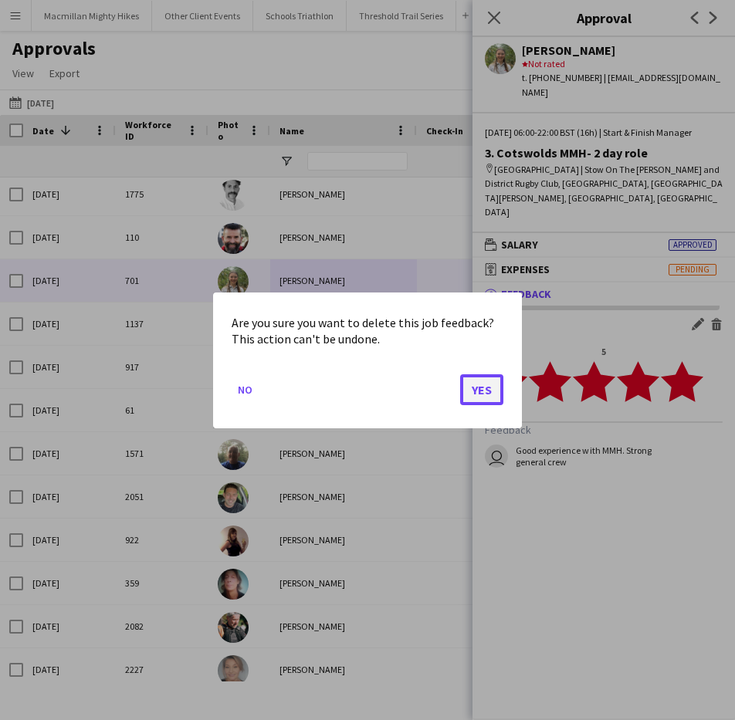
click at [470, 388] on button "Yes" at bounding box center [481, 389] width 43 height 31
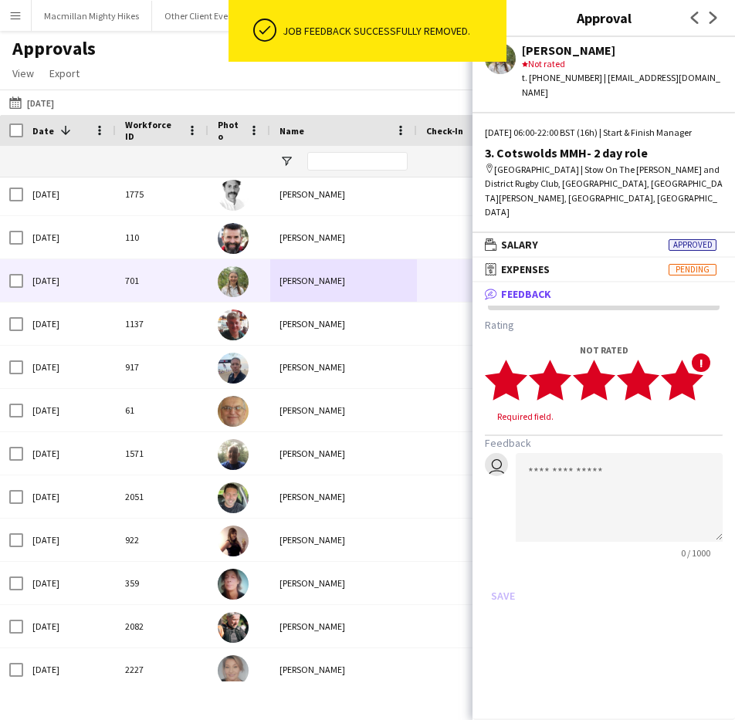
click at [686, 360] on polygon at bounding box center [682, 380] width 42 height 40
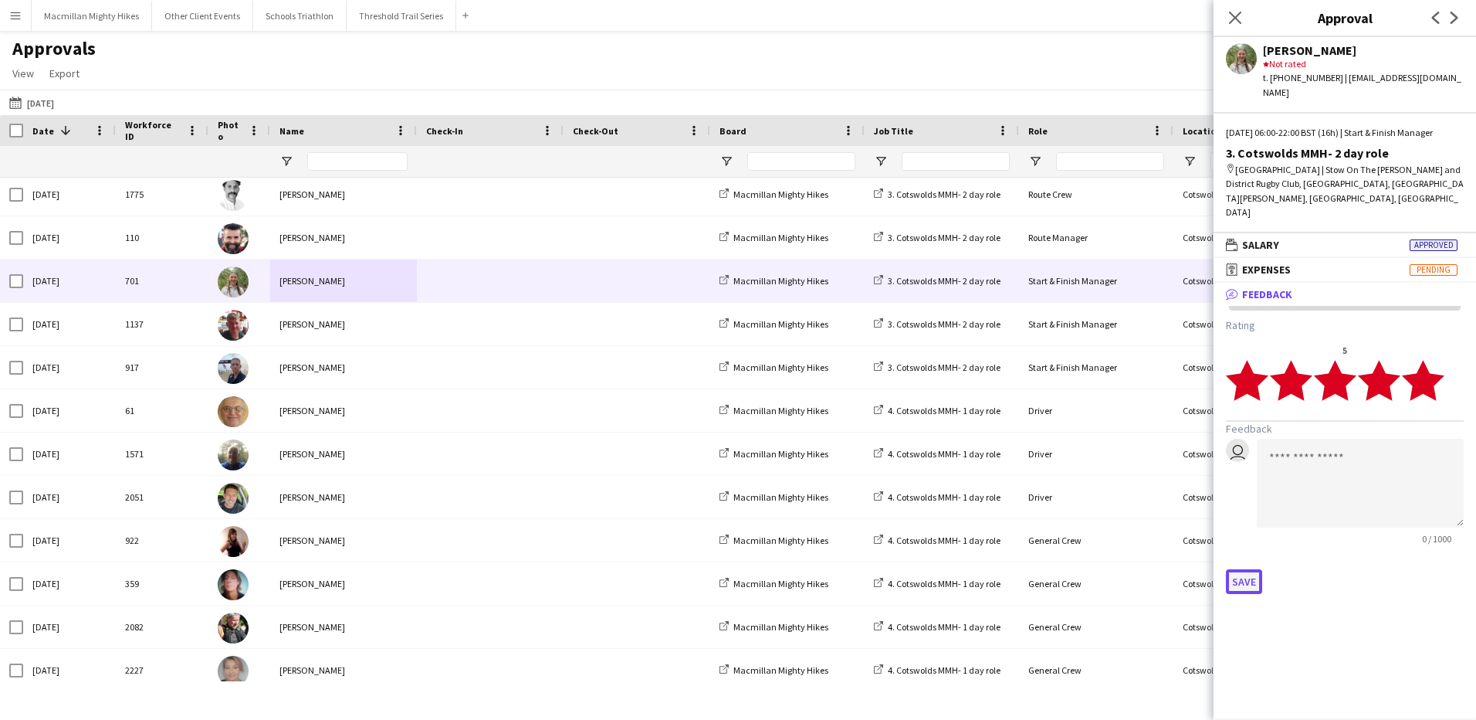
click at [1241, 569] on button "Save" at bounding box center [1244, 581] width 36 height 25
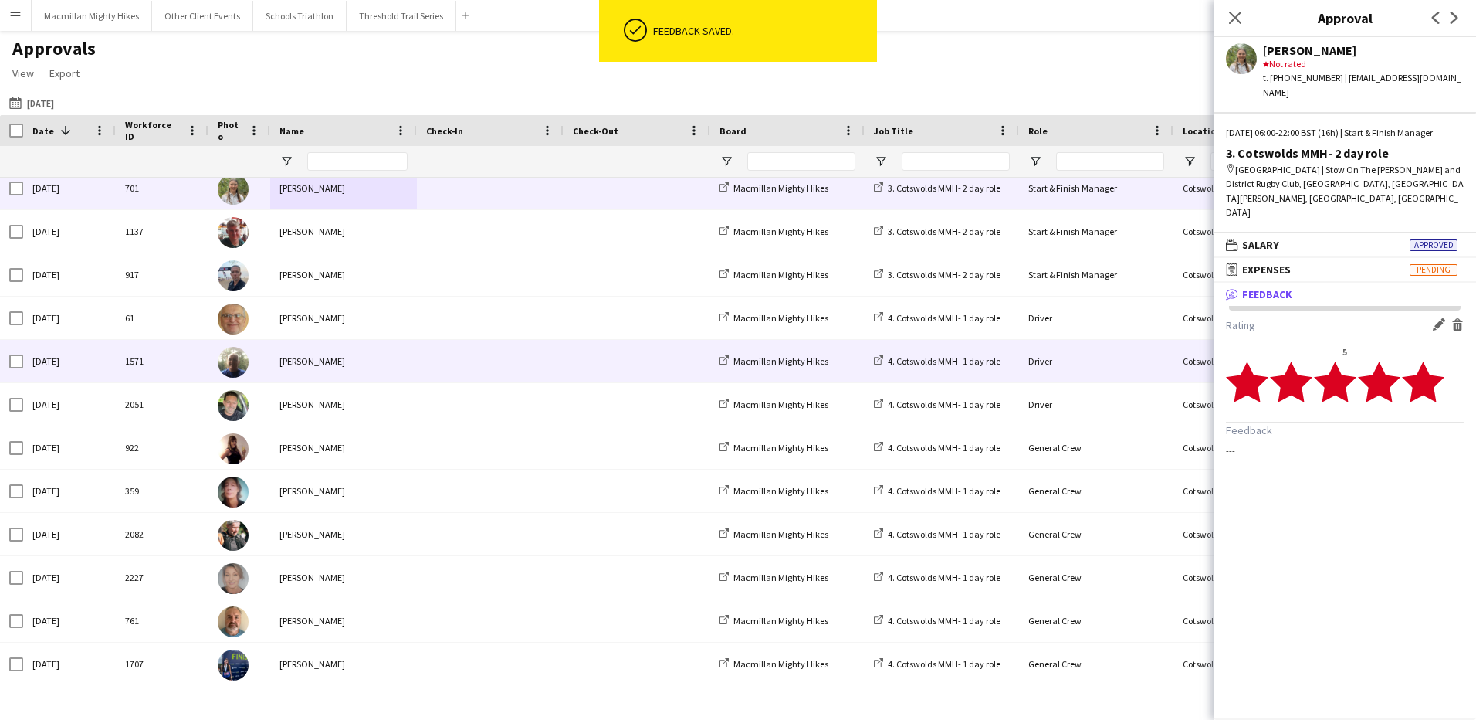
scroll to position [2194, 0]
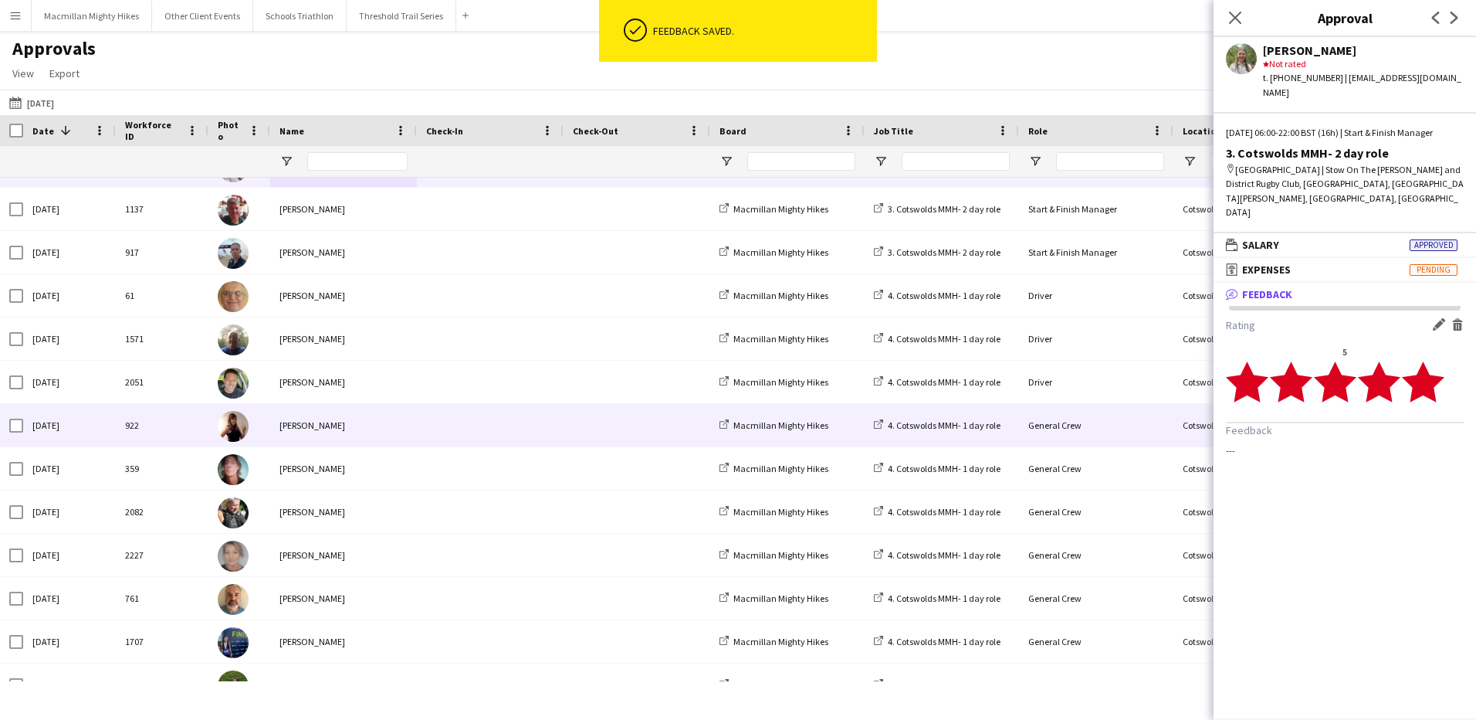
click at [294, 422] on div "[PERSON_NAME]" at bounding box center [343, 425] width 147 height 42
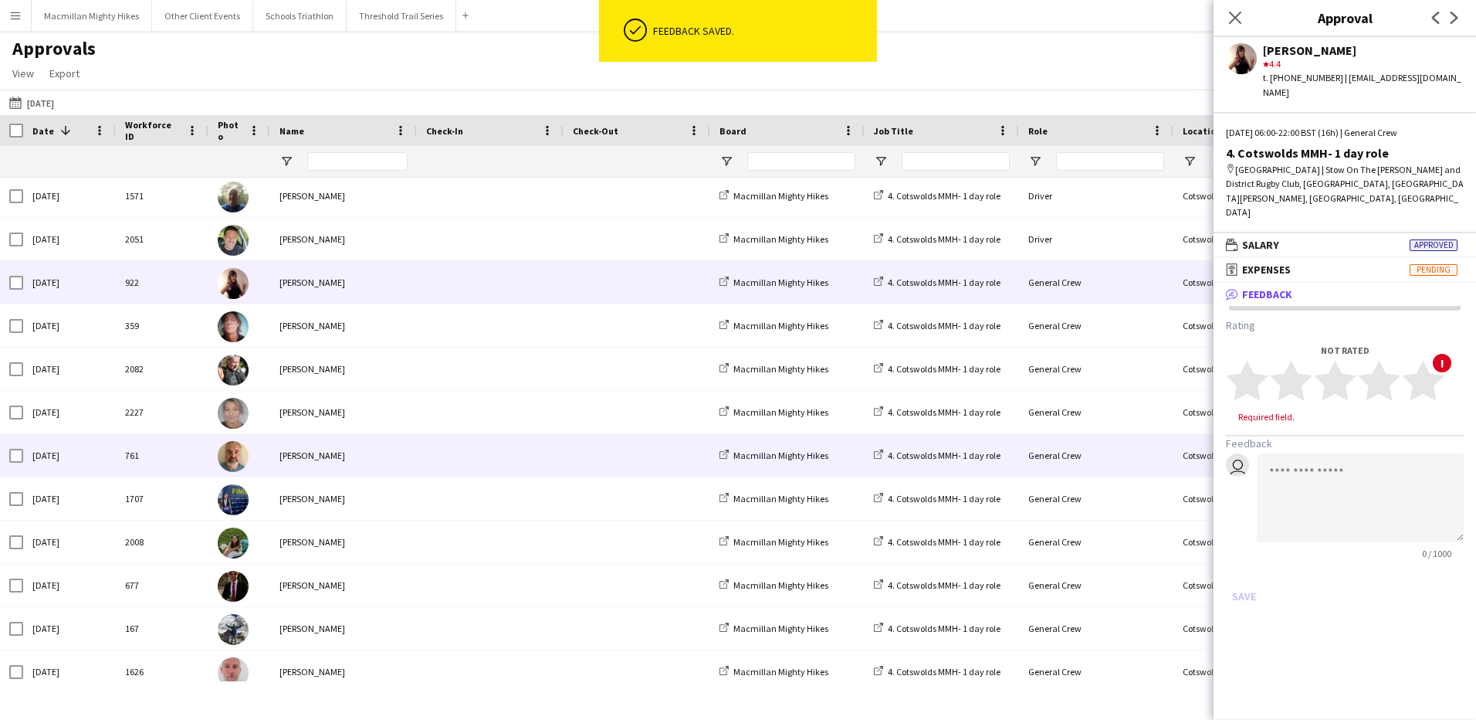
scroll to position [2342, 0]
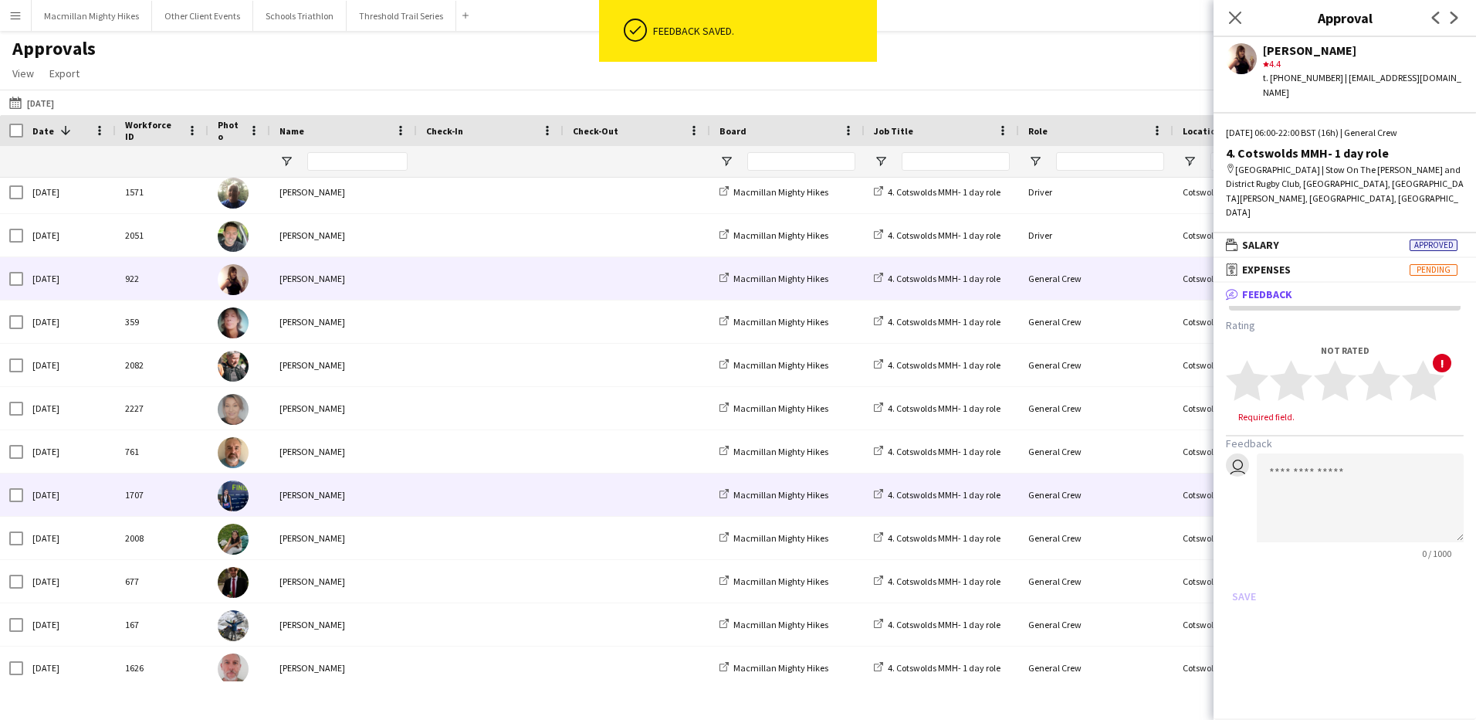
click at [330, 485] on div "[PERSON_NAME]" at bounding box center [343, 494] width 147 height 42
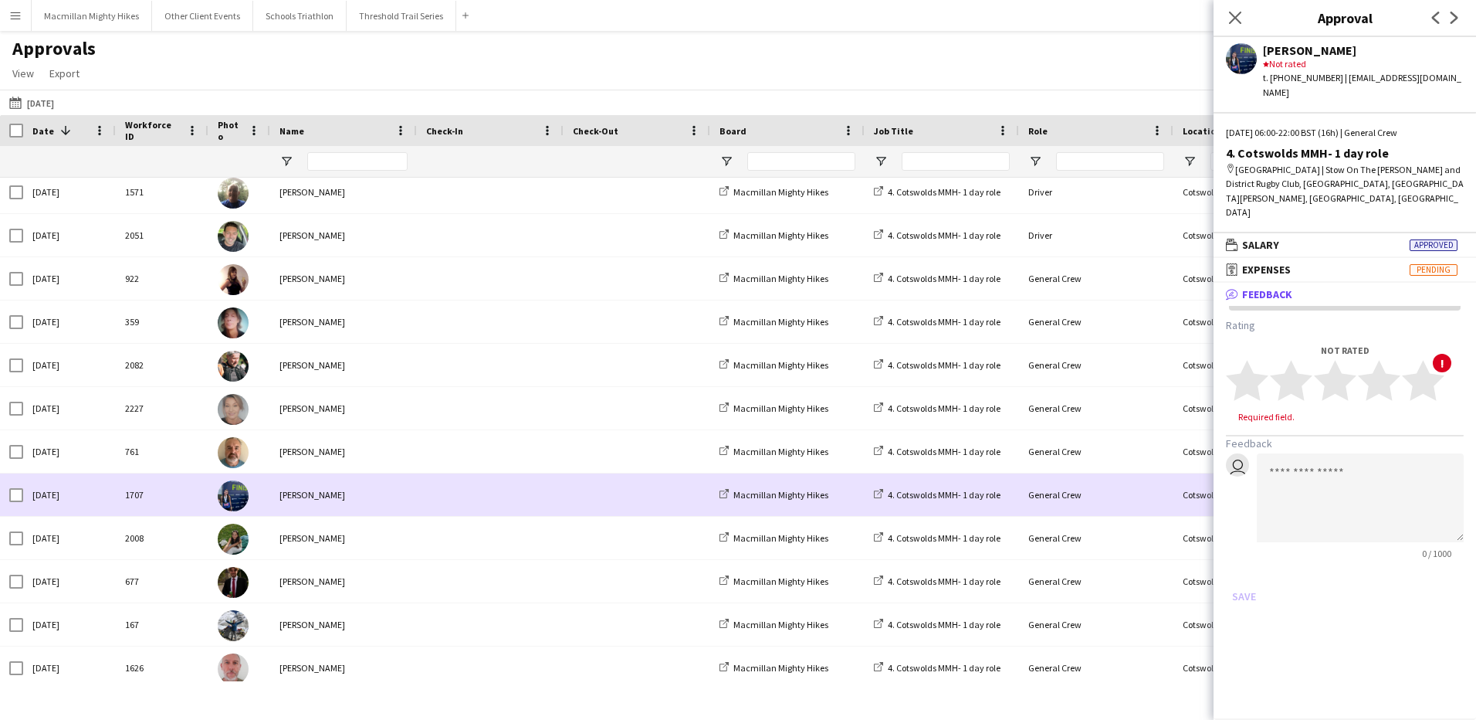
scroll to position [2504, 0]
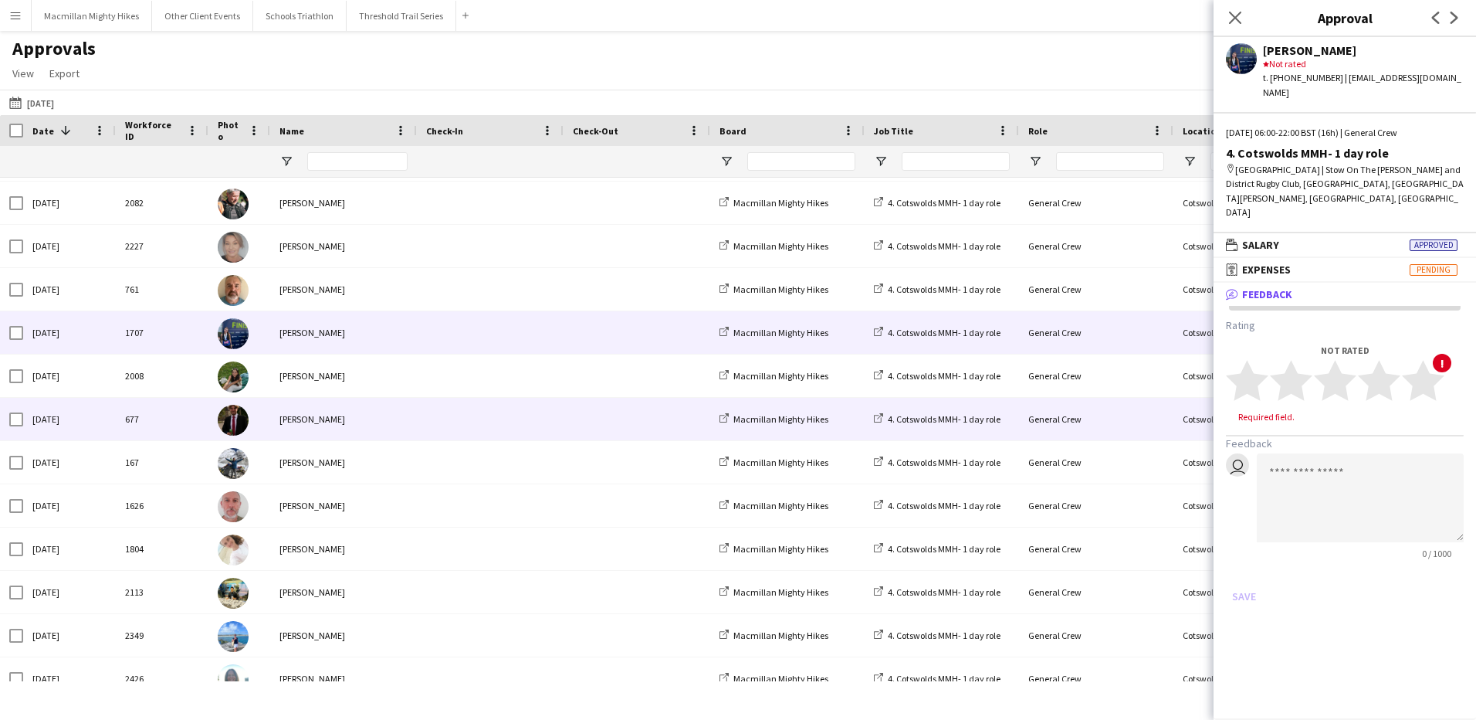
click at [320, 407] on div "[PERSON_NAME]" at bounding box center [343, 419] width 147 height 42
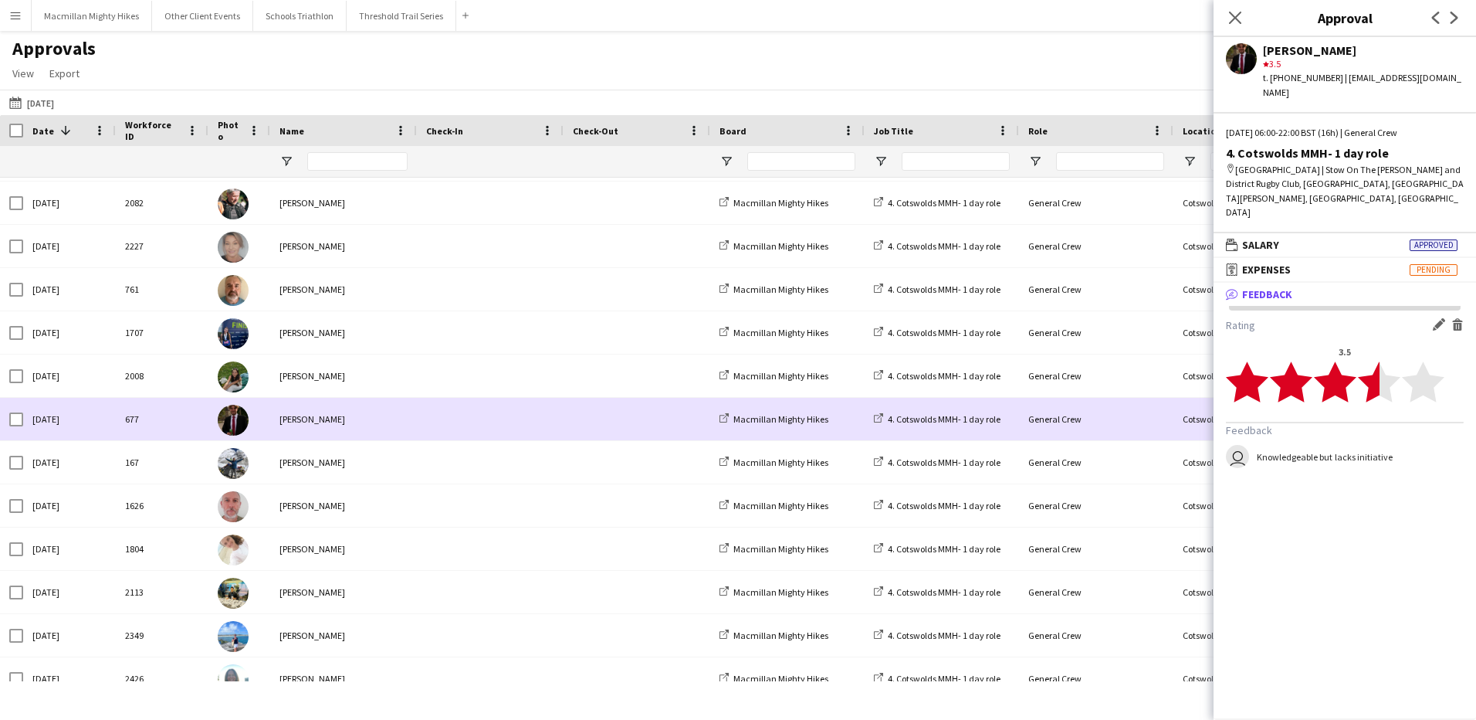
click at [317, 364] on div "[PERSON_NAME]" at bounding box center [343, 375] width 147 height 42
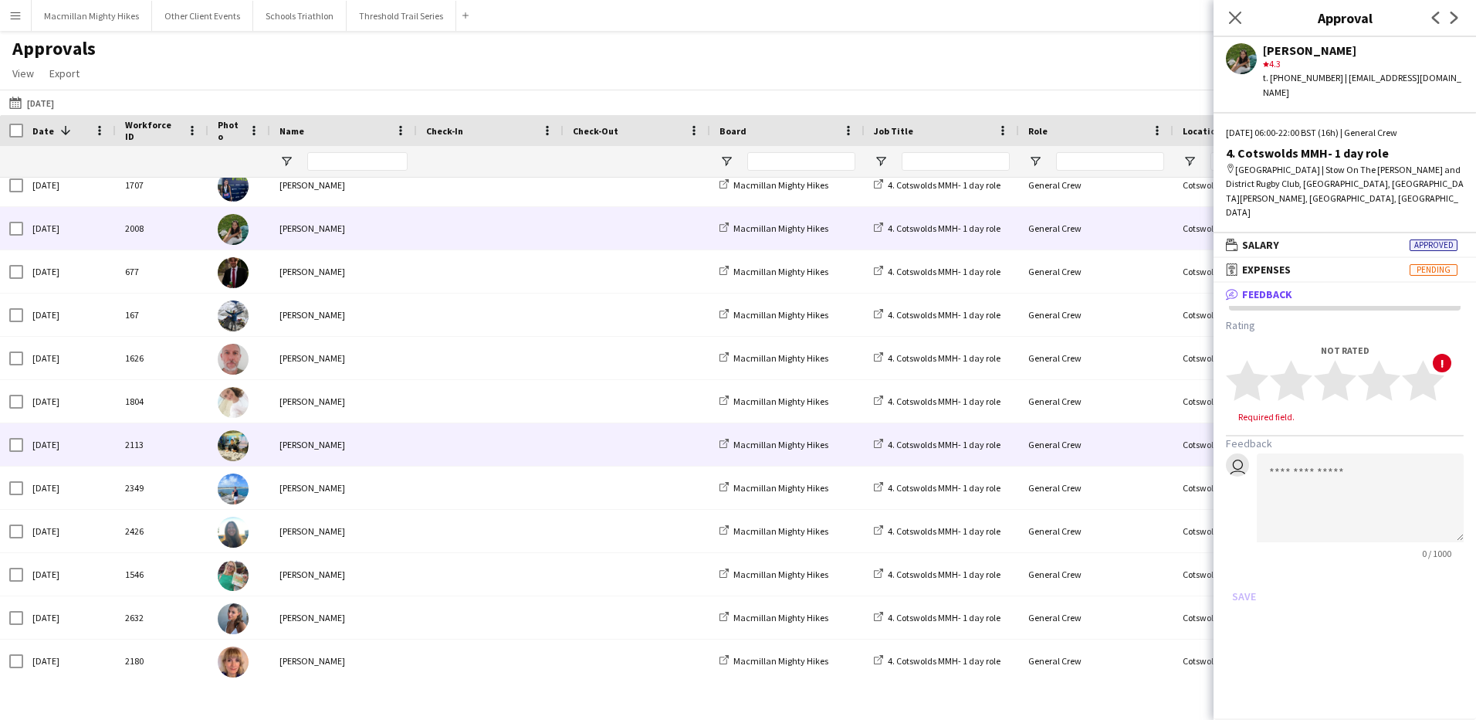
scroll to position [2662, 0]
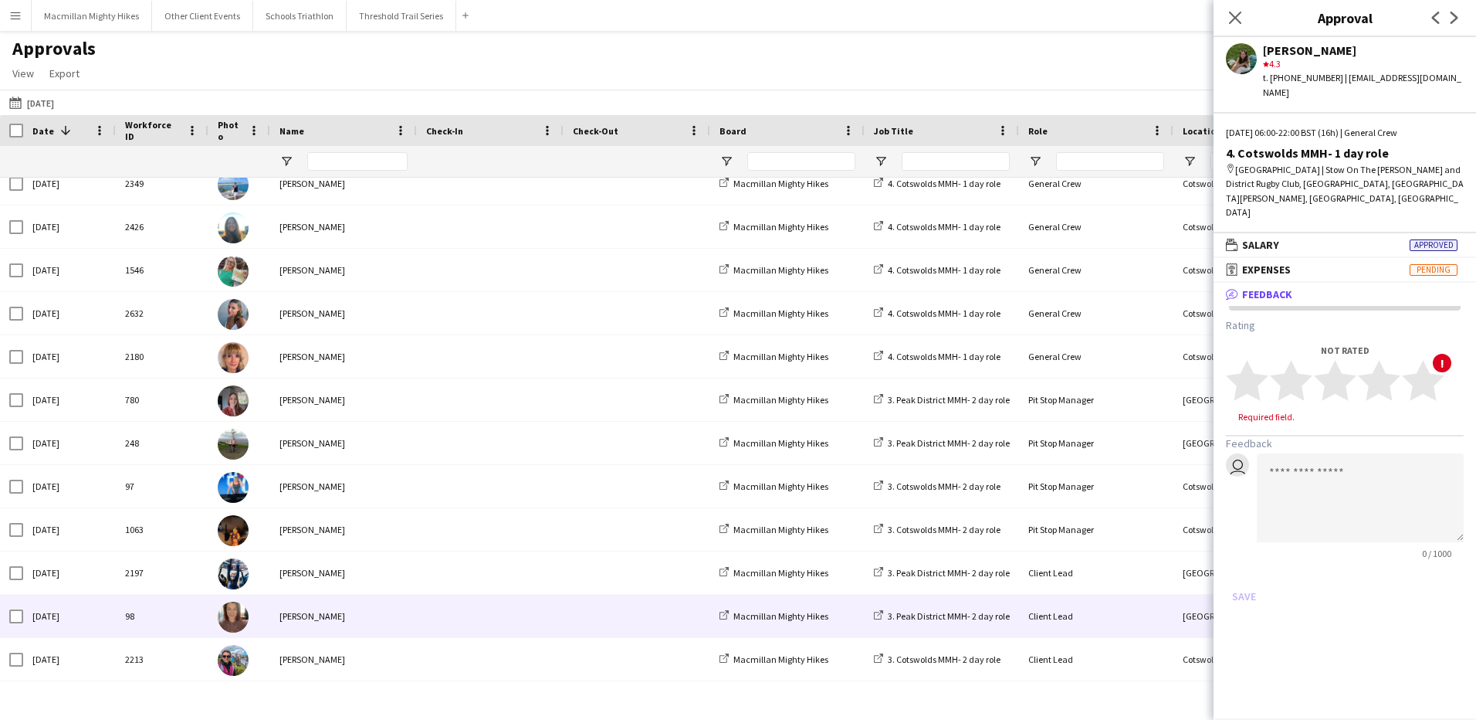
click at [300, 625] on div "[PERSON_NAME]" at bounding box center [343, 616] width 147 height 42
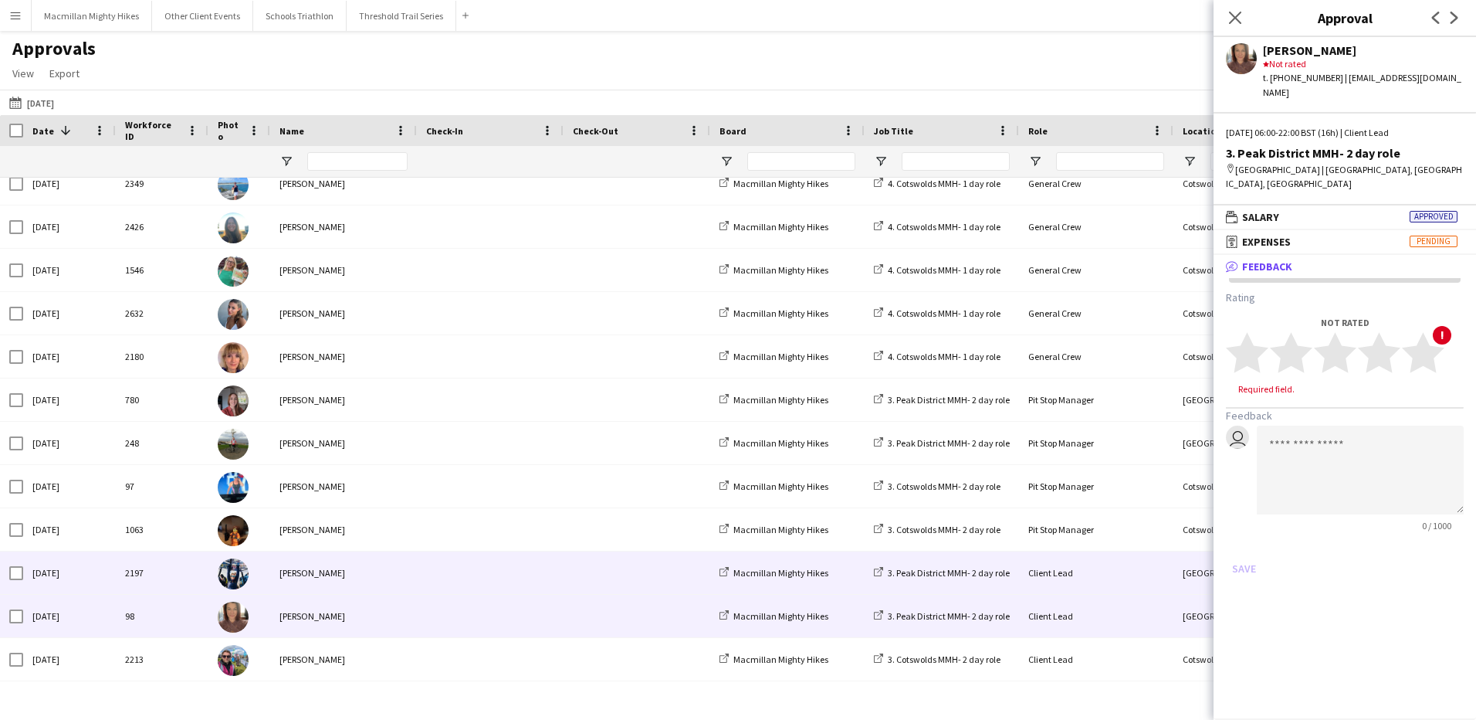
click at [315, 588] on div "[PERSON_NAME]" at bounding box center [343, 572] width 147 height 42
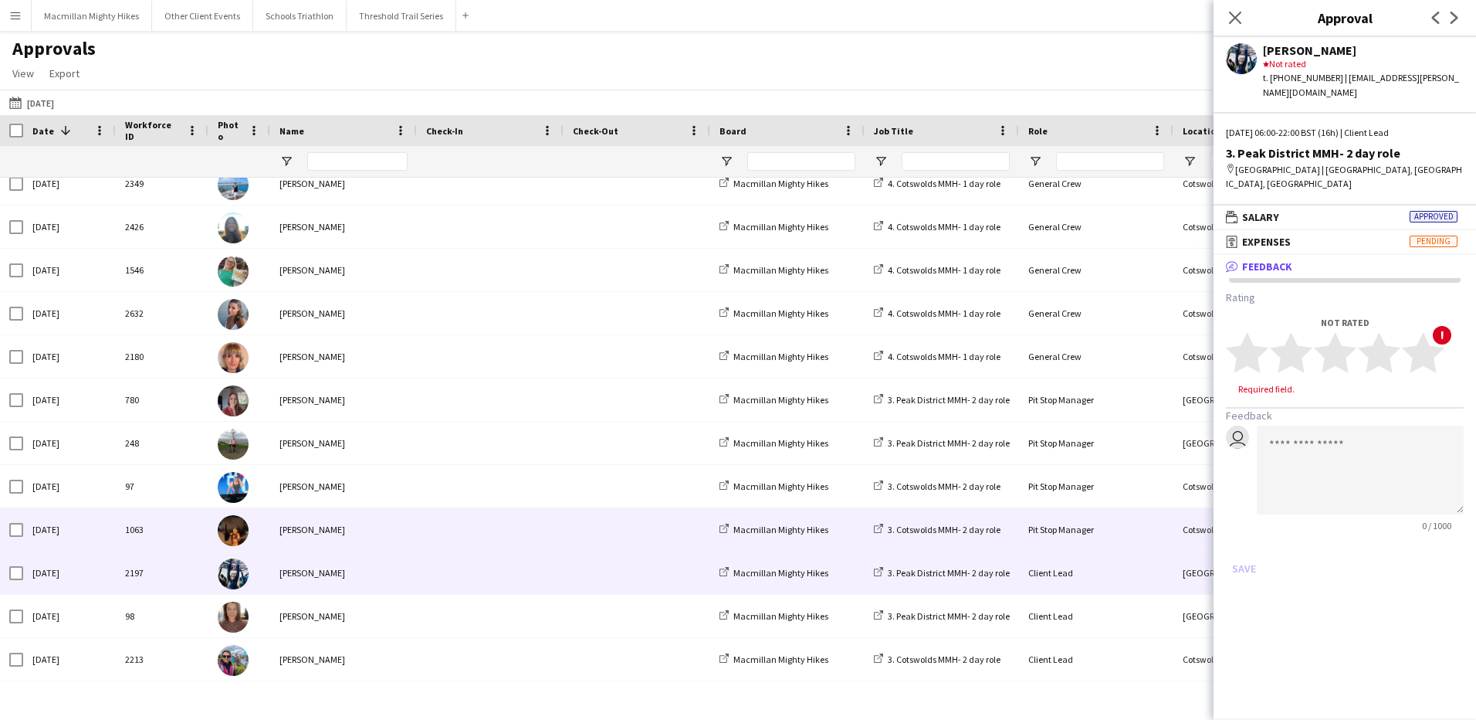
click at [317, 526] on div "[PERSON_NAME]" at bounding box center [343, 529] width 147 height 42
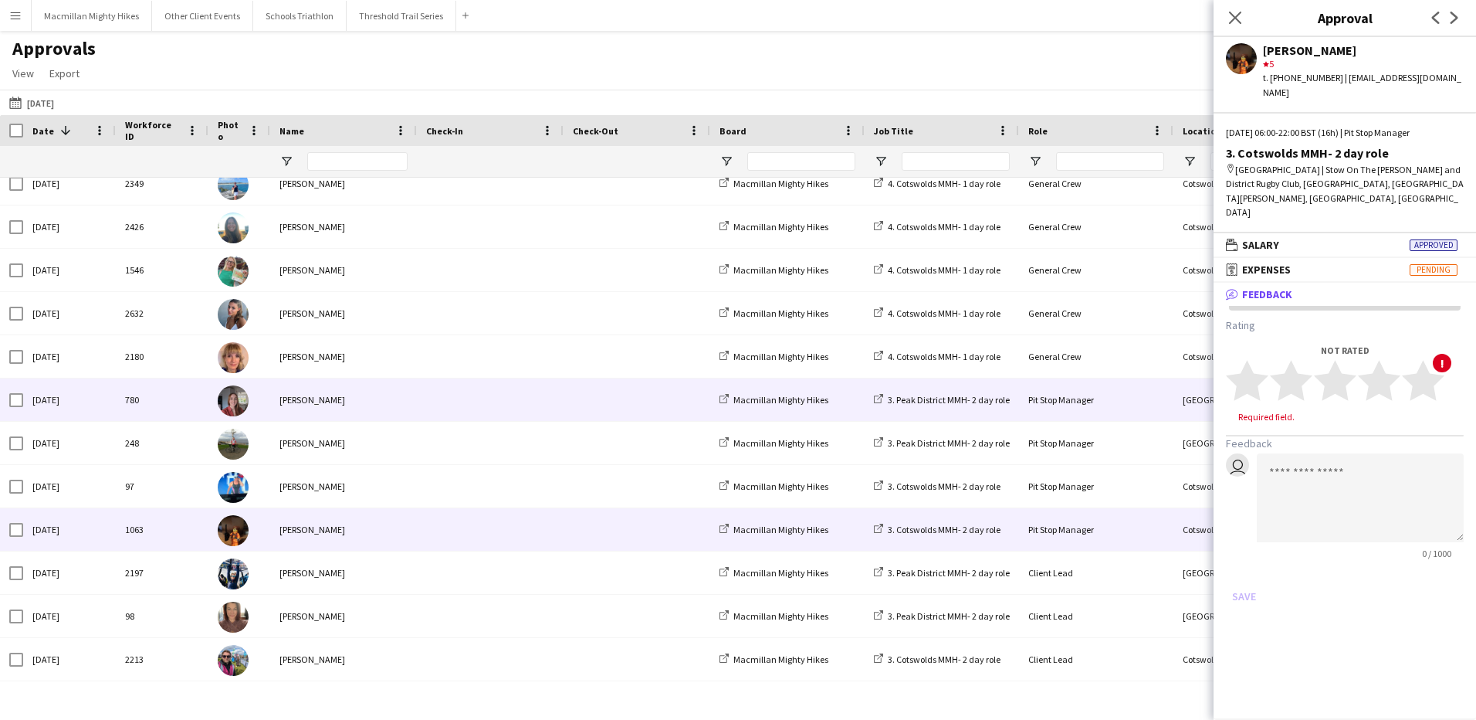
click at [353, 410] on div "[PERSON_NAME]" at bounding box center [343, 399] width 147 height 42
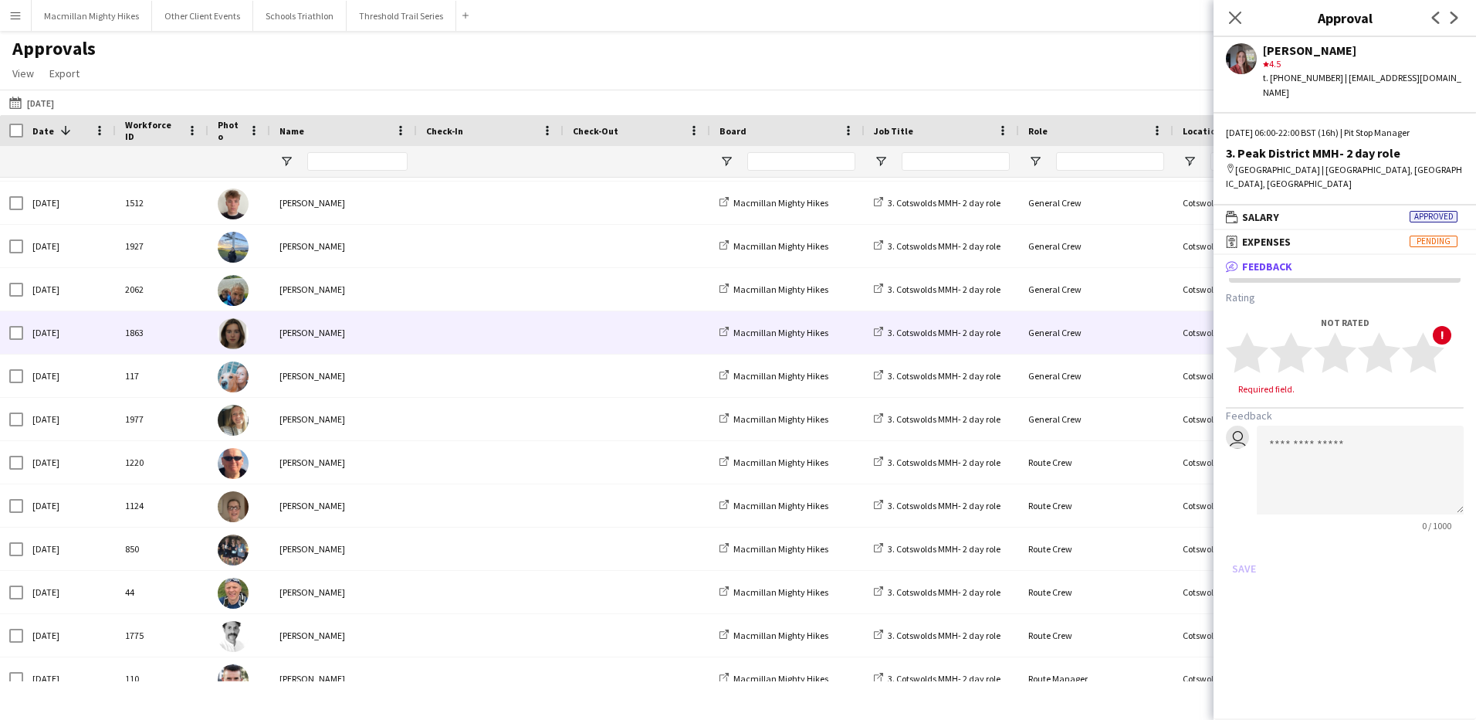
click at [312, 332] on div "[PERSON_NAME]" at bounding box center [343, 332] width 147 height 42
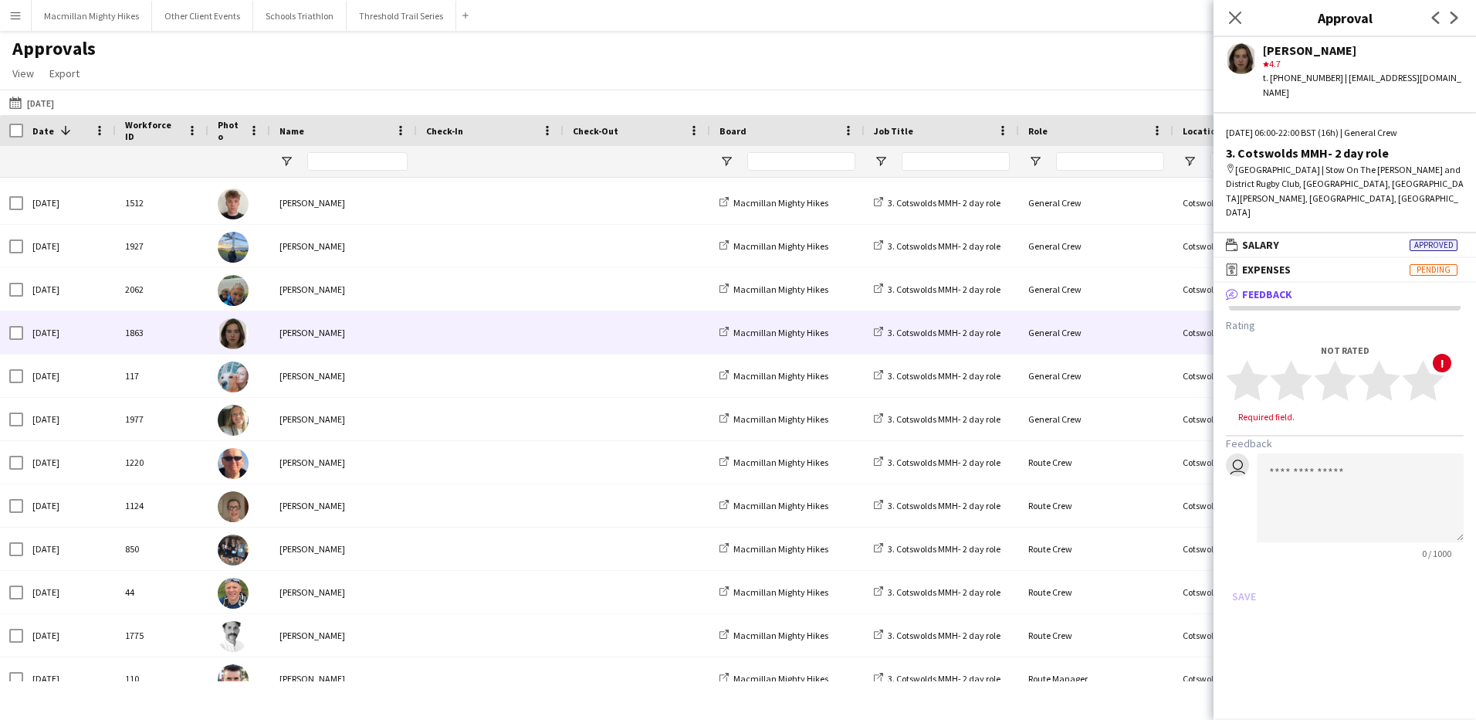
click at [1308, 287] on mat-panel-title "bubble-pencil Feedback" at bounding box center [1342, 294] width 256 height 14
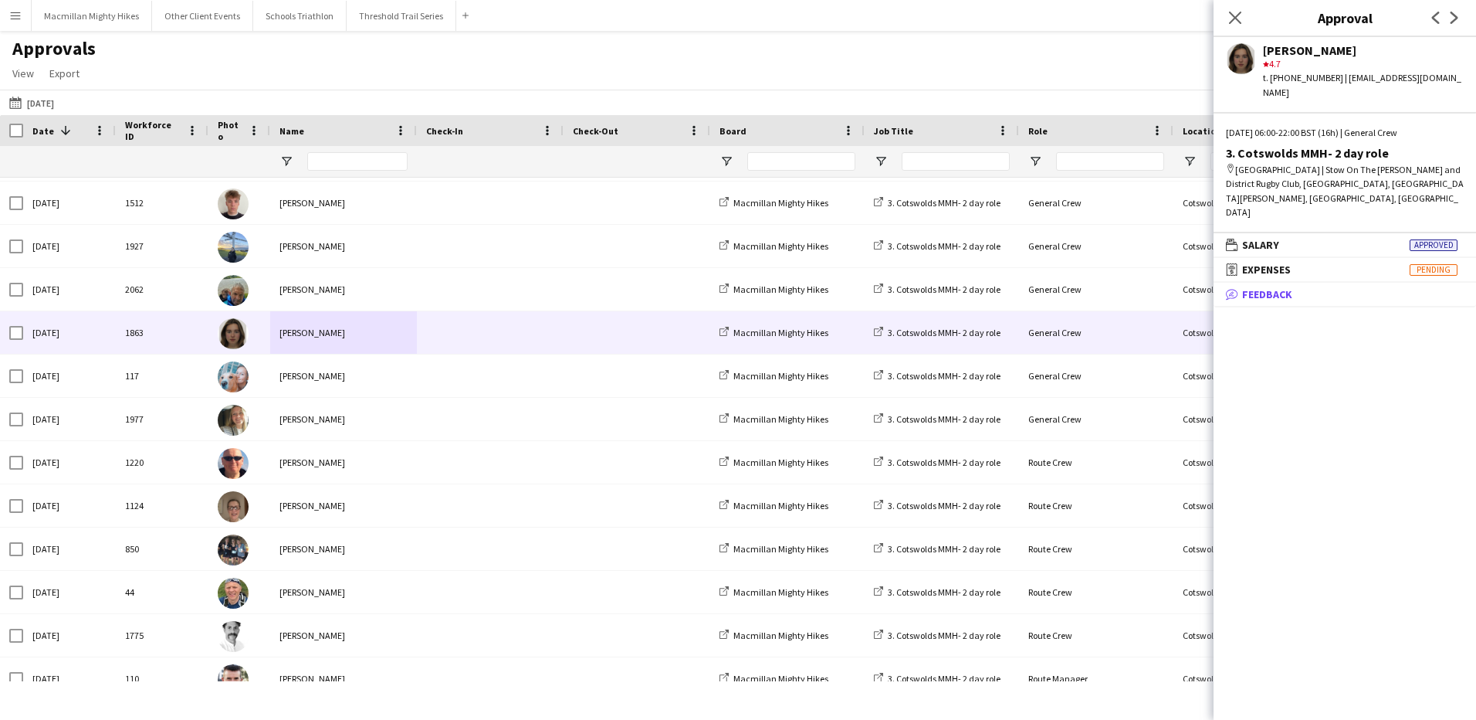
click at [1308, 287] on mat-panel-title "bubble-pencil Feedback" at bounding box center [1342, 294] width 256 height 14
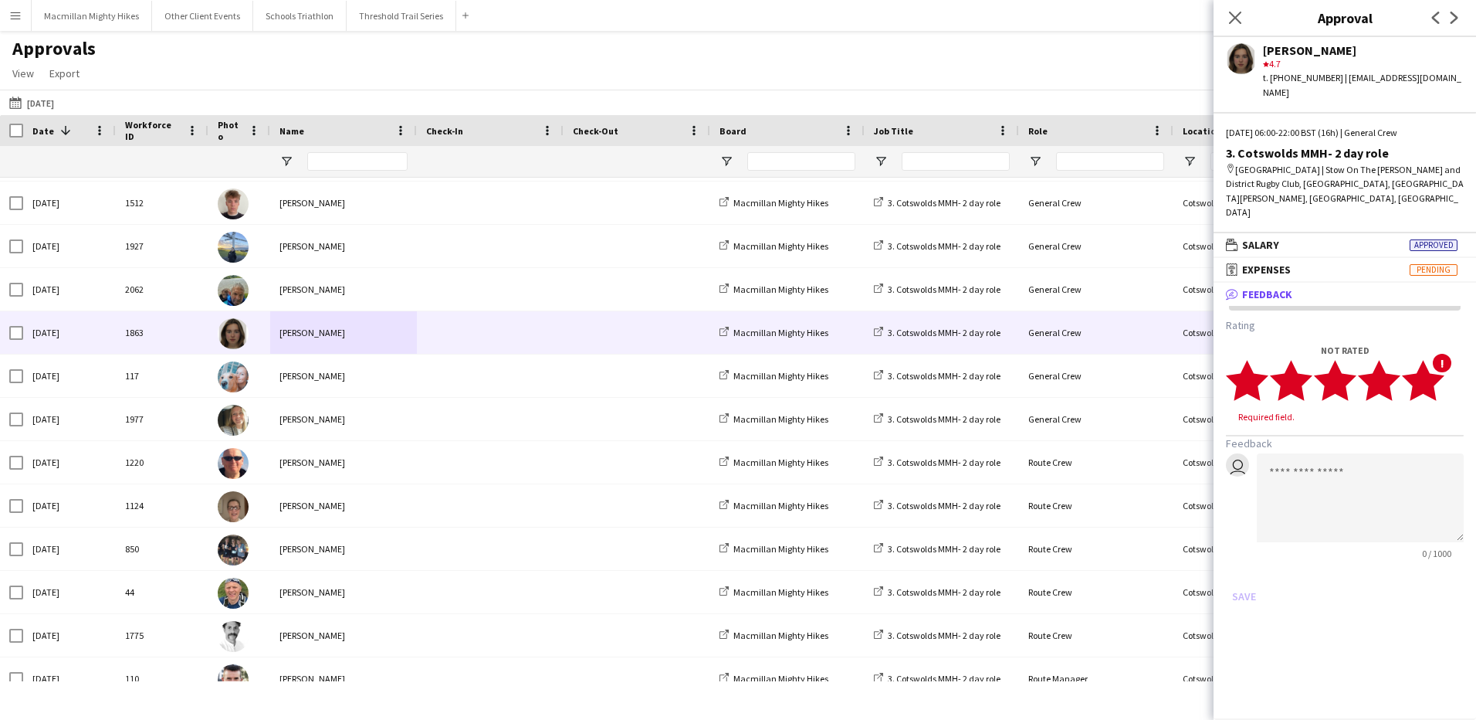
click at [1432, 360] on polygon at bounding box center [1423, 380] width 42 height 40
click at [1355, 439] on textarea at bounding box center [1360, 483] width 207 height 89
type textarea "**********"
click at [1244, 569] on button "Save" at bounding box center [1244, 581] width 36 height 25
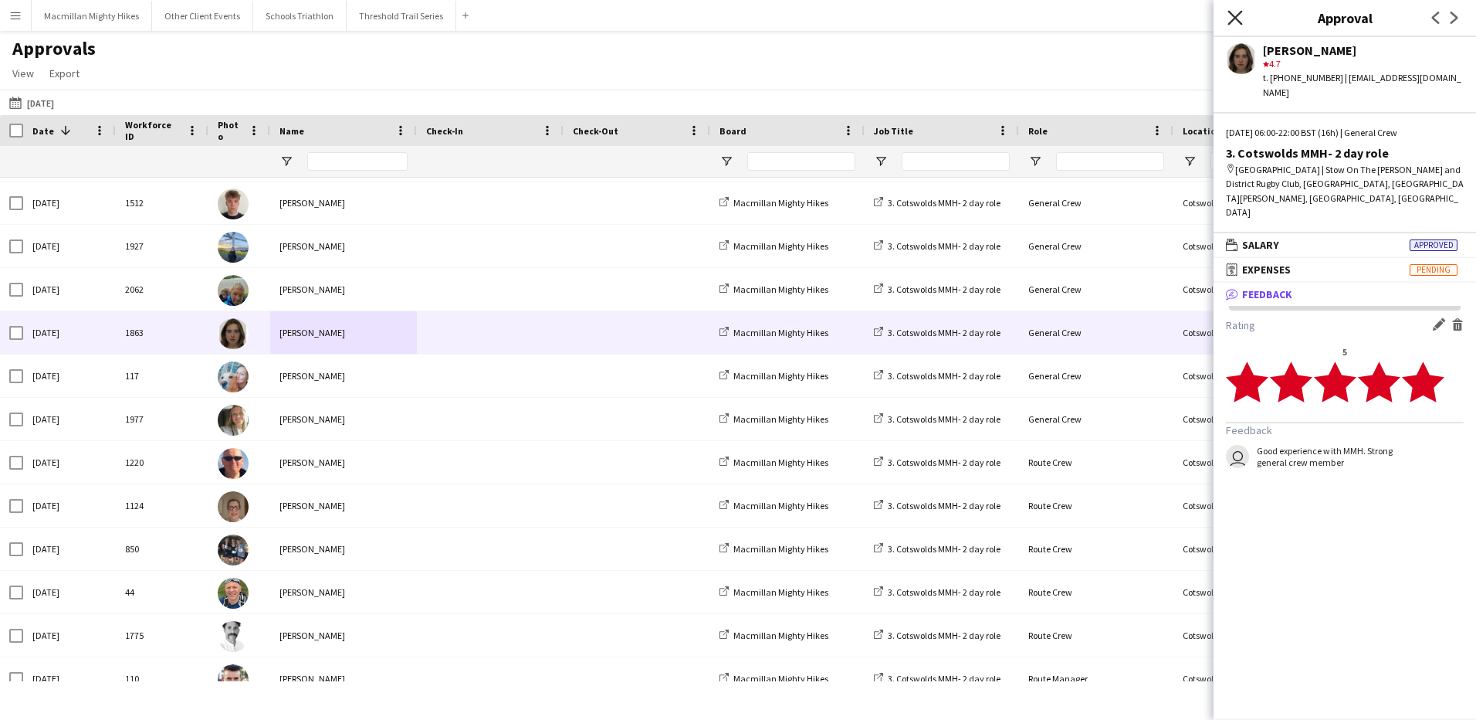
click at [1232, 14] on icon at bounding box center [1235, 17] width 15 height 15
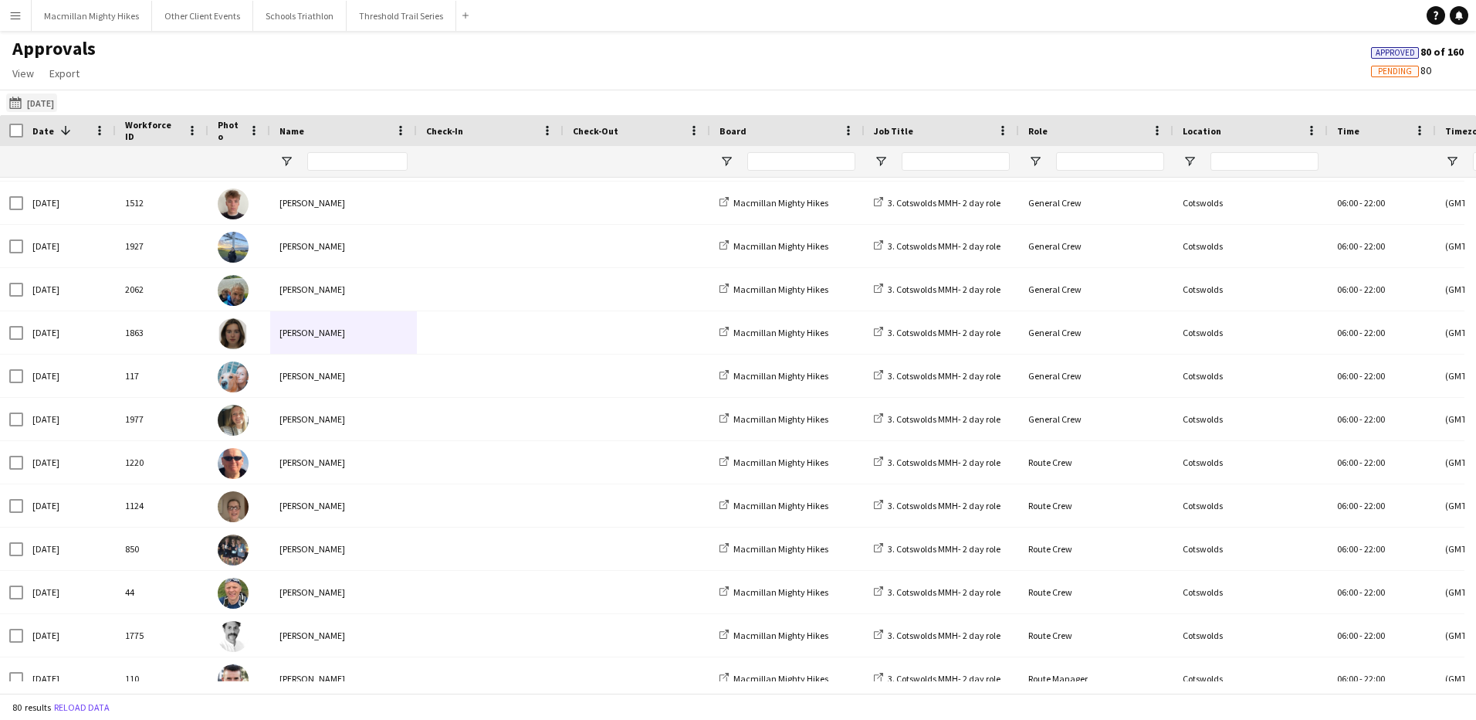
click at [42, 102] on button "03-05-2025 19-07-2025" at bounding box center [31, 102] width 51 height 19
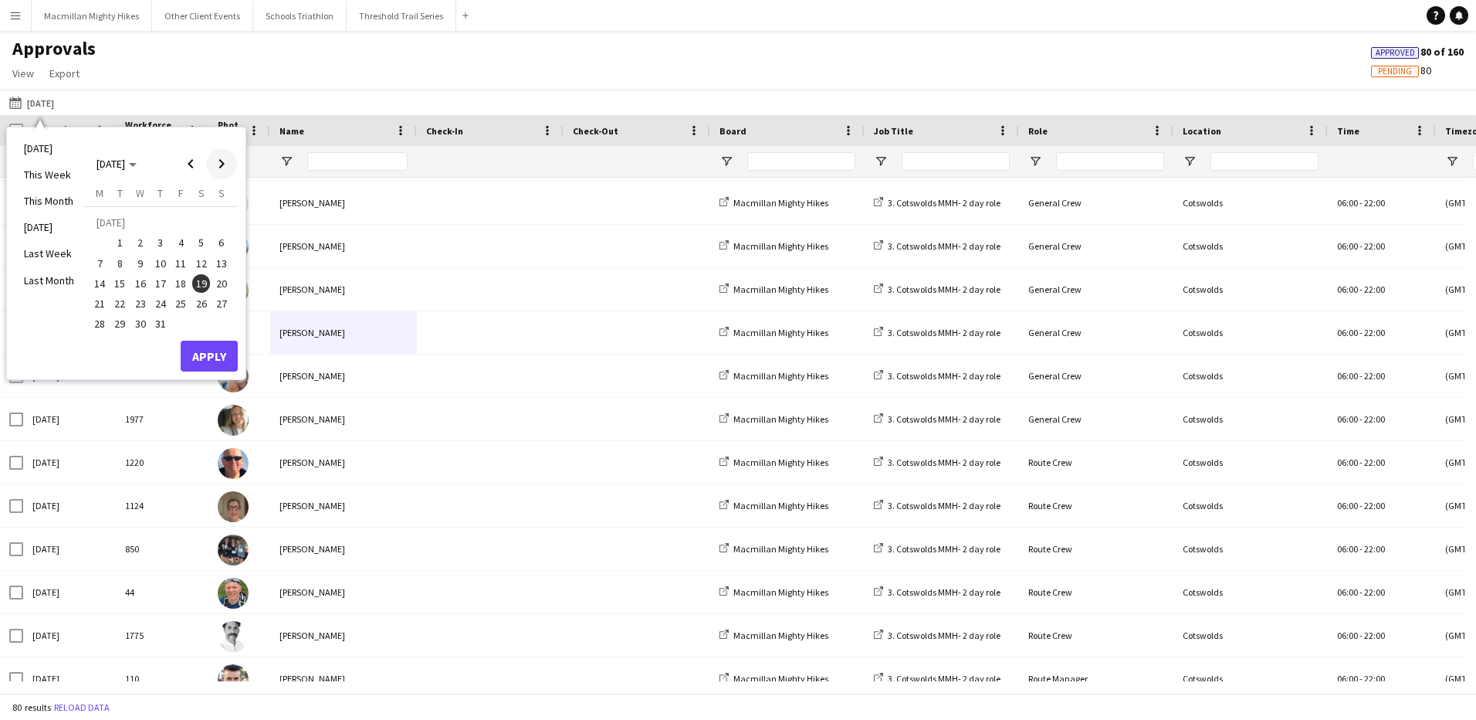
click at [214, 163] on span "Next month" at bounding box center [221, 163] width 31 height 31
click at [183, 164] on span "Previous month" at bounding box center [190, 163] width 31 height 31
click at [199, 303] on span "26" at bounding box center [201, 303] width 19 height 19
click at [205, 359] on button "Apply" at bounding box center [209, 355] width 57 height 31
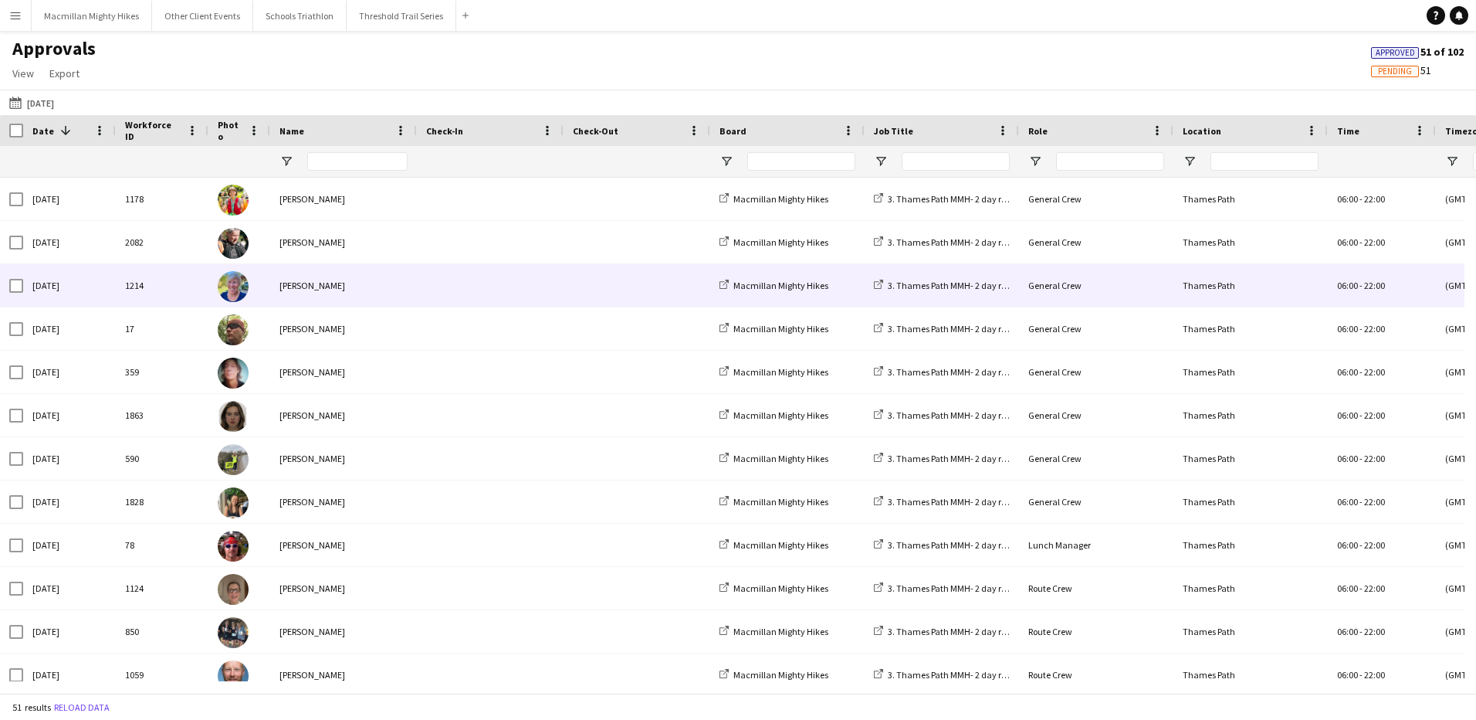
scroll to position [45, 0]
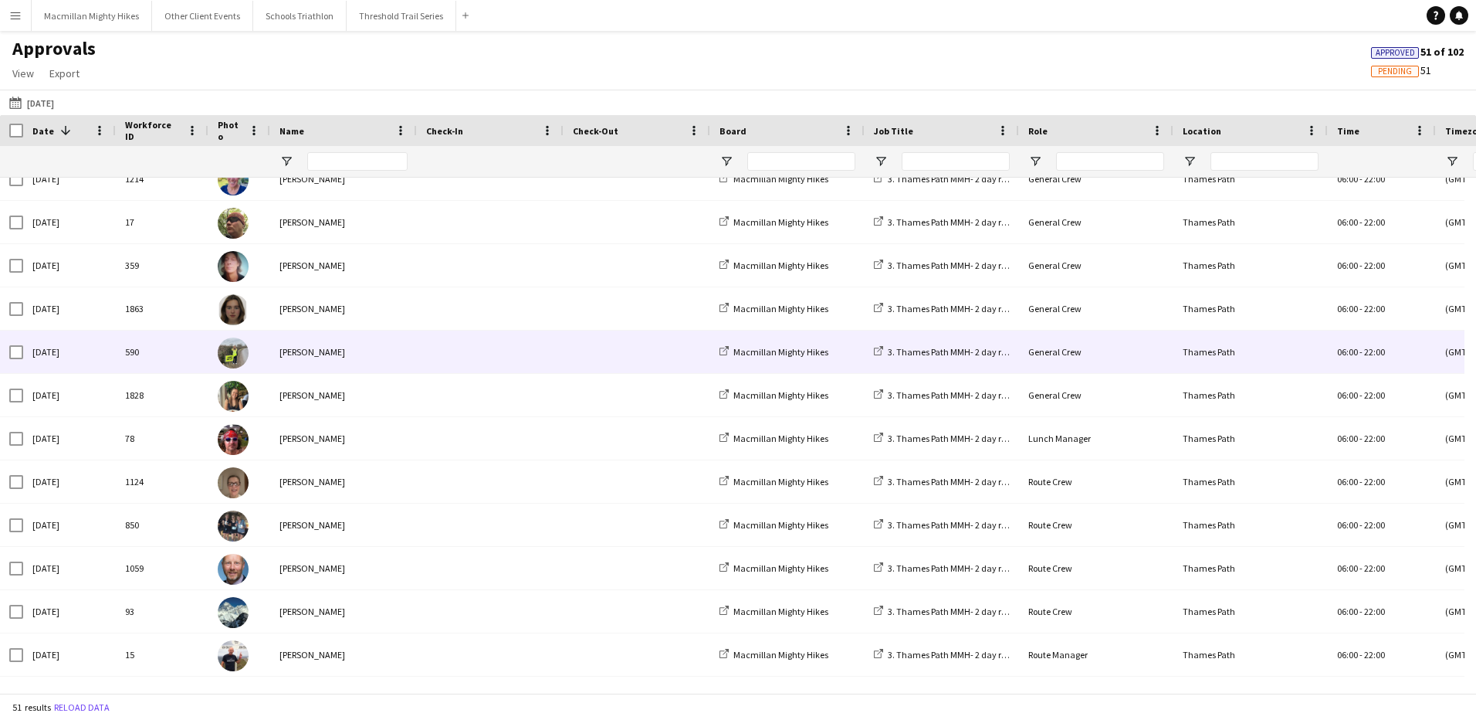
click at [335, 344] on div "Jade Biss" at bounding box center [343, 351] width 147 height 42
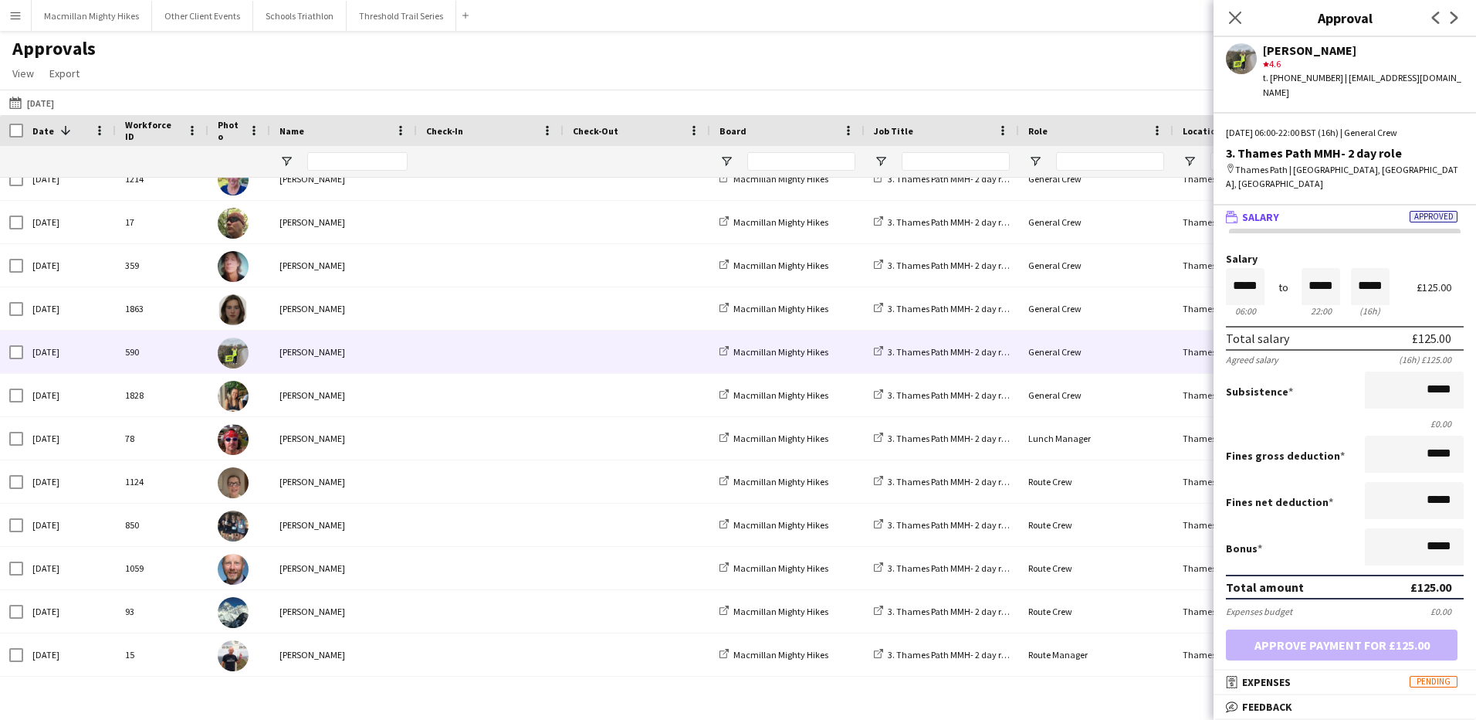
click at [1271, 63] on div "star 4.6" at bounding box center [1363, 64] width 201 height 14
click at [1273, 707] on span "Feedback" at bounding box center [1267, 707] width 50 height 14
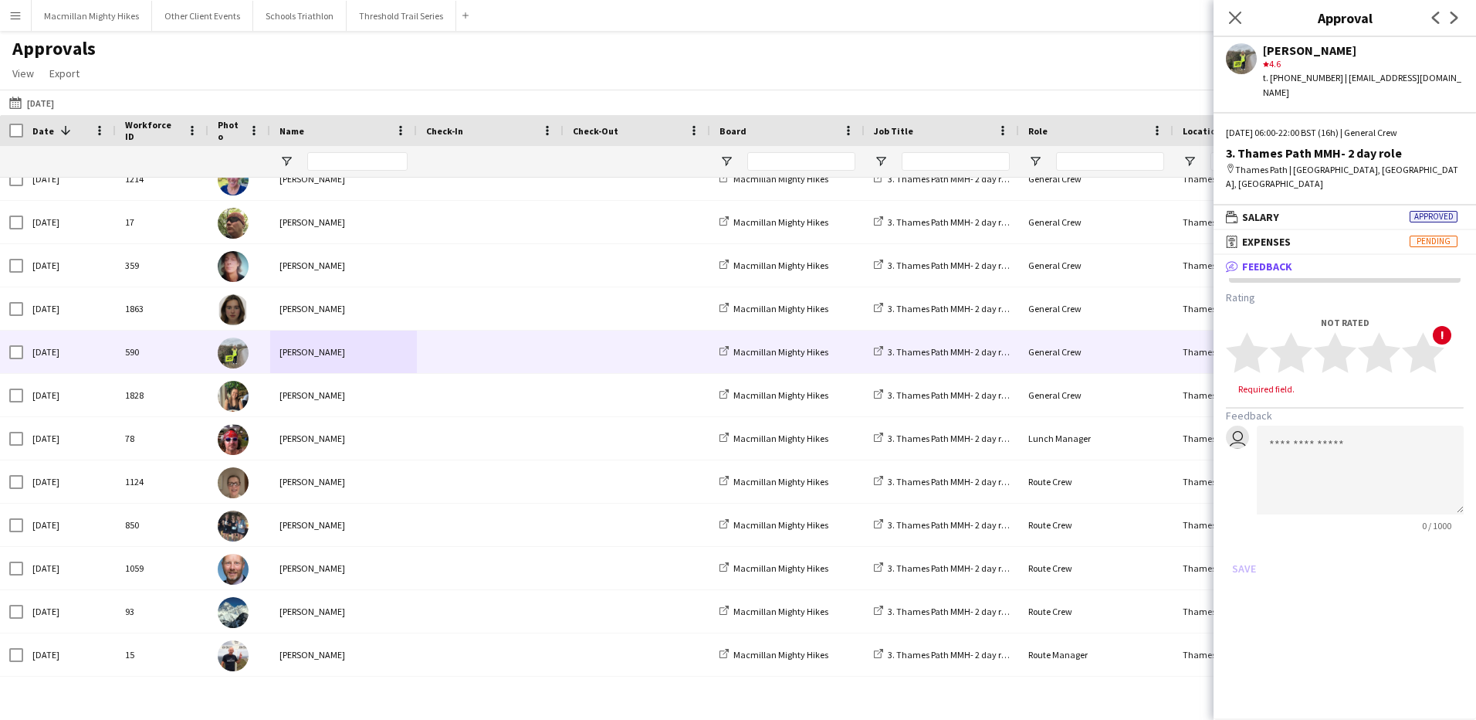
click at [1278, 259] on span "Feedback" at bounding box center [1267, 266] width 50 height 14
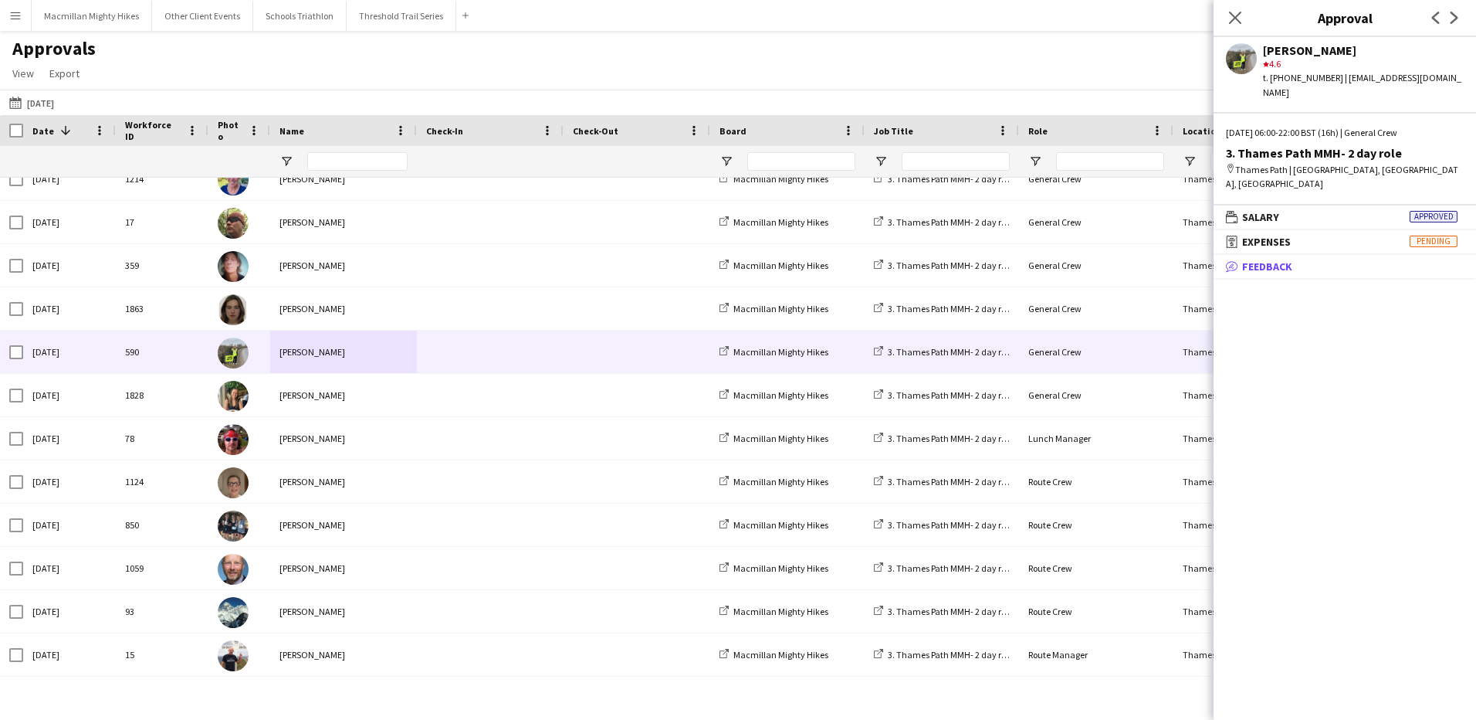
click at [1278, 259] on span "Feedback" at bounding box center [1267, 266] width 50 height 14
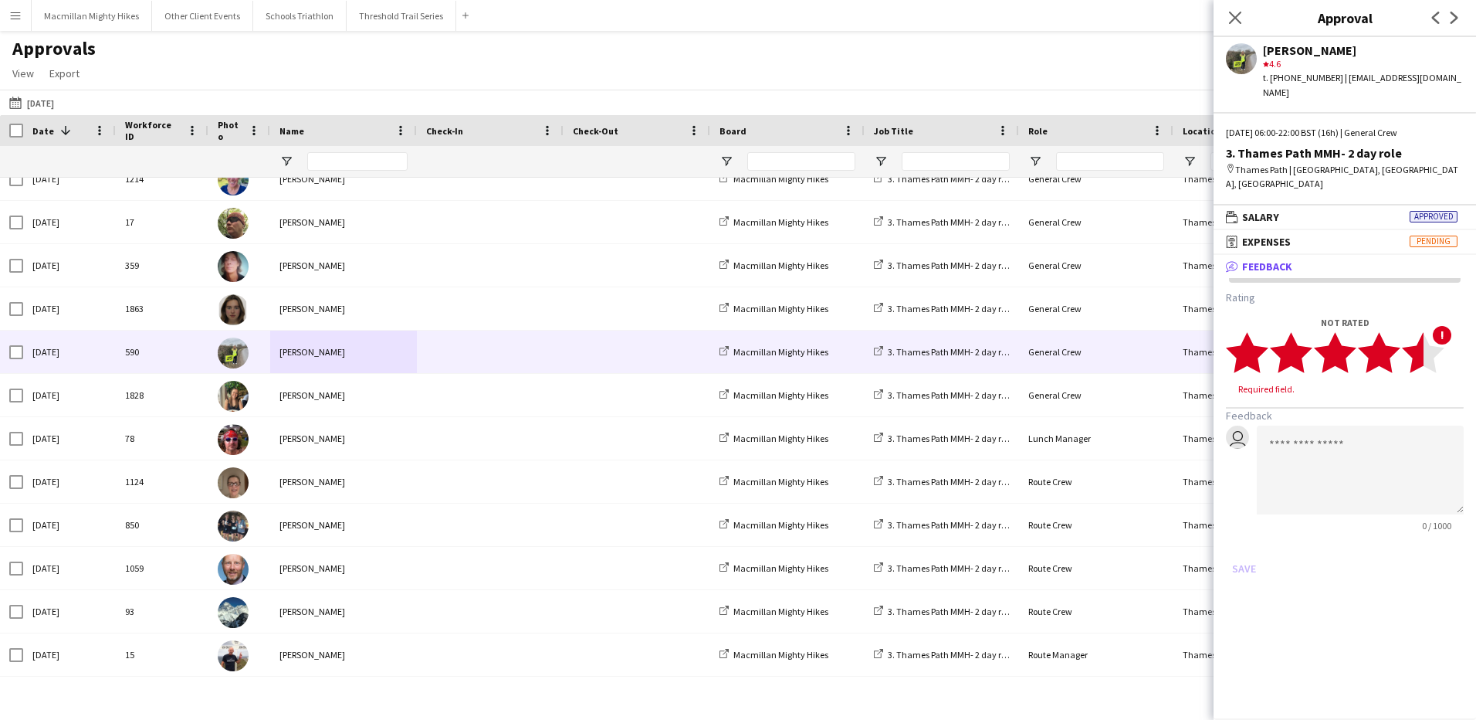
click at [1419, 346] on polygon at bounding box center [1423, 352] width 42 height 40
click at [1330, 415] on textarea at bounding box center [1360, 455] width 207 height 89
type textarea "**********"
click at [1243, 541] on button "Save" at bounding box center [1244, 553] width 36 height 25
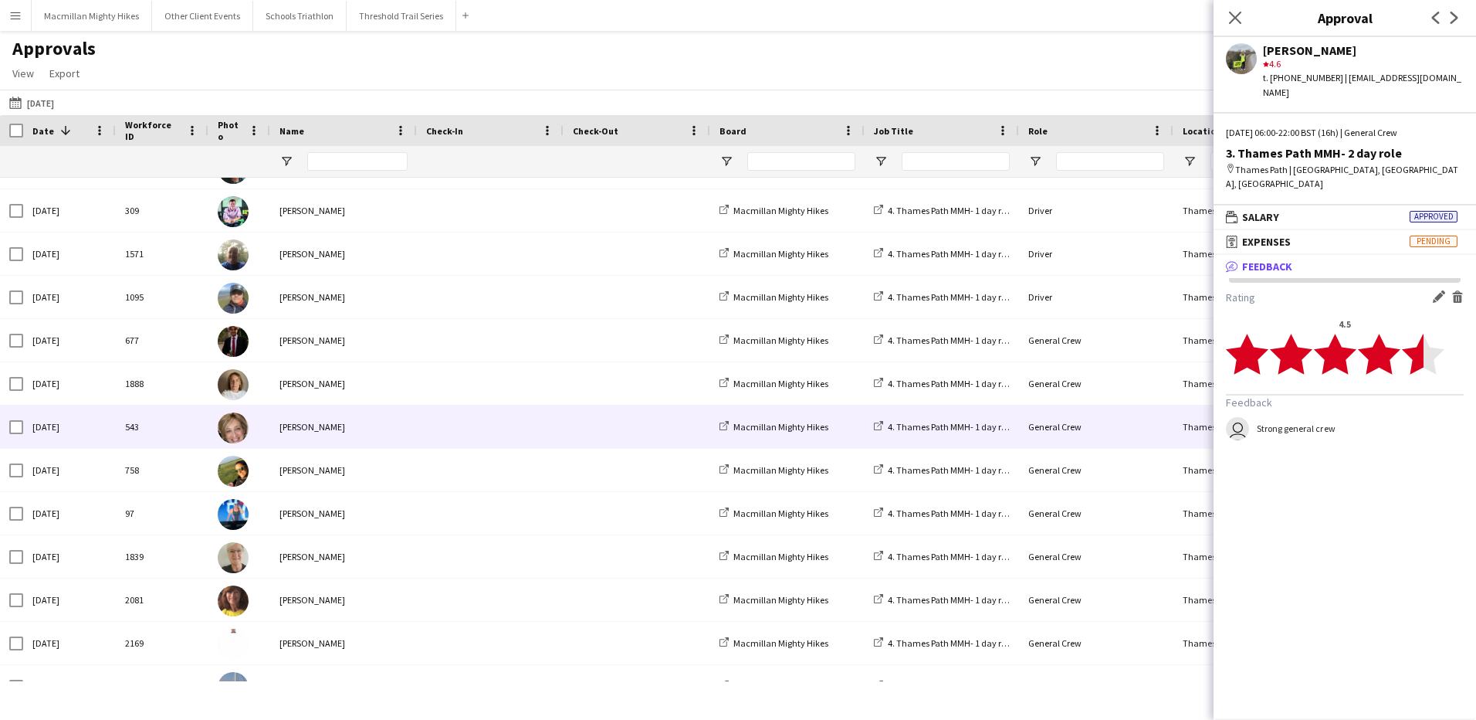
click at [517, 440] on span at bounding box center [490, 426] width 128 height 42
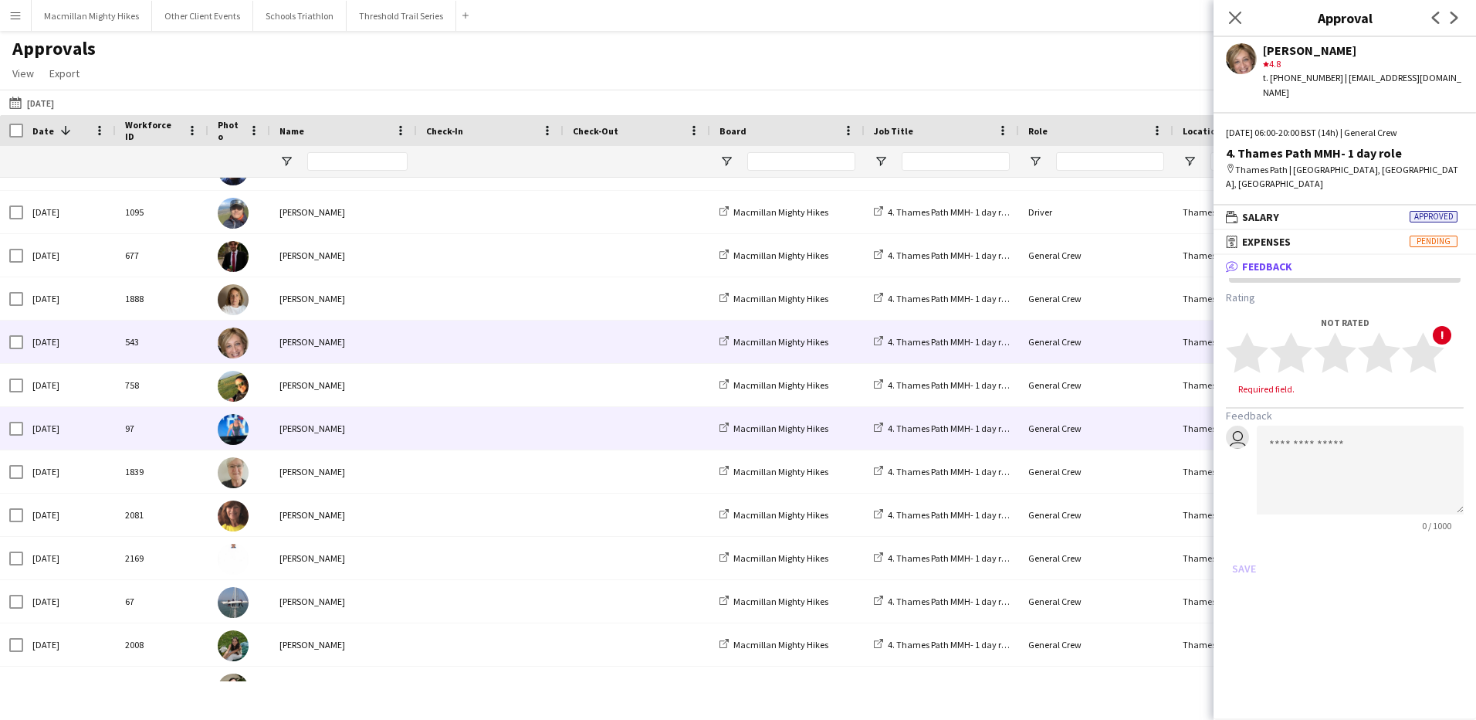
click at [517, 440] on span at bounding box center [490, 428] width 128 height 42
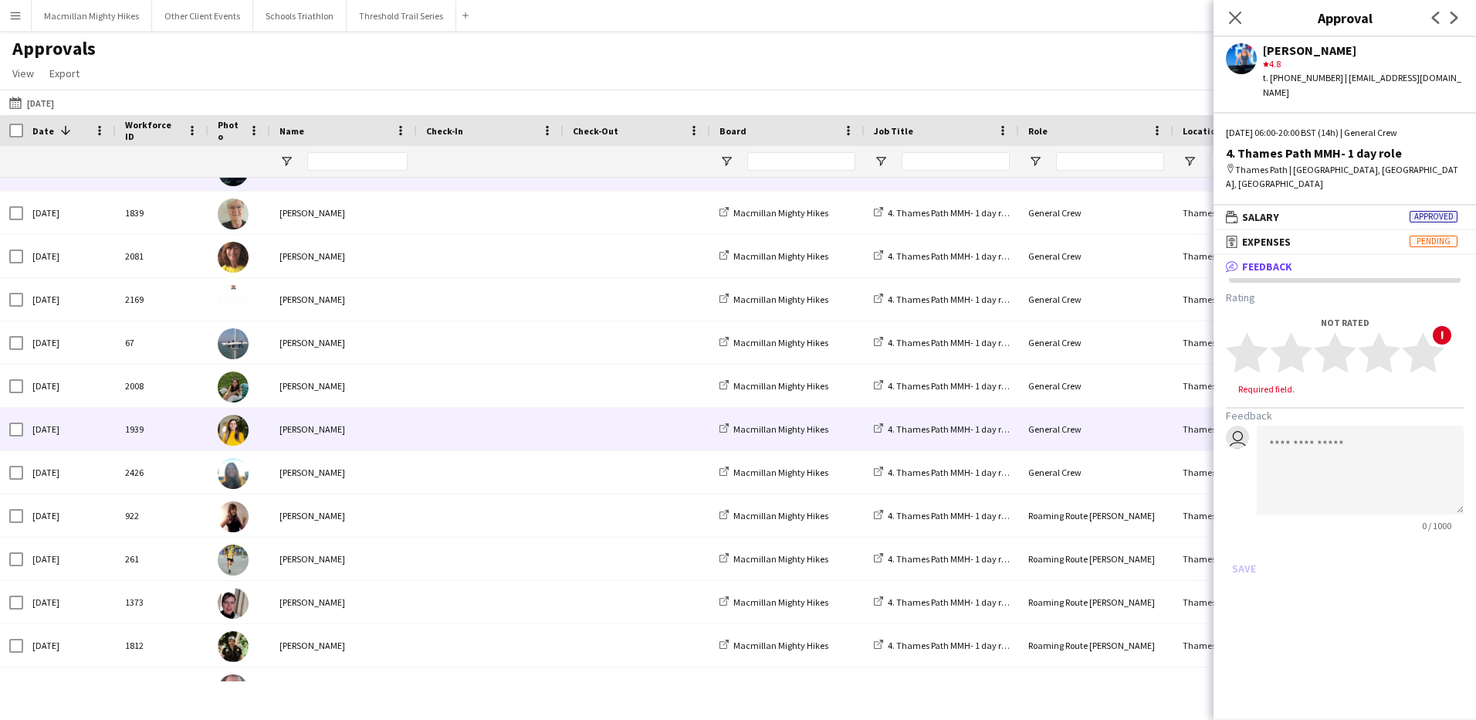
click at [517, 440] on span at bounding box center [490, 429] width 128 height 42
click at [1246, 259] on span "Feedback" at bounding box center [1267, 266] width 50 height 14
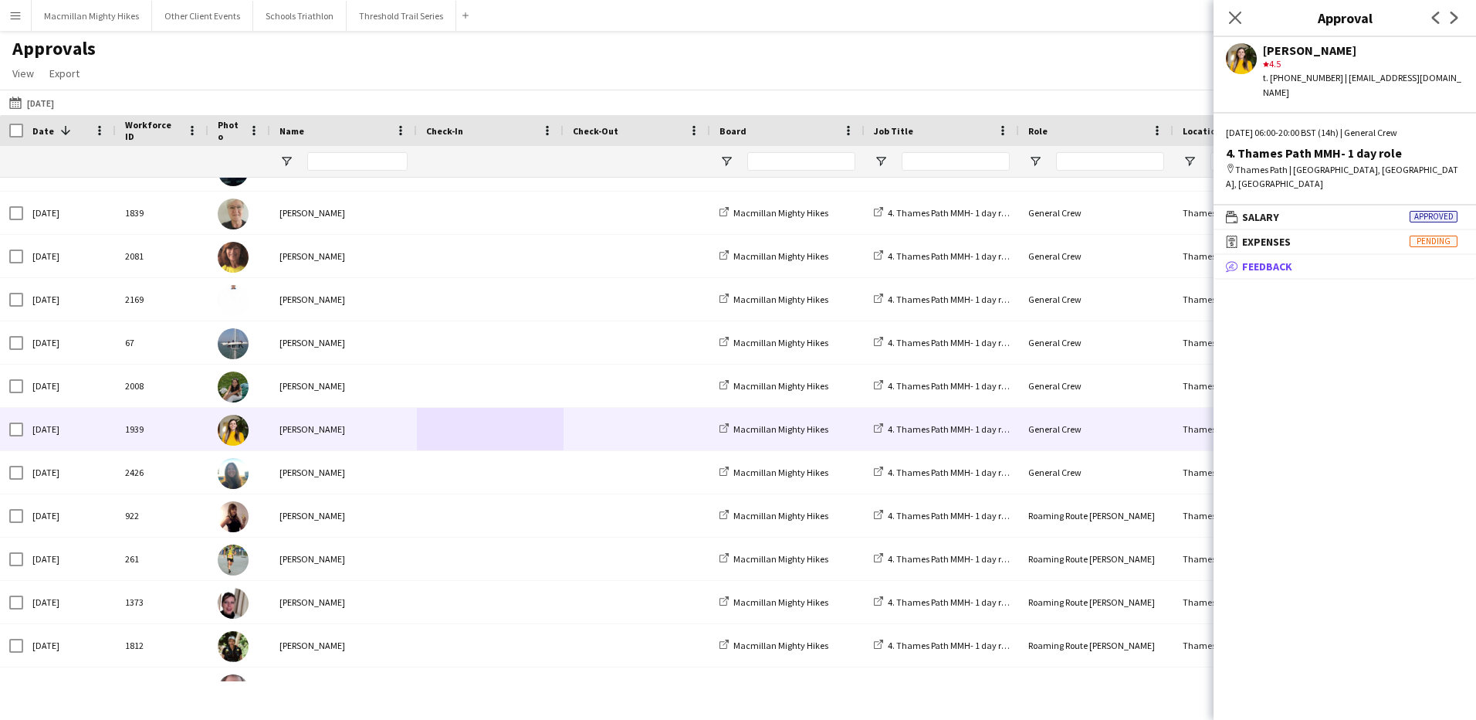
click at [1246, 259] on span "Feedback" at bounding box center [1267, 266] width 50 height 14
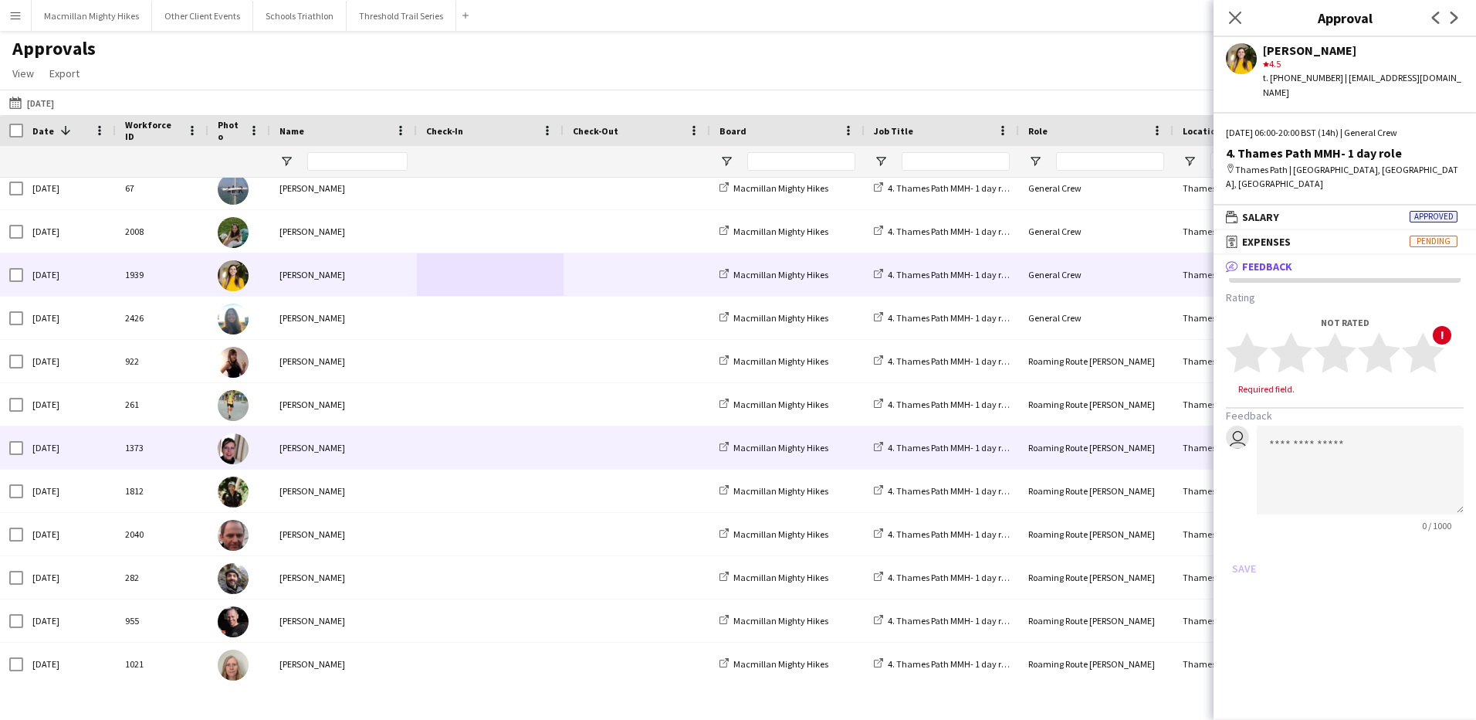
click at [398, 448] on div "[PERSON_NAME]" at bounding box center [343, 447] width 147 height 42
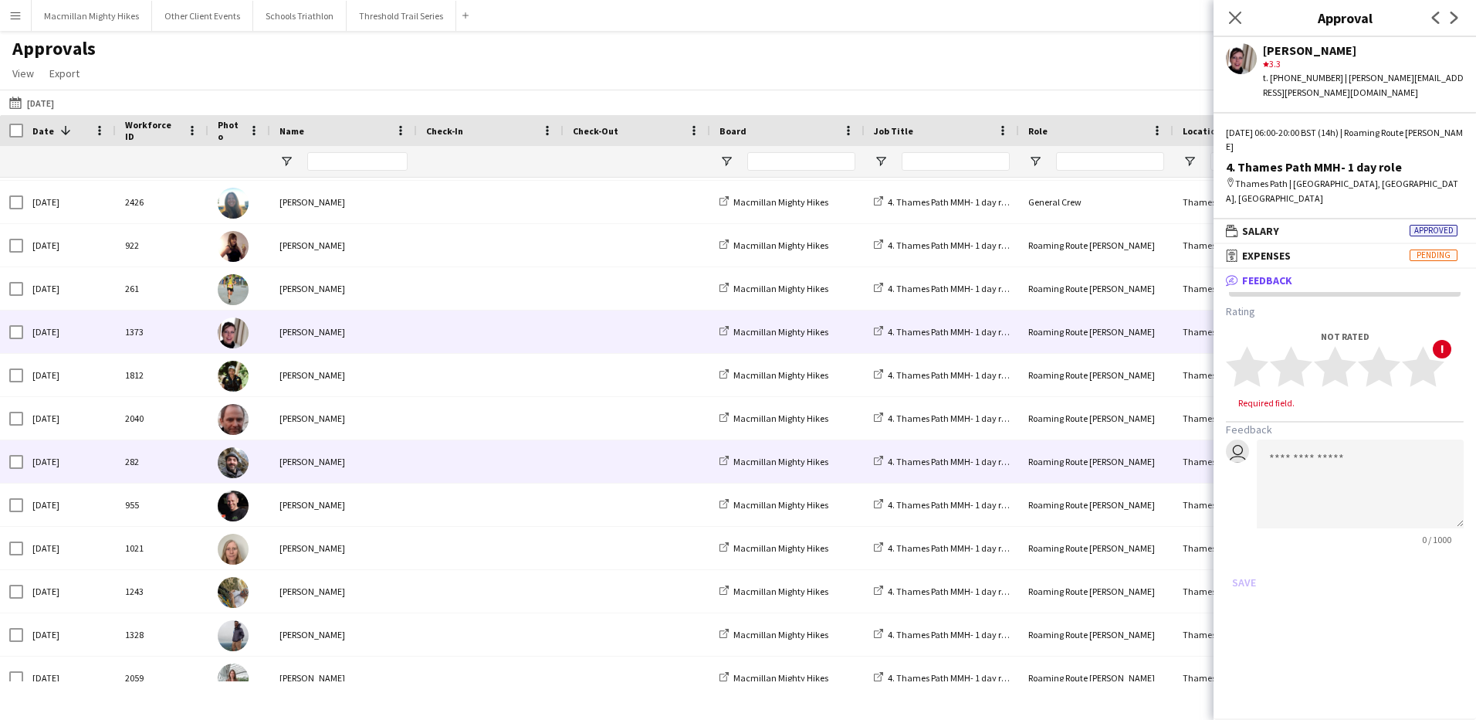
click at [398, 448] on div "George Perry" at bounding box center [343, 461] width 147 height 42
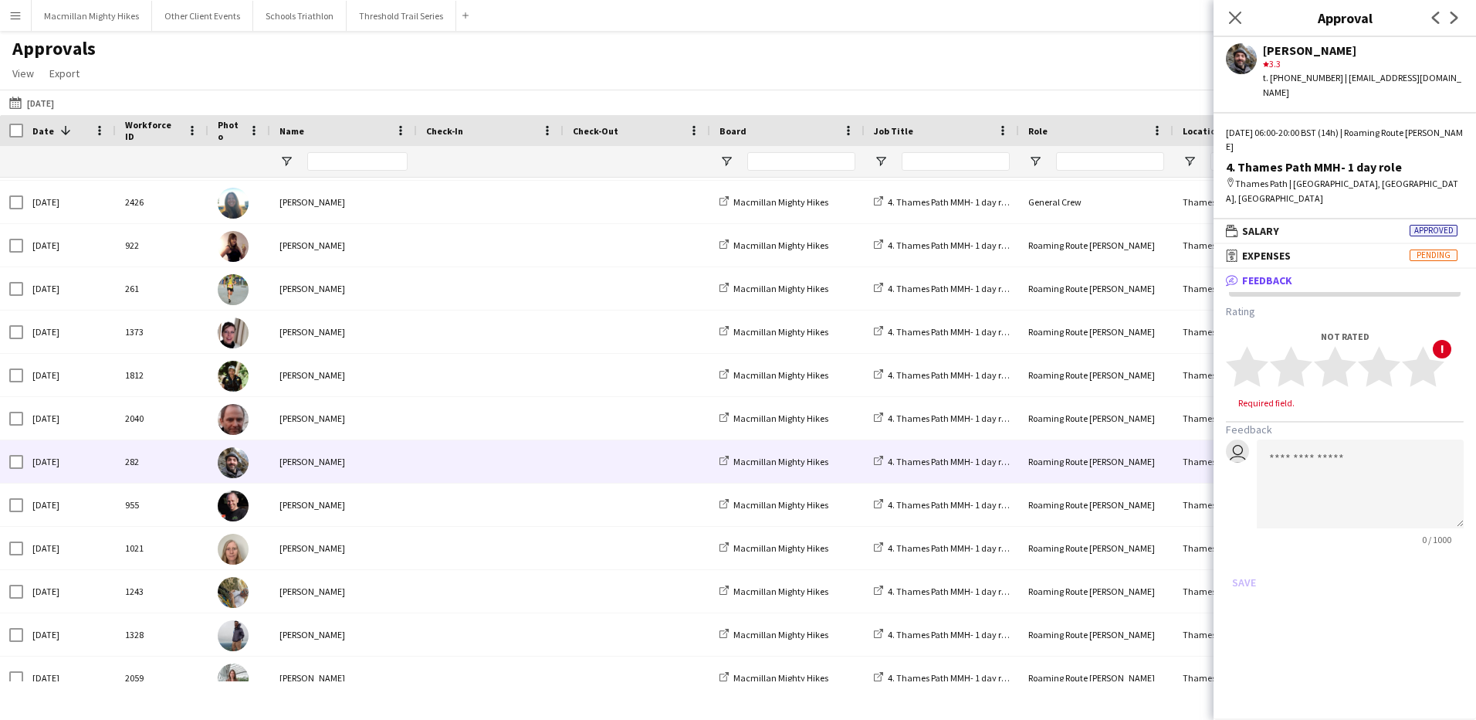
click at [1252, 273] on span "Feedback" at bounding box center [1267, 280] width 50 height 14
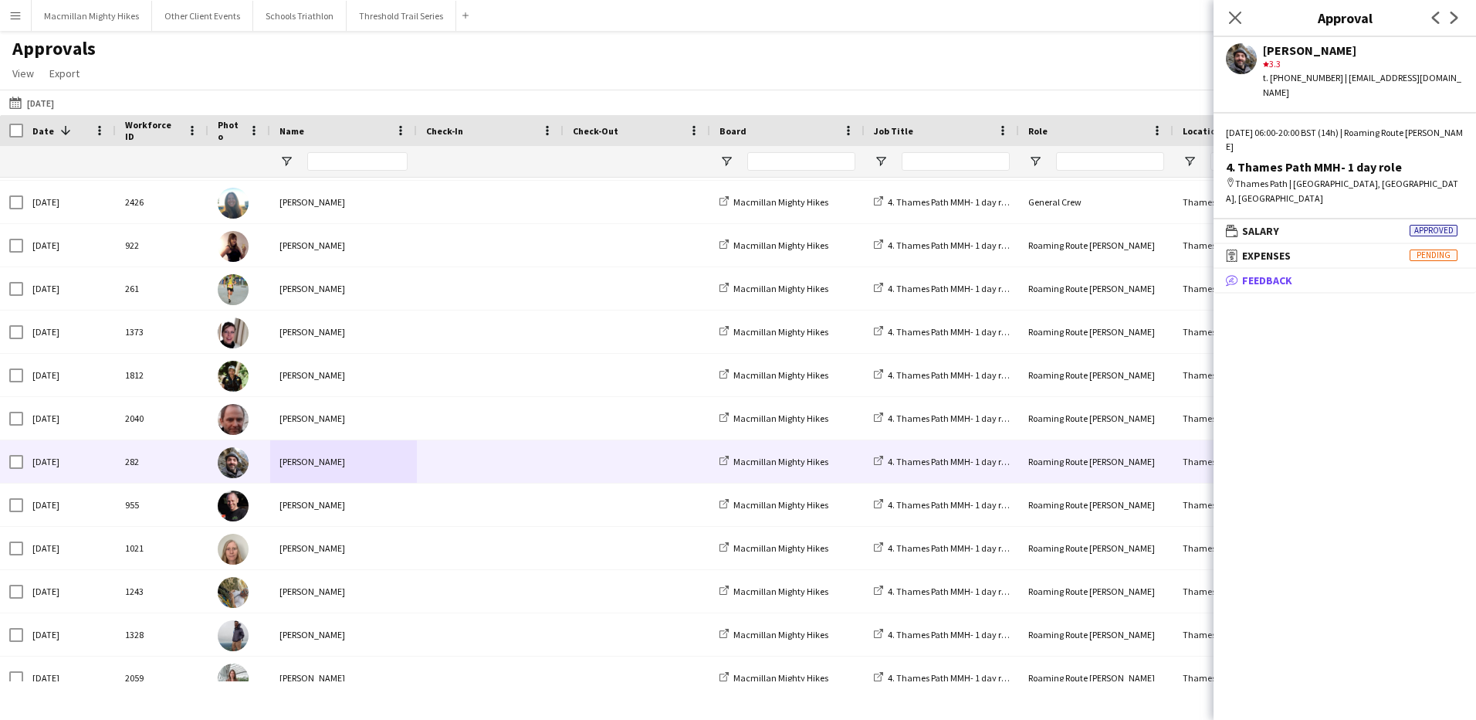
click at [1252, 273] on span "Feedback" at bounding box center [1267, 280] width 50 height 14
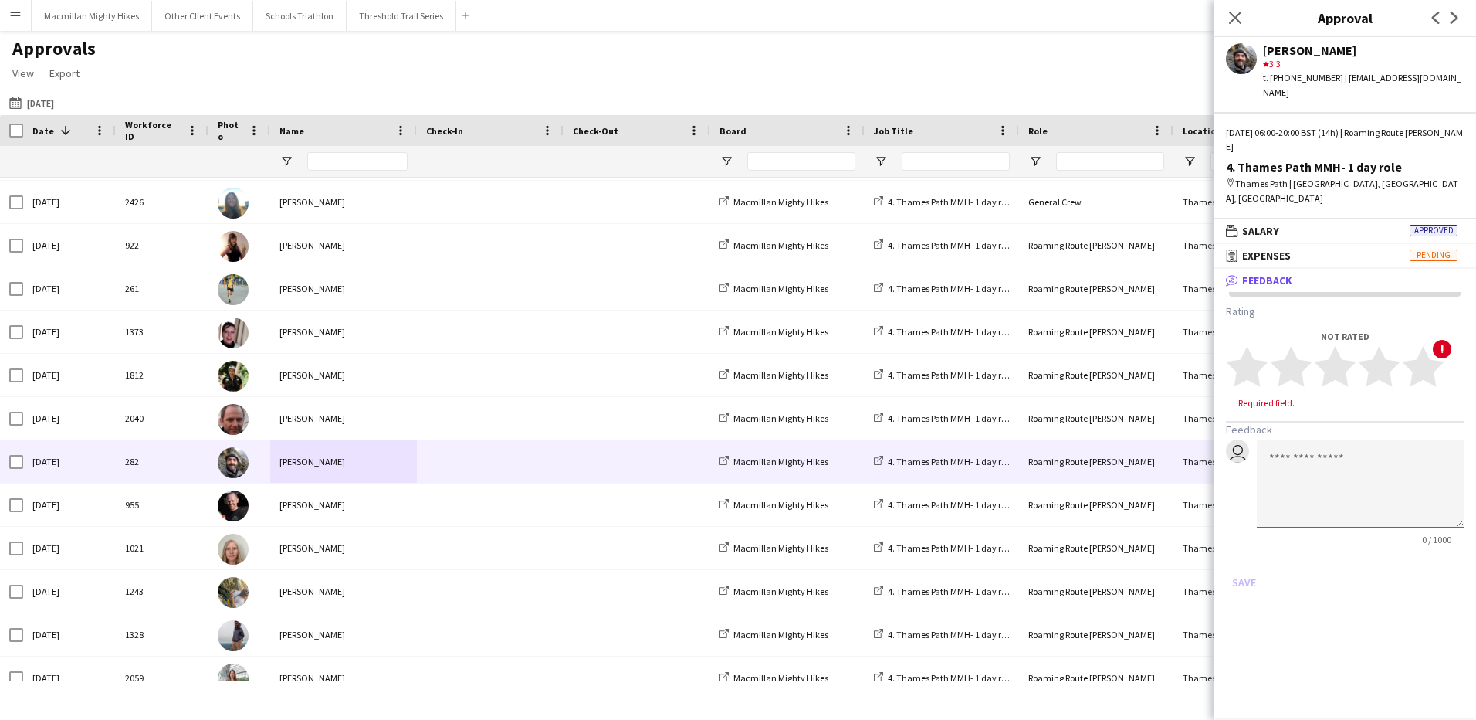
click at [1346, 497] on textarea at bounding box center [1360, 483] width 207 height 89
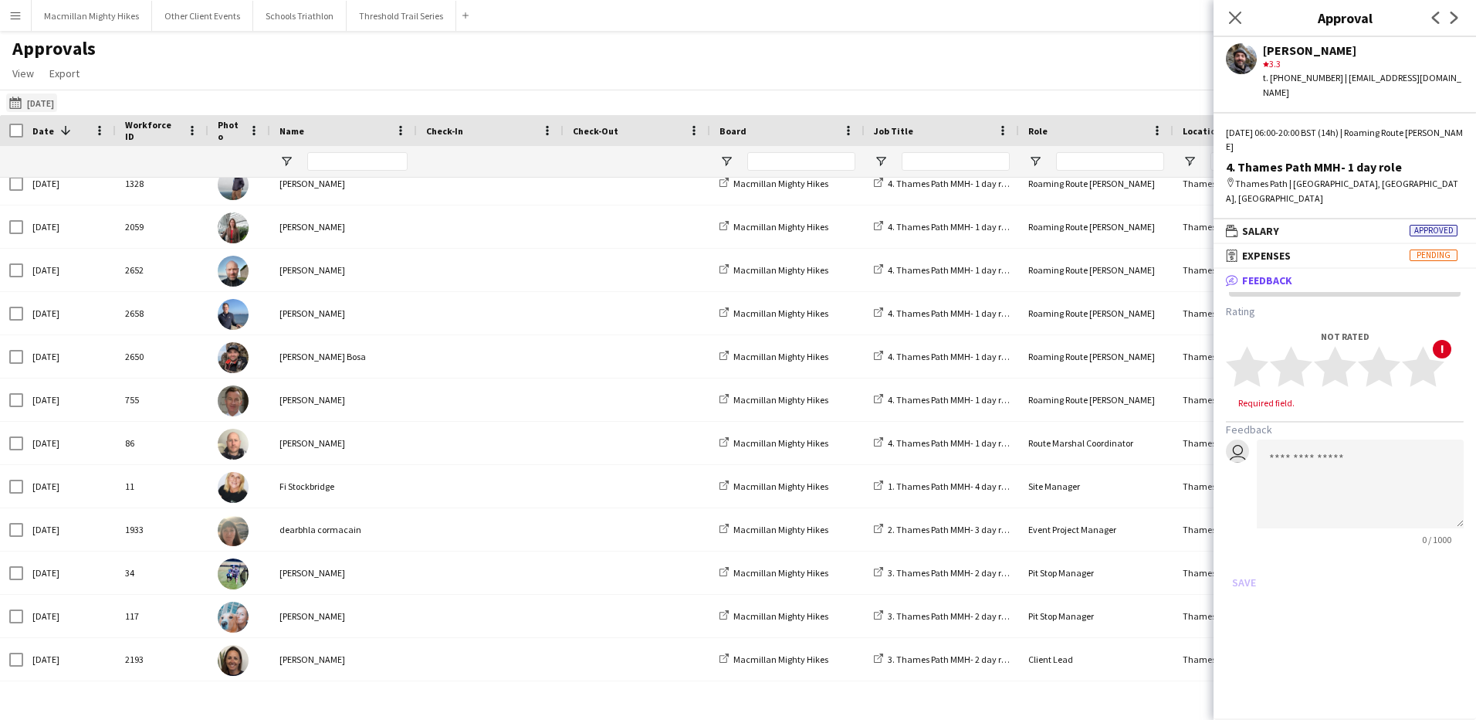
click at [35, 104] on button "03-05-2025 26-07-2025" at bounding box center [31, 102] width 51 height 19
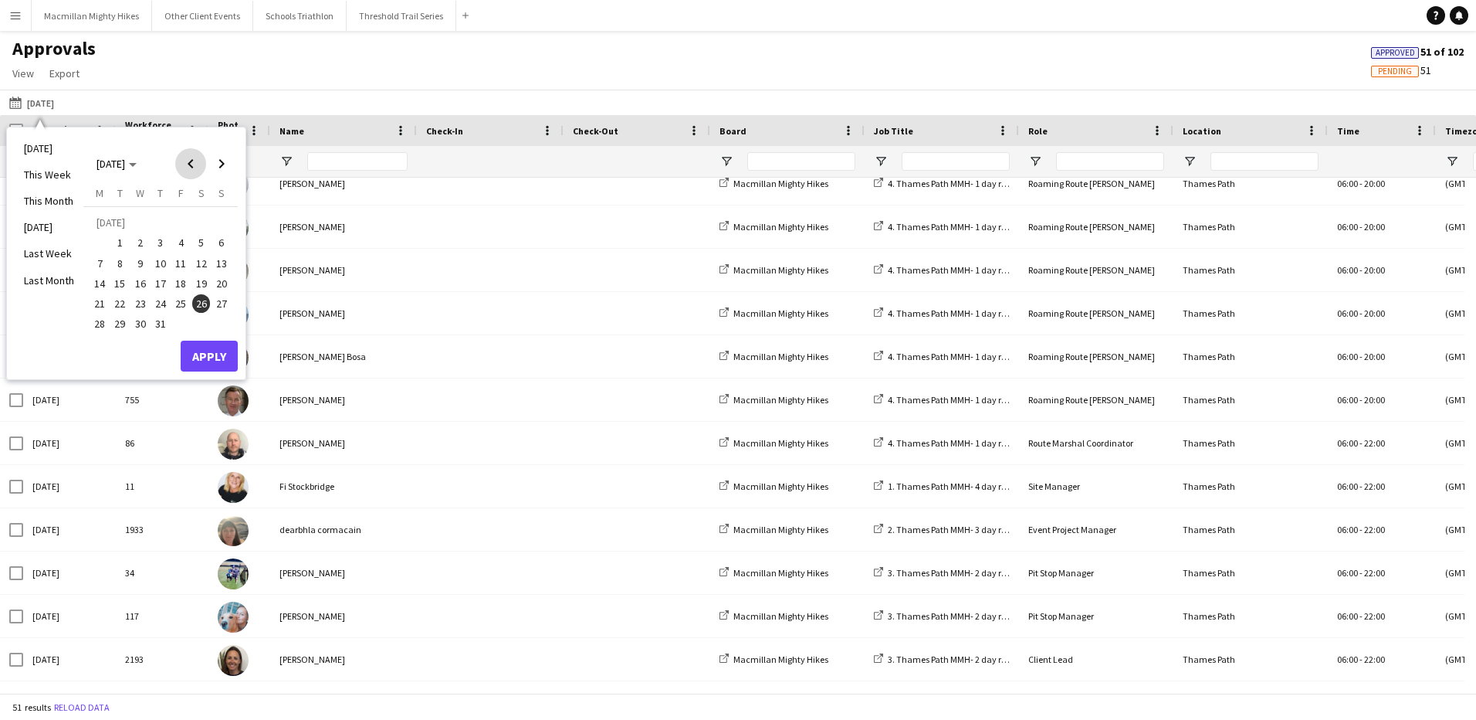
click at [186, 159] on span "Previous month" at bounding box center [190, 163] width 31 height 31
click at [222, 161] on span "Next month" at bounding box center [221, 163] width 31 height 31
click at [202, 242] on span "5" at bounding box center [201, 243] width 19 height 19
click at [205, 346] on button "Apply" at bounding box center [209, 355] width 57 height 31
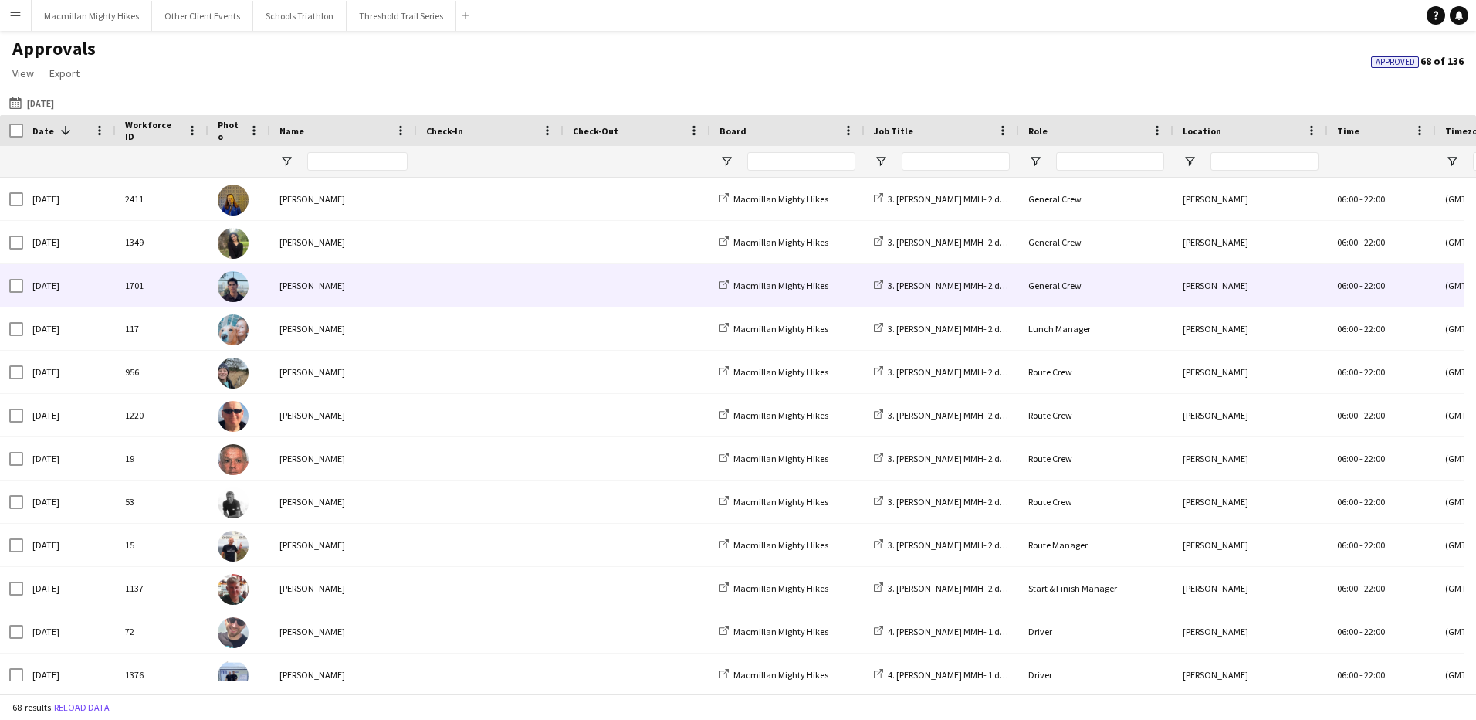
click at [354, 296] on div "Faraz Ahmad" at bounding box center [343, 285] width 147 height 42
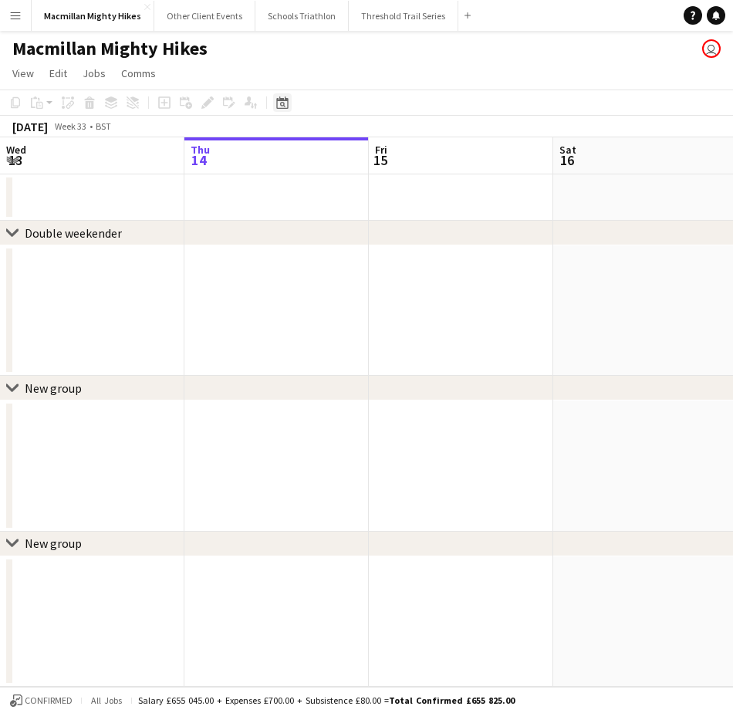
click at [282, 105] on icon "Date picker" at bounding box center [282, 103] width 12 height 12
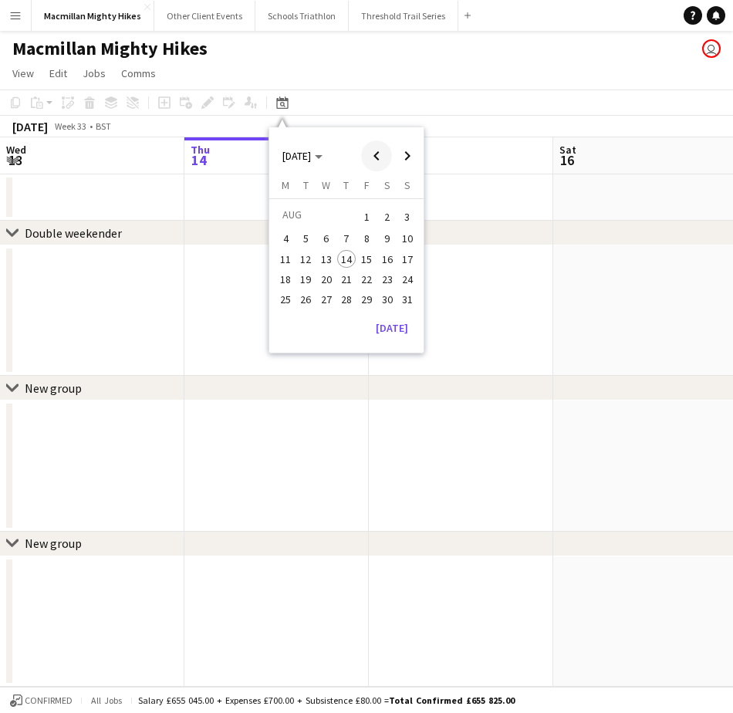
click at [378, 152] on span "Previous month" at bounding box center [376, 156] width 31 height 31
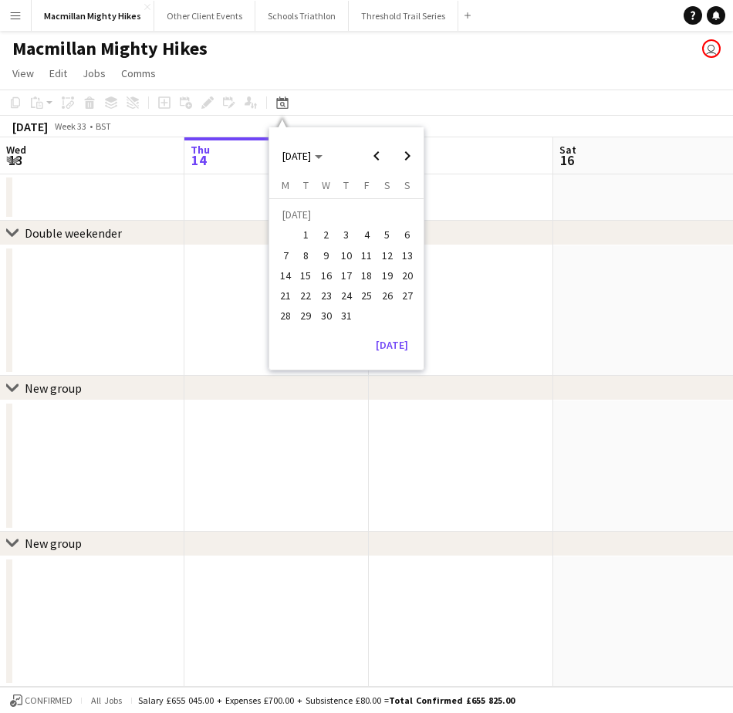
click at [381, 271] on span "19" at bounding box center [387, 275] width 19 height 19
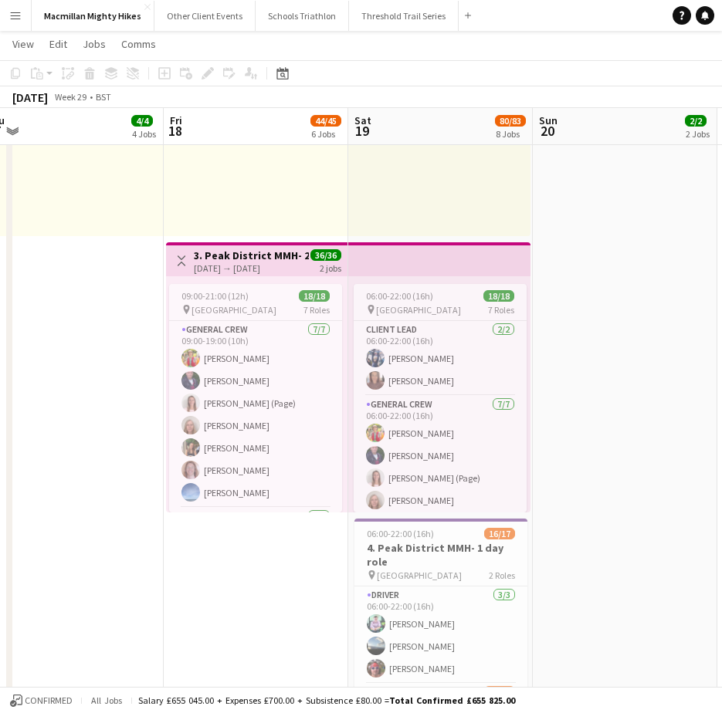
scroll to position [490, 0]
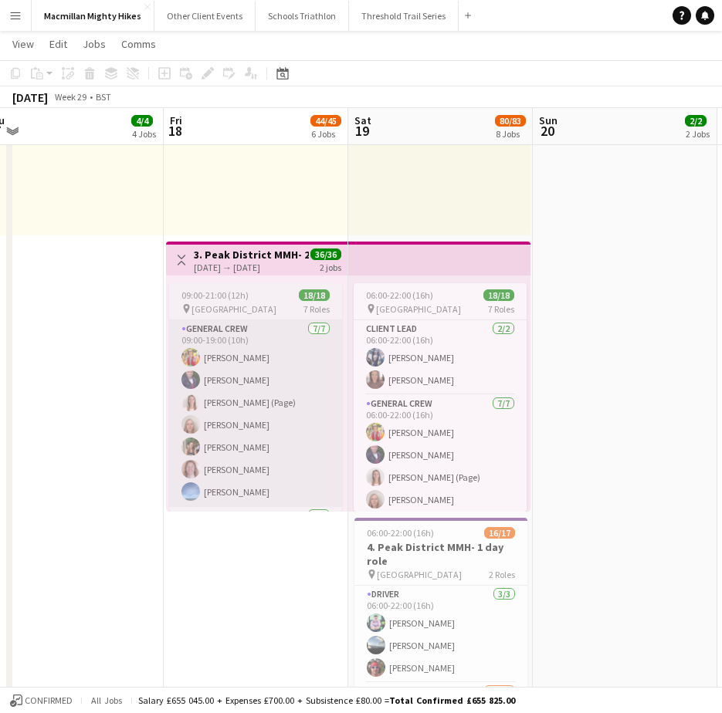
click at [249, 479] on app-card-role "General Crew [DATE] 09:00-19:00 (10h) [PERSON_NAME] [PERSON_NAME] [PERSON_NAME]…" at bounding box center [255, 413] width 173 height 187
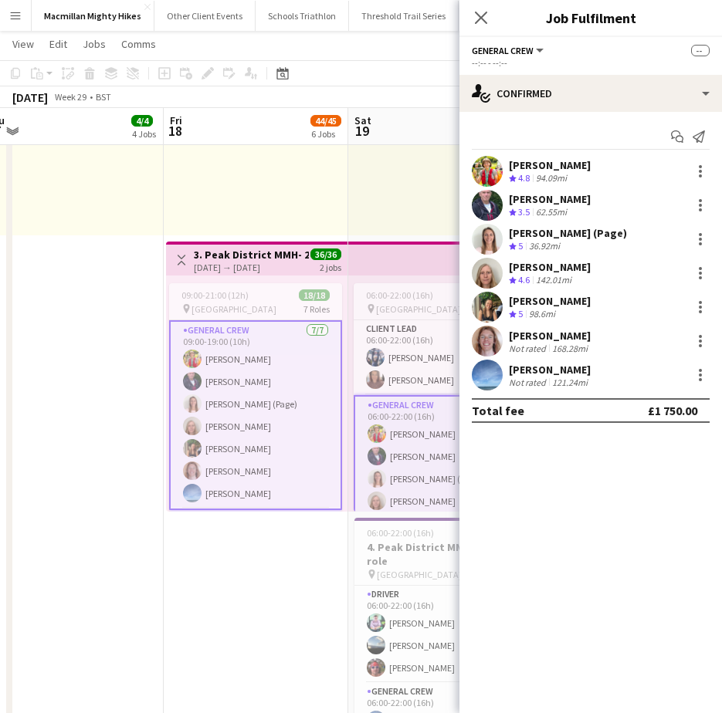
click at [539, 338] on div "[PERSON_NAME]" at bounding box center [550, 336] width 82 height 14
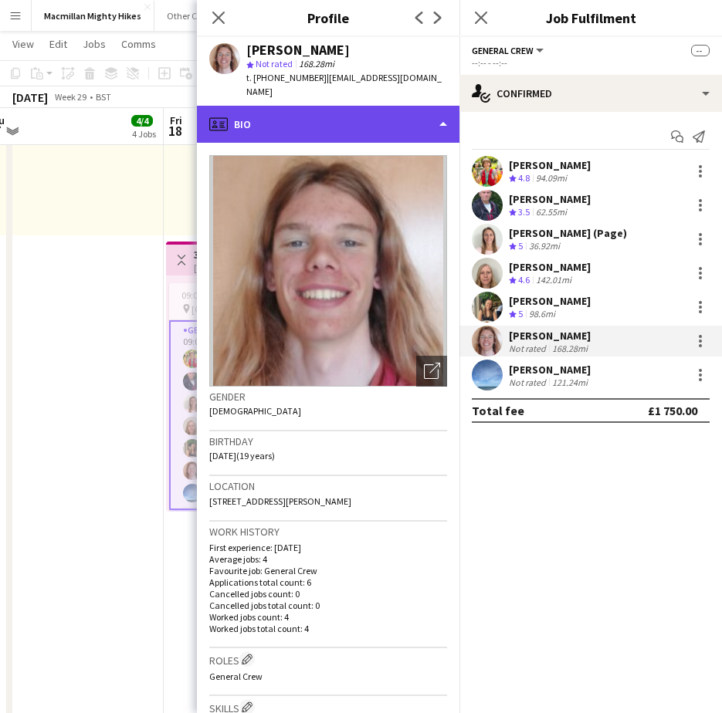
click at [336, 107] on div "profile Bio" at bounding box center [328, 124] width 263 height 37
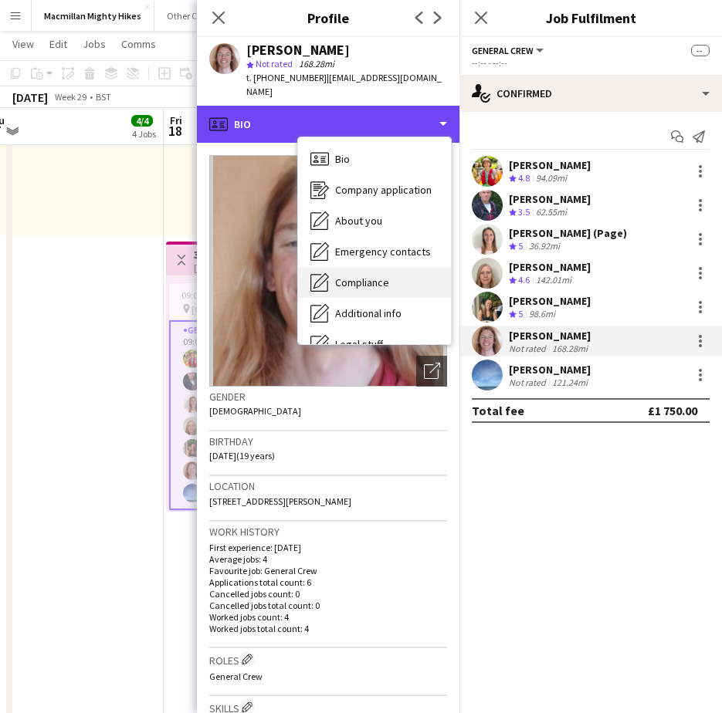
scroll to position [83, 0]
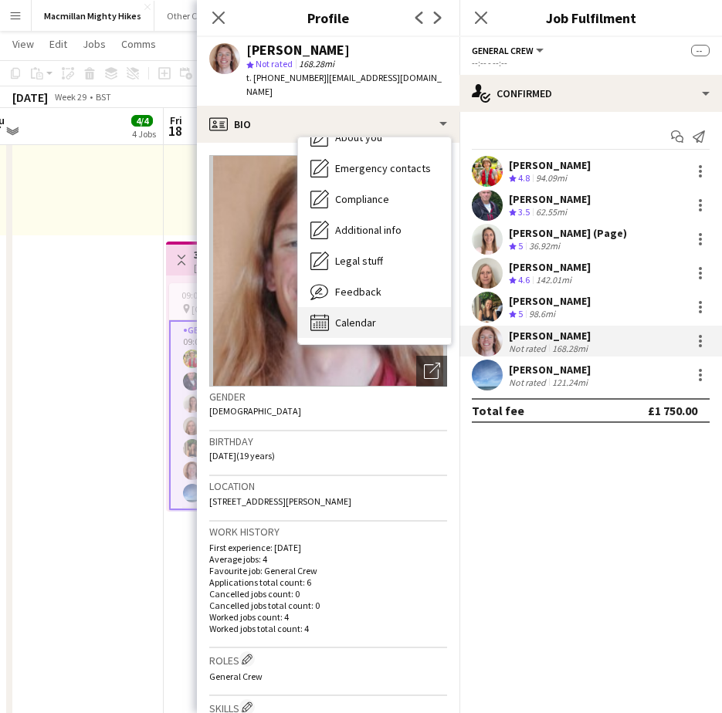
click at [364, 316] on span "Calendar" at bounding box center [355, 323] width 41 height 14
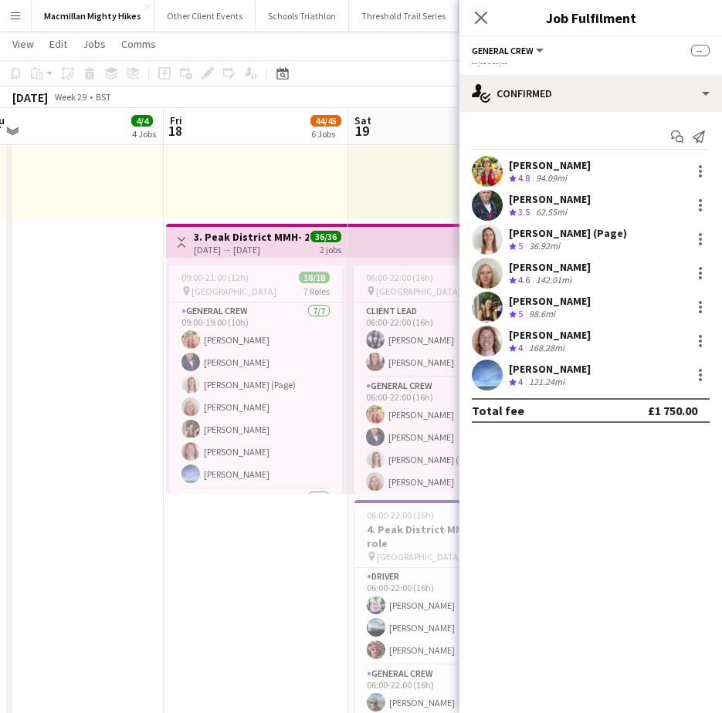
scroll to position [0, 0]
